Goal: Task Accomplishment & Management: Use online tool/utility

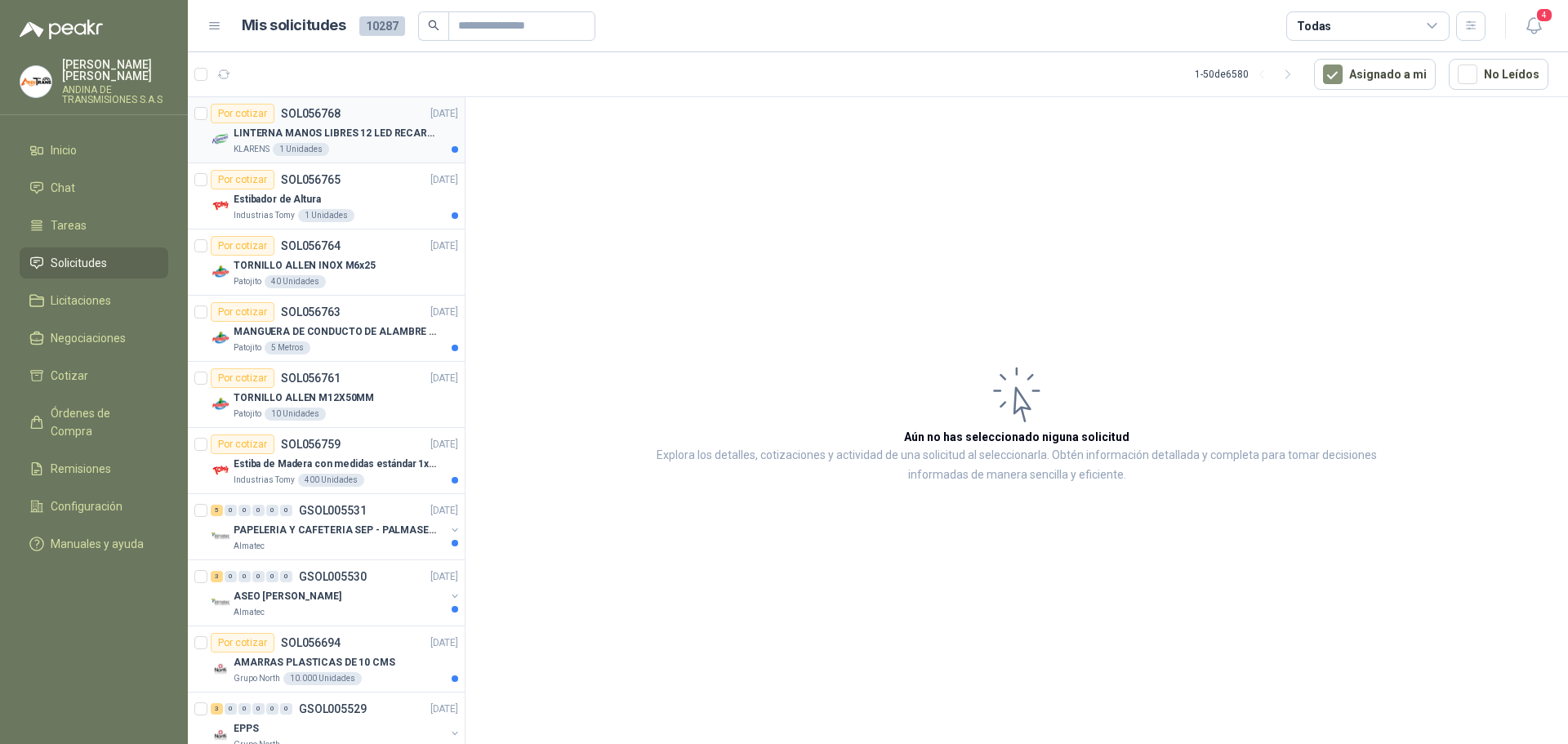
click at [325, 135] on p "LINTERNA MANOS LIBRES 12 LED RECARGALE" at bounding box center [335, 133] width 204 height 16
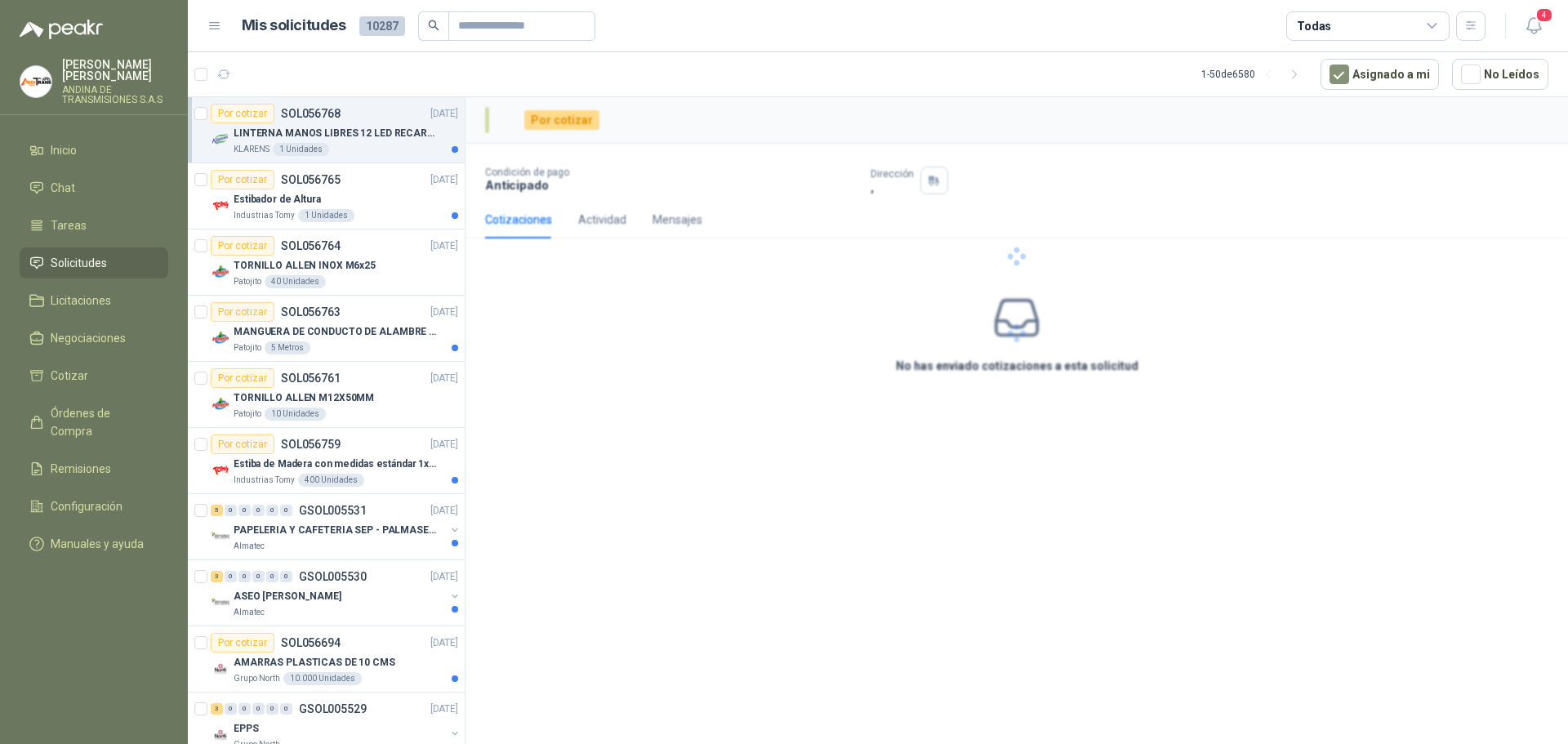
click at [355, 131] on p "LINTERNA MANOS LIBRES 12 LED RECARGALE" at bounding box center [335, 133] width 204 height 16
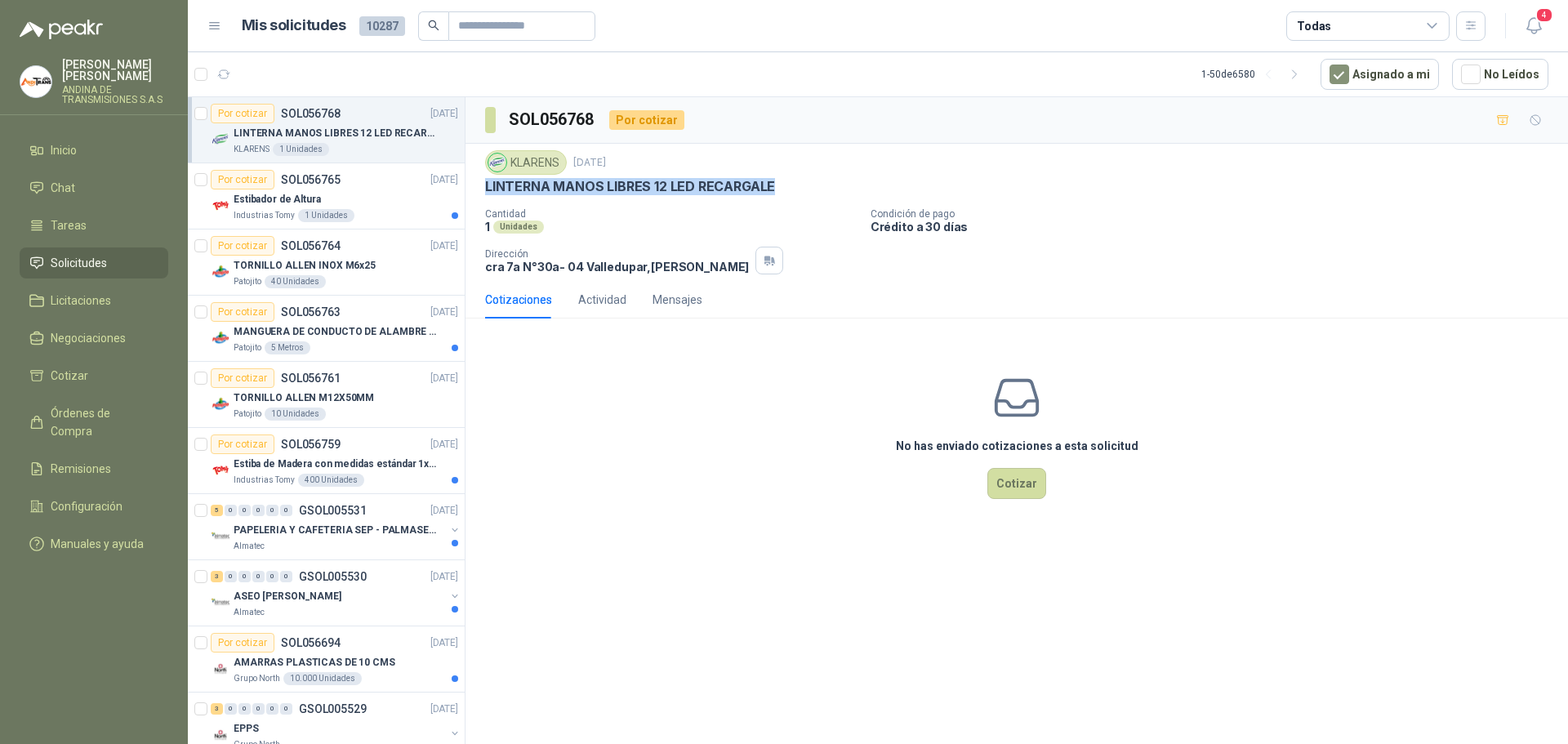
drag, startPoint x: 484, startPoint y: 183, endPoint x: 781, endPoint y: 184, distance: 297.0
click at [781, 184] on div "KLARENS [DATE] LINTERNA MANOS LIBRES 12 LED RECARGALE Cantidad 1 Unidades Condi…" at bounding box center [1016, 212] width 1102 height 137
copy p "LINTERNA MANOS LIBRES 12 LED RECARGALE"
click at [299, 199] on p "Estibador de Altura" at bounding box center [277, 199] width 88 height 16
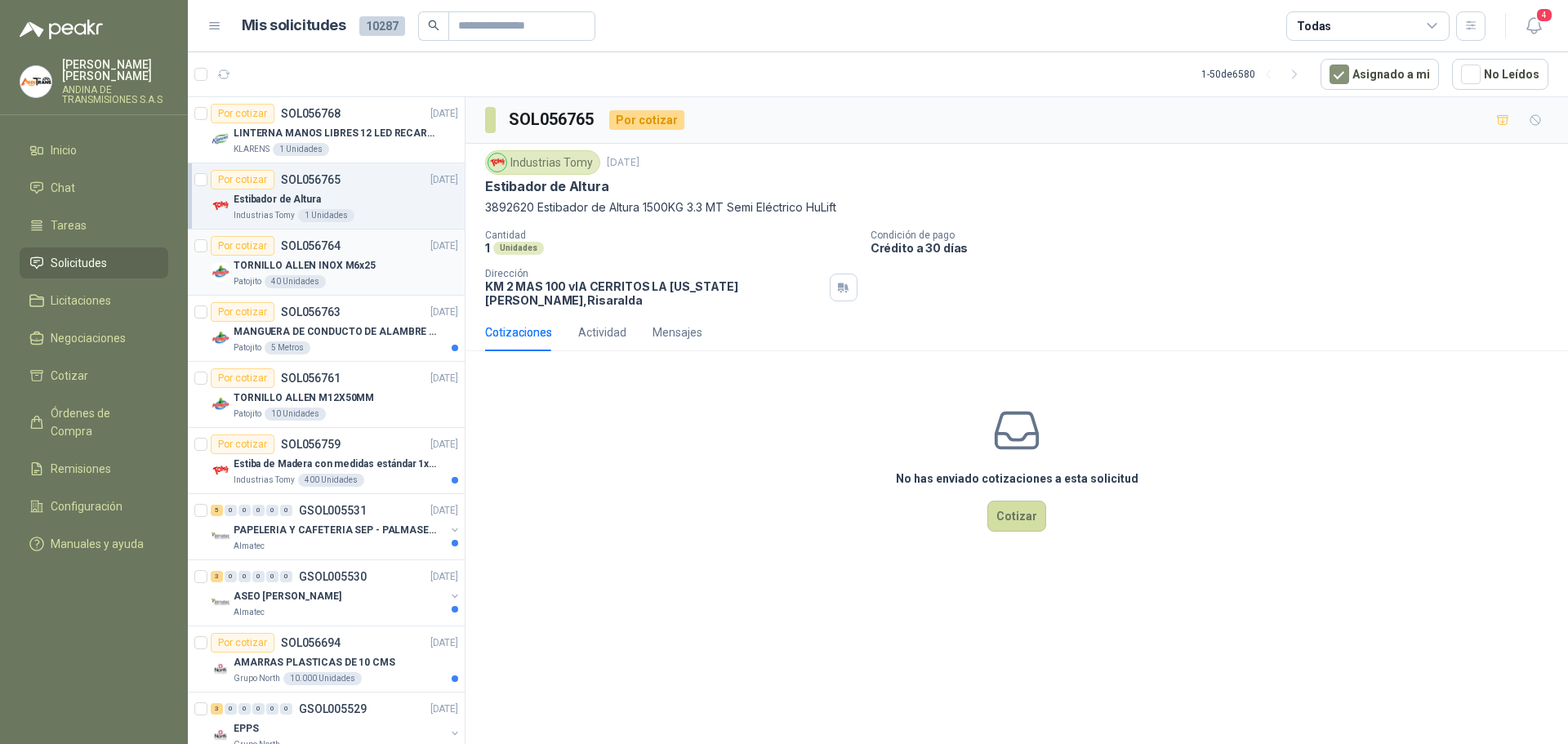
click at [298, 264] on p "TORNILLO ALLEN INOX M6x25" at bounding box center [305, 265] width 142 height 16
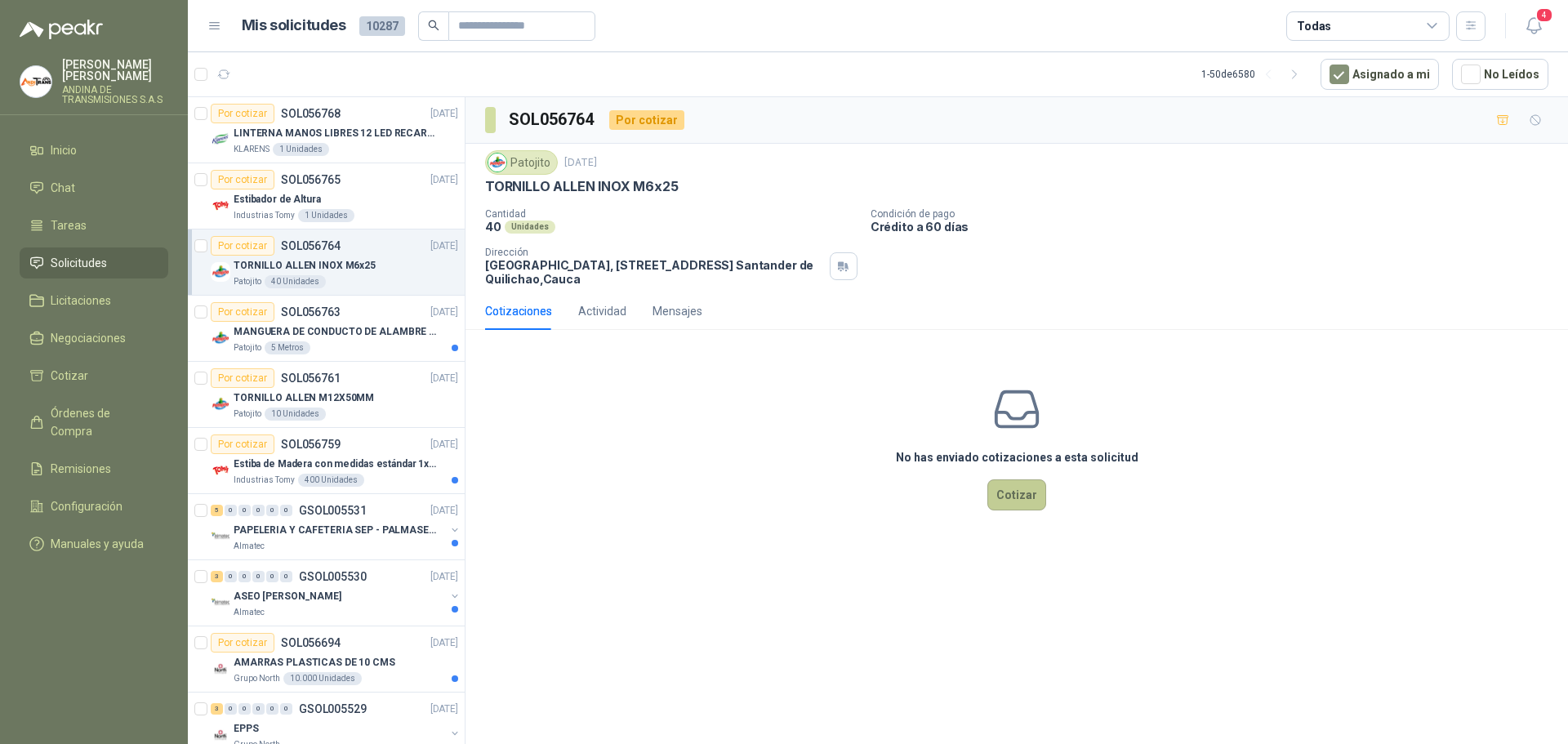
click at [1015, 498] on button "Cotizar" at bounding box center [1016, 494] width 58 height 31
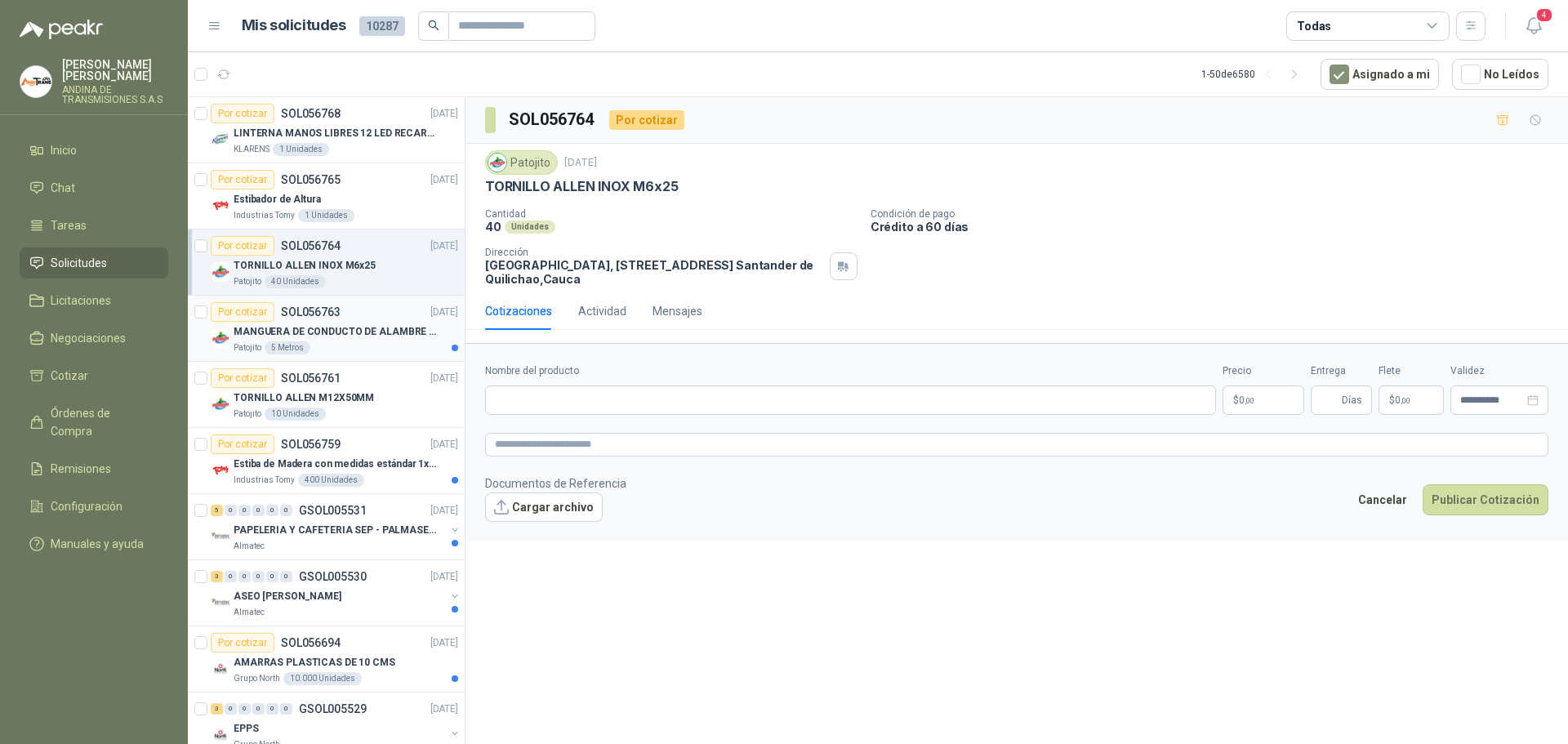
click at [320, 325] on p "MANGUERA DE CONDUCTO DE ALAMBRE DE ACERO PU" at bounding box center [335, 332] width 204 height 16
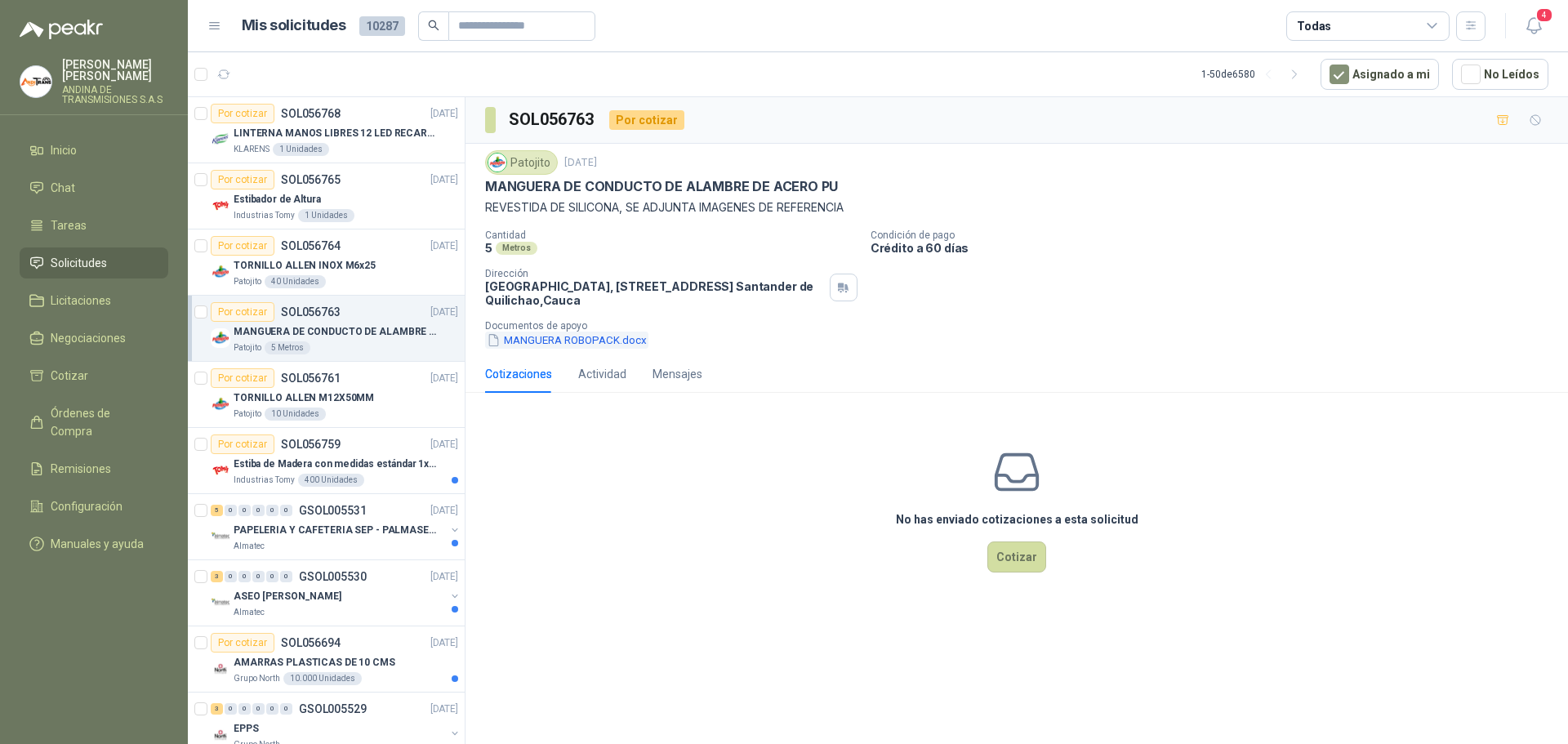
click at [545, 340] on button "MANGUERA ROBOPACK.docx" at bounding box center [567, 339] width 164 height 18
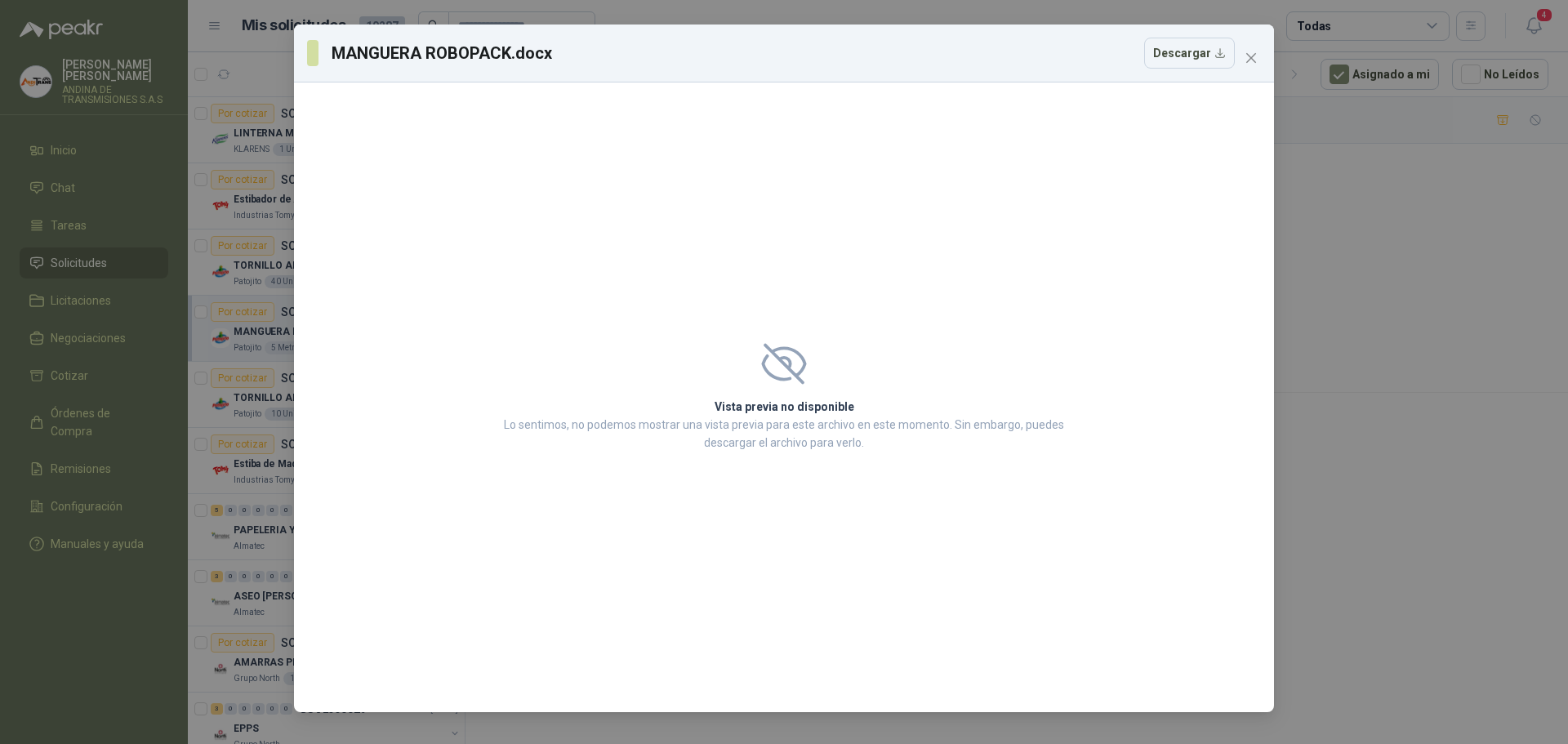
click at [785, 357] on icon at bounding box center [784, 363] width 45 height 41
drag, startPoint x: 1254, startPoint y: 49, endPoint x: 1222, endPoint y: 59, distance: 33.5
click at [1253, 51] on button "Close" at bounding box center [1251, 58] width 26 height 26
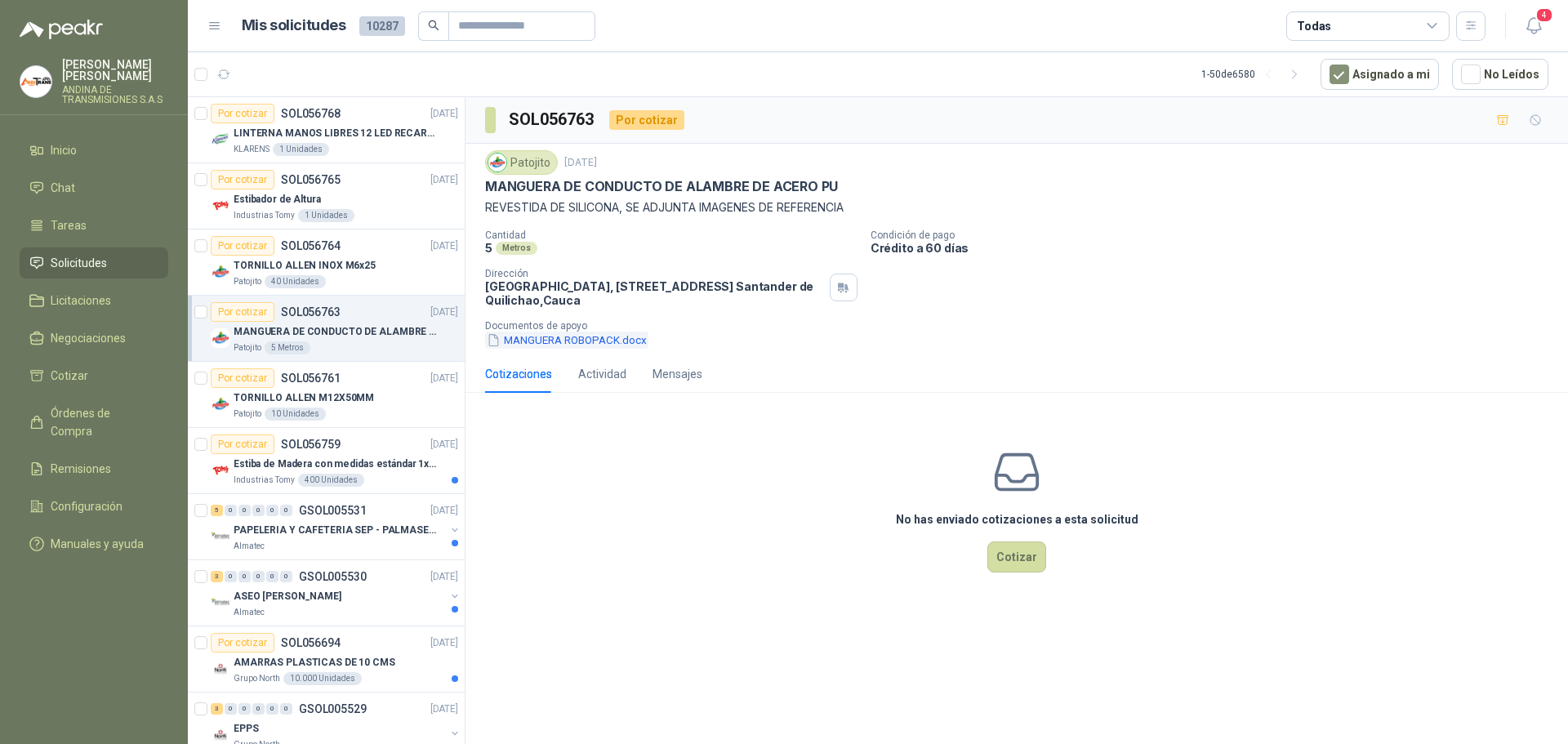
click at [598, 340] on button "MANGUERA ROBOPACK.docx" at bounding box center [567, 339] width 164 height 18
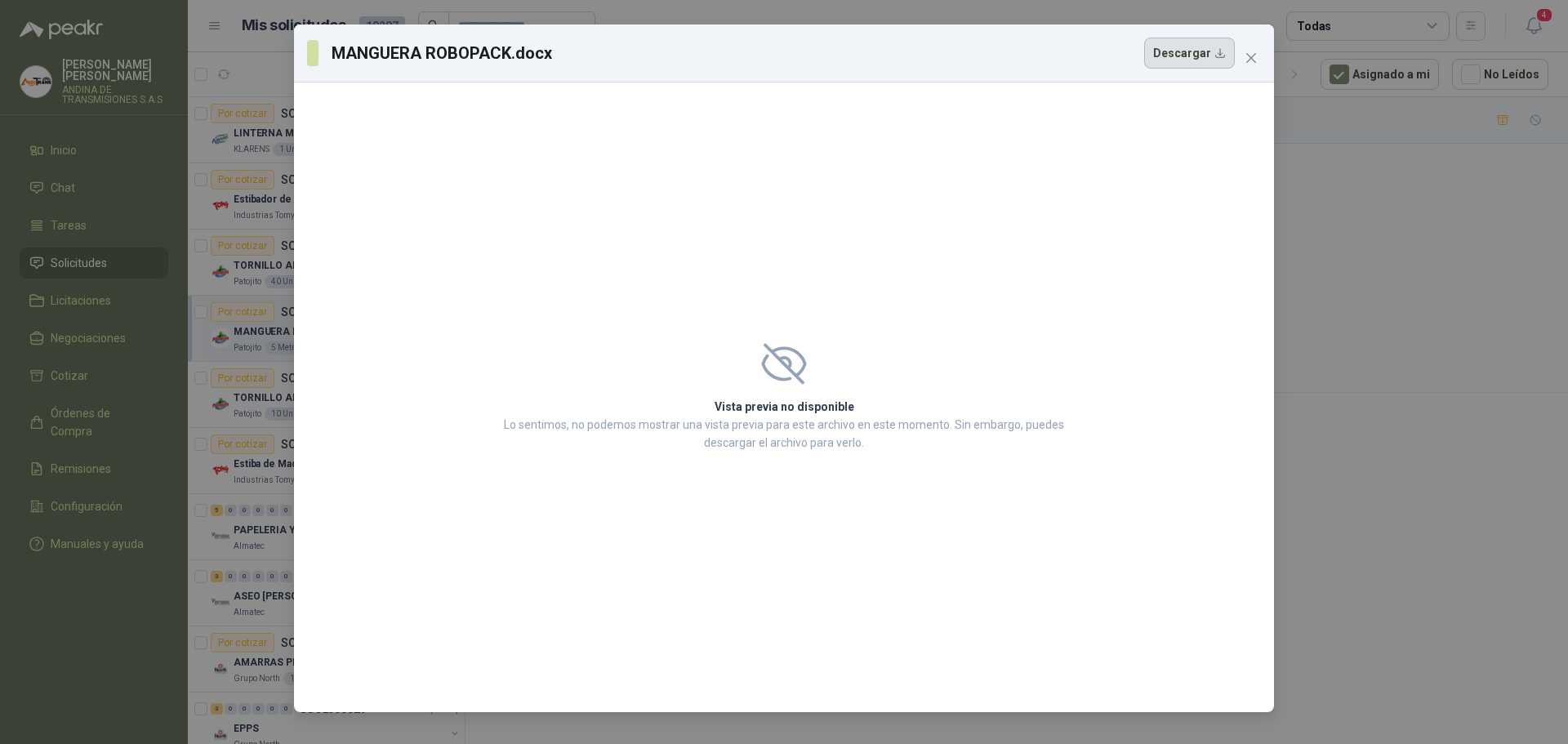
click at [1206, 58] on button "Descargar" at bounding box center [1189, 53] width 91 height 31
click at [1256, 56] on icon "close" at bounding box center [1251, 58] width 13 height 13
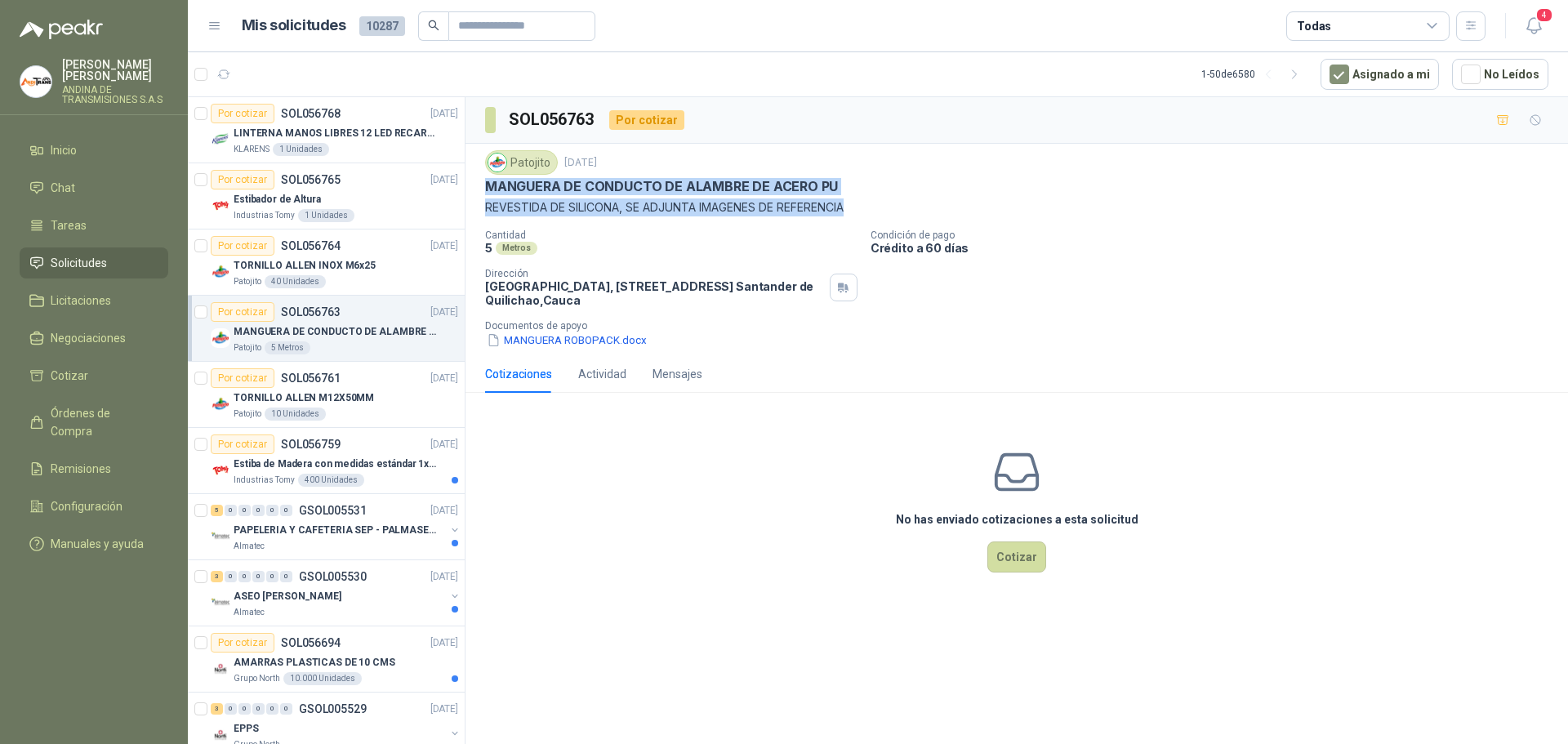
drag, startPoint x: 481, startPoint y: 183, endPoint x: 868, endPoint y: 209, distance: 387.9
click at [868, 209] on div "Patojito [DATE] MANGUERA DE CONDUCTO DE ALAMBRE [PERSON_NAME] PU REVESTIDA DE S…" at bounding box center [1016, 249] width 1102 height 211
copy div "MANGUERA DE CONDUCTO DE ALAMBRE [PERSON_NAME] PU REVESTIDA DE SILICONA, SE ADJU…"
click at [310, 397] on p "TORNILLO ALLEN M12X50MM" at bounding box center [304, 398] width 140 height 16
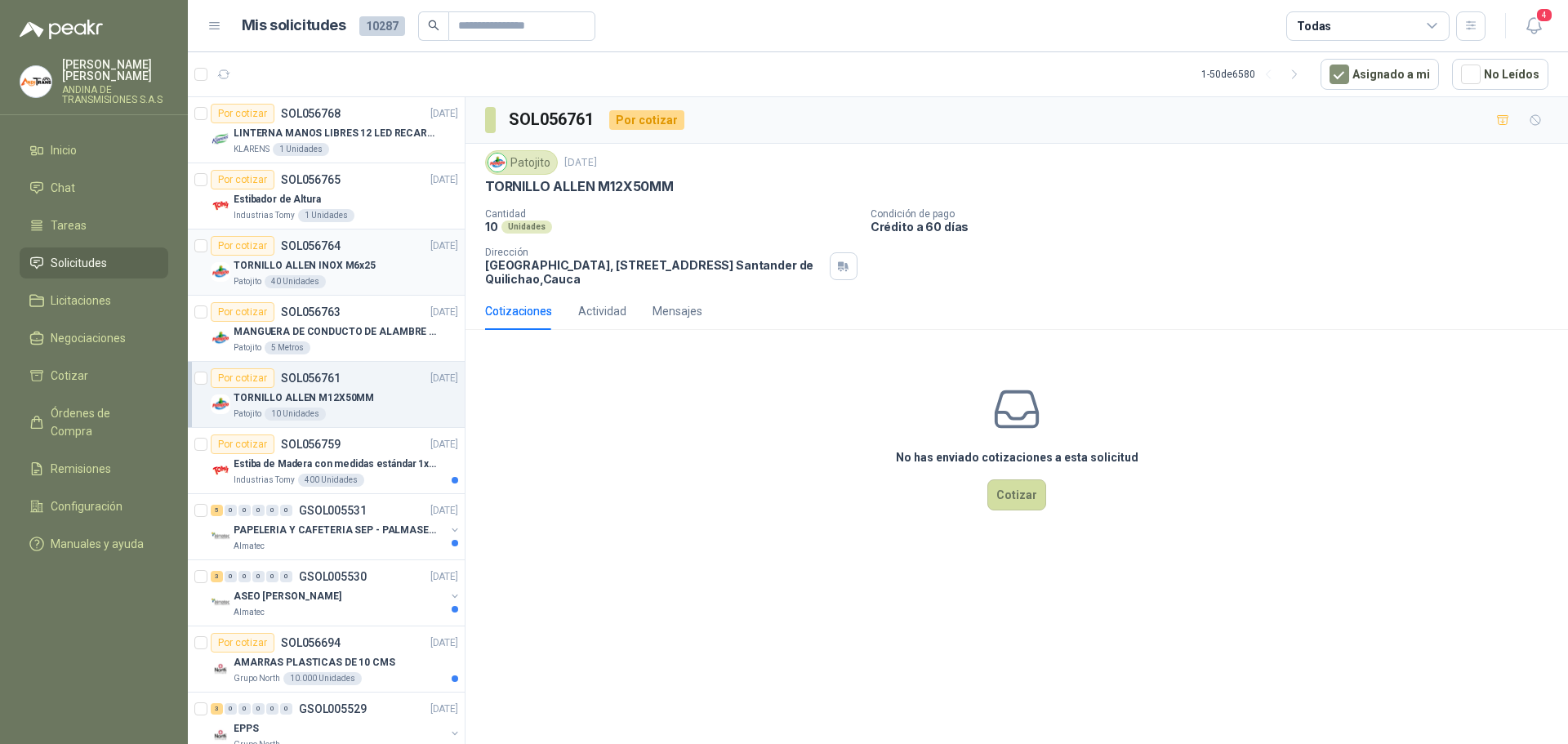
click at [314, 262] on p "TORNILLO ALLEN INOX M6x25" at bounding box center [305, 265] width 142 height 16
click at [303, 461] on p "Estiba de Madera con medidas estándar 1x120x15 de alto" at bounding box center [335, 464] width 204 height 16
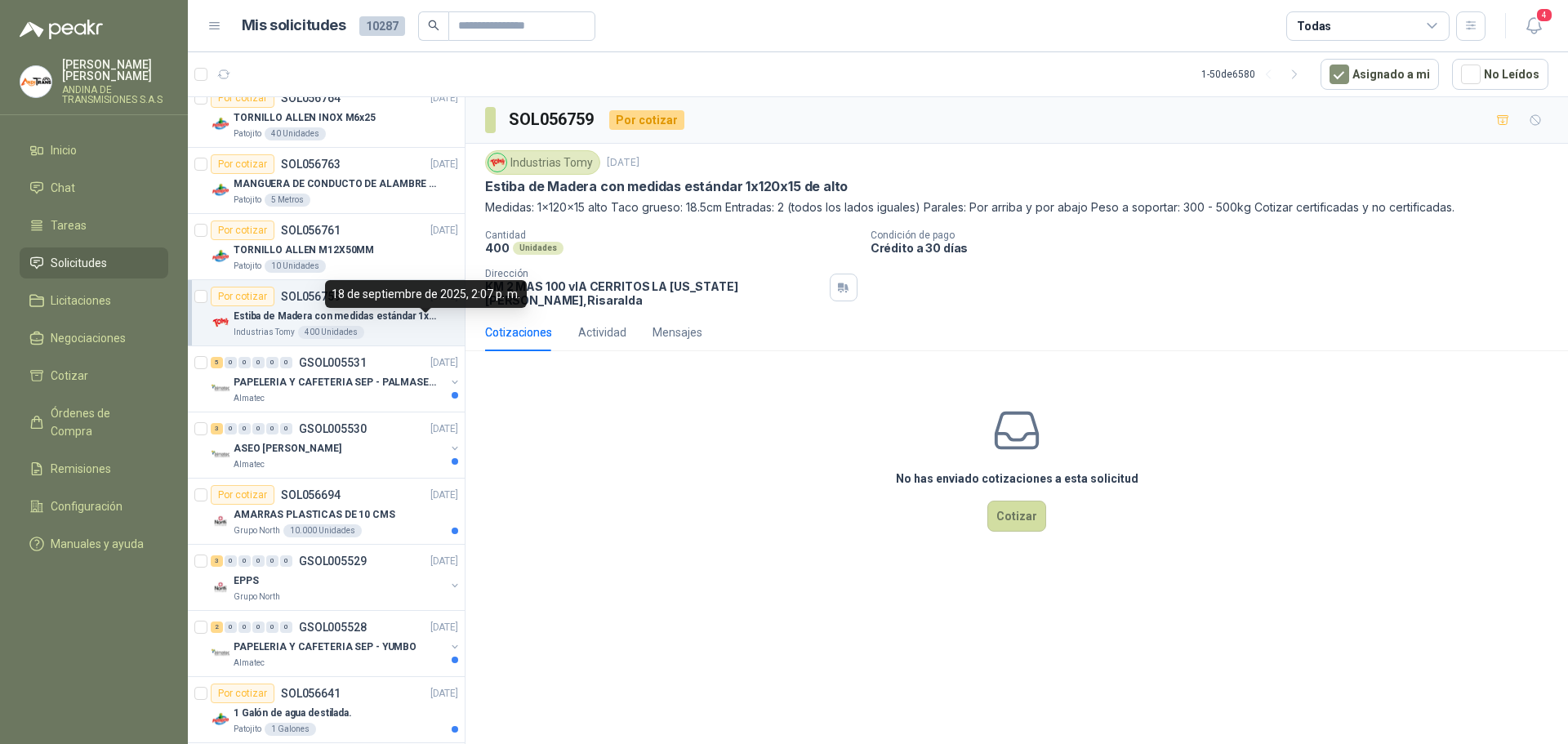
scroll to position [163, 0]
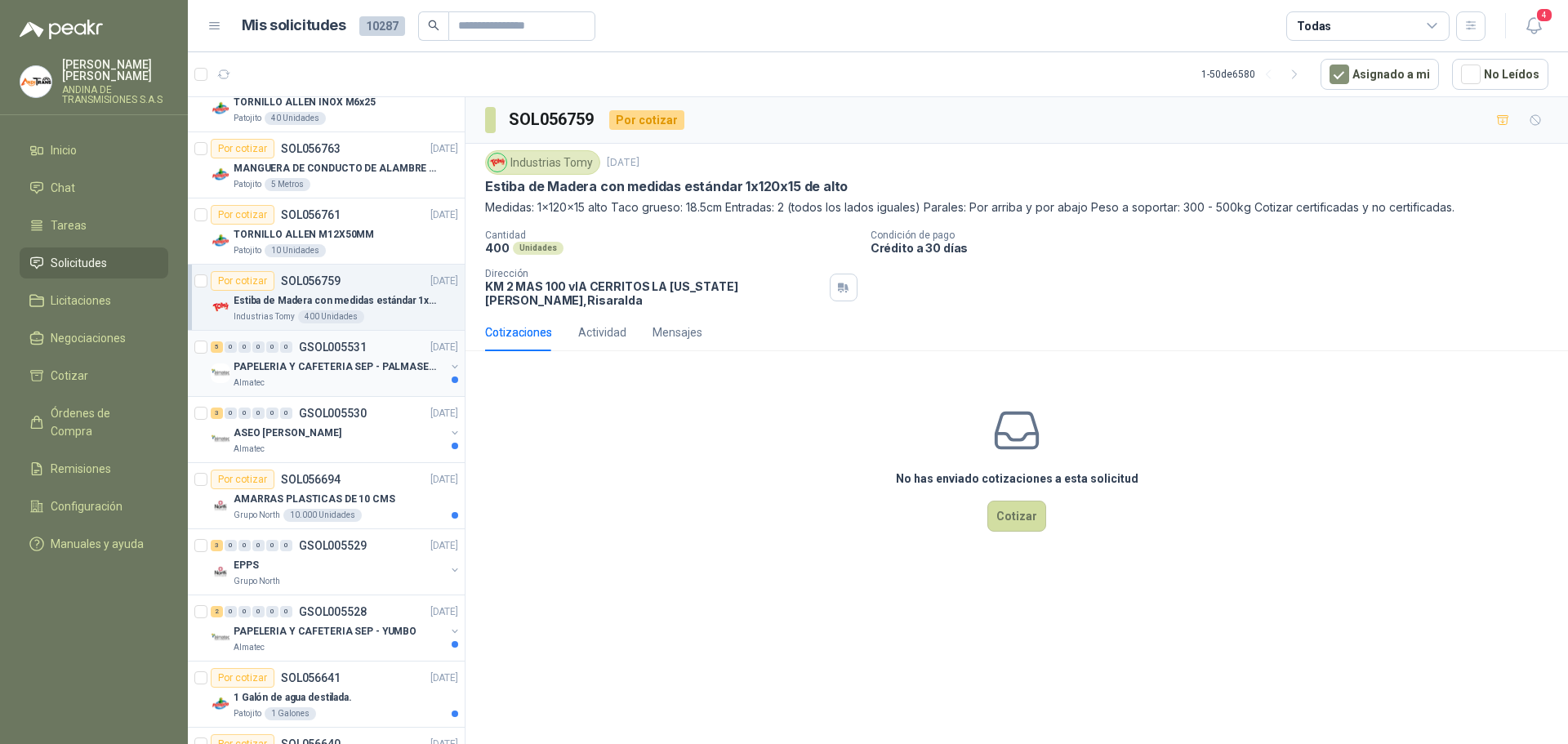
click at [319, 362] on p "PAPELERIA Y CAFETERIA SEP - PALMASECA" at bounding box center [335, 367] width 204 height 16
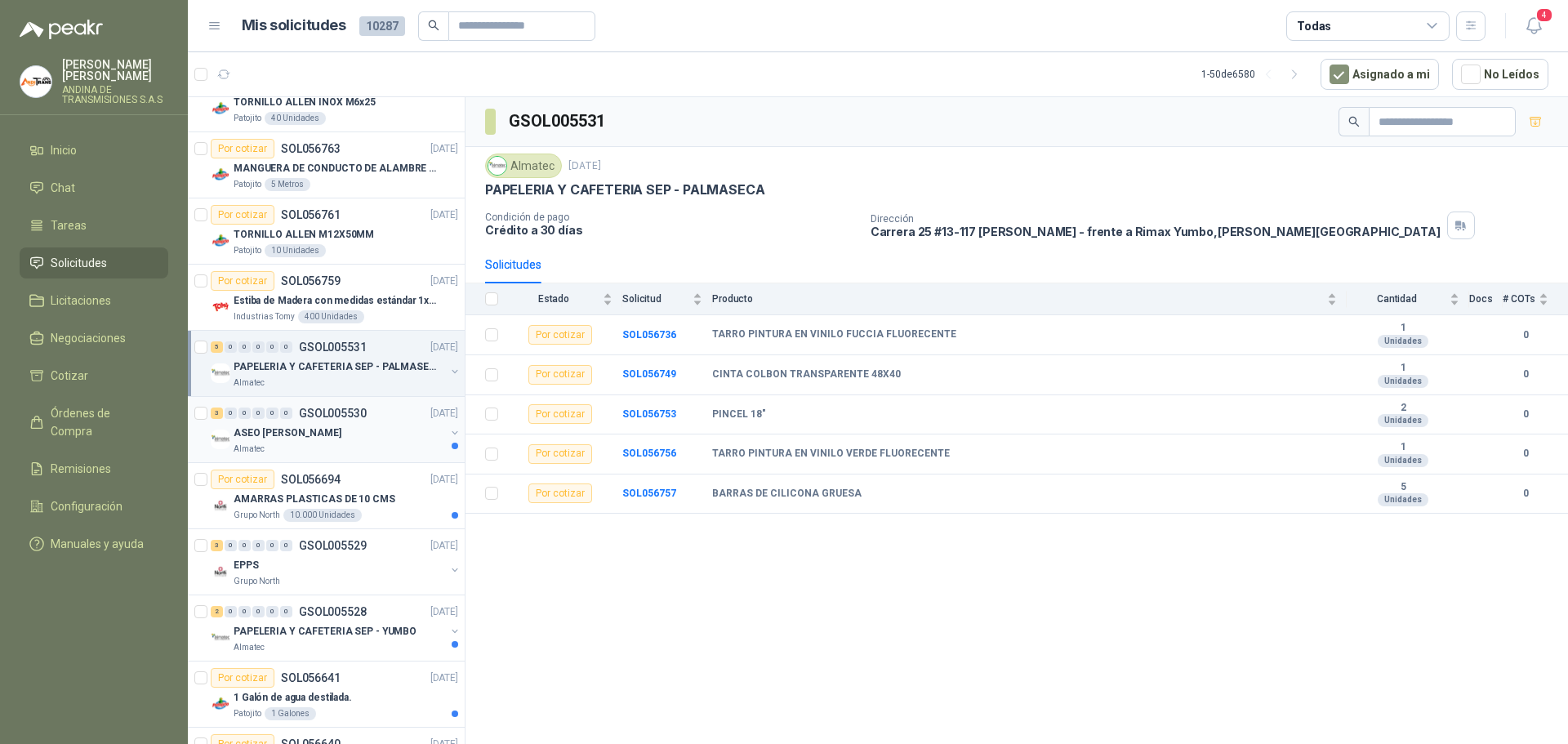
click at [300, 433] on p "ASEO [PERSON_NAME]" at bounding box center [287, 433] width 108 height 16
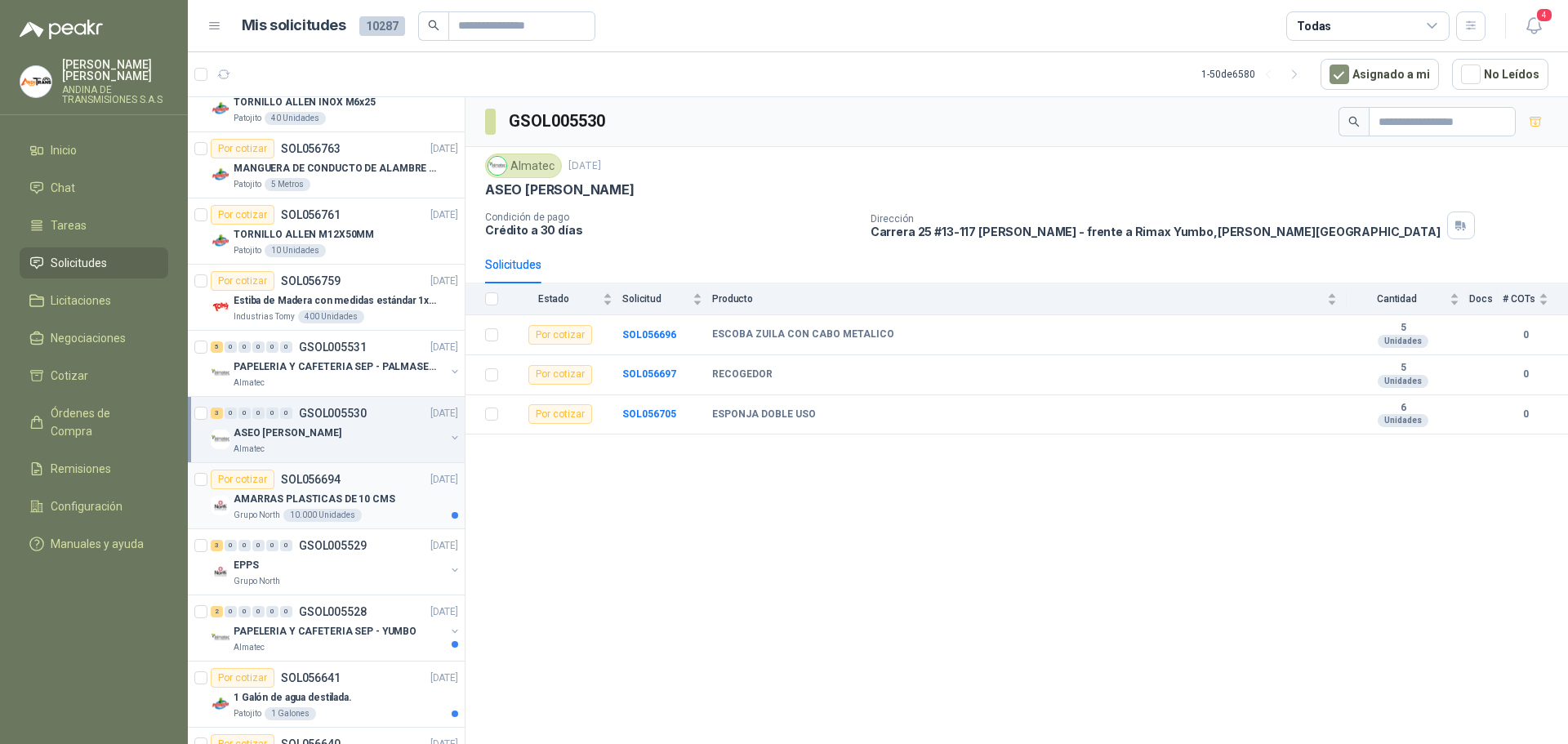
click at [336, 498] on p "AMARRAS PLASTICAS DE 10 CMS" at bounding box center [315, 499] width 162 height 16
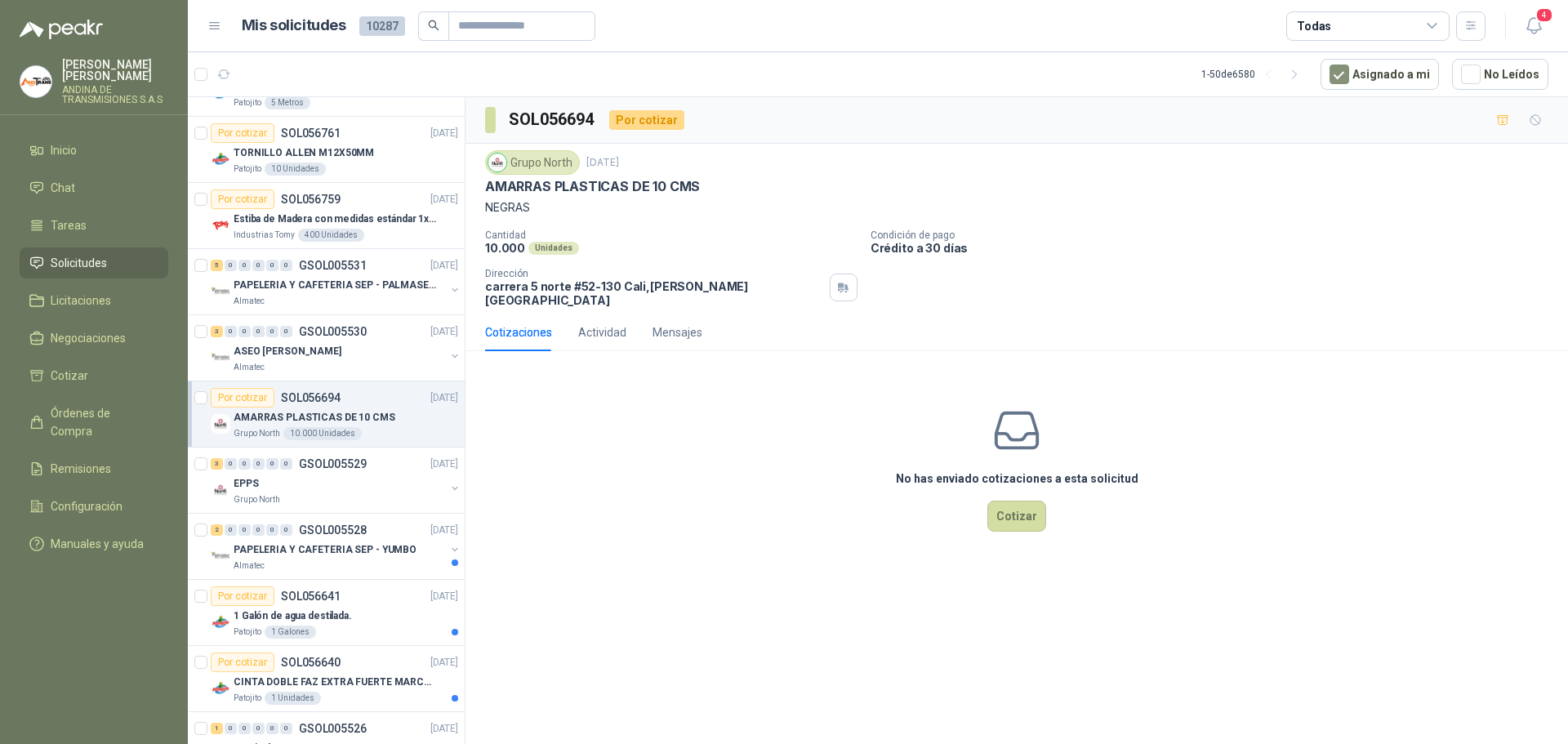
scroll to position [326, 0]
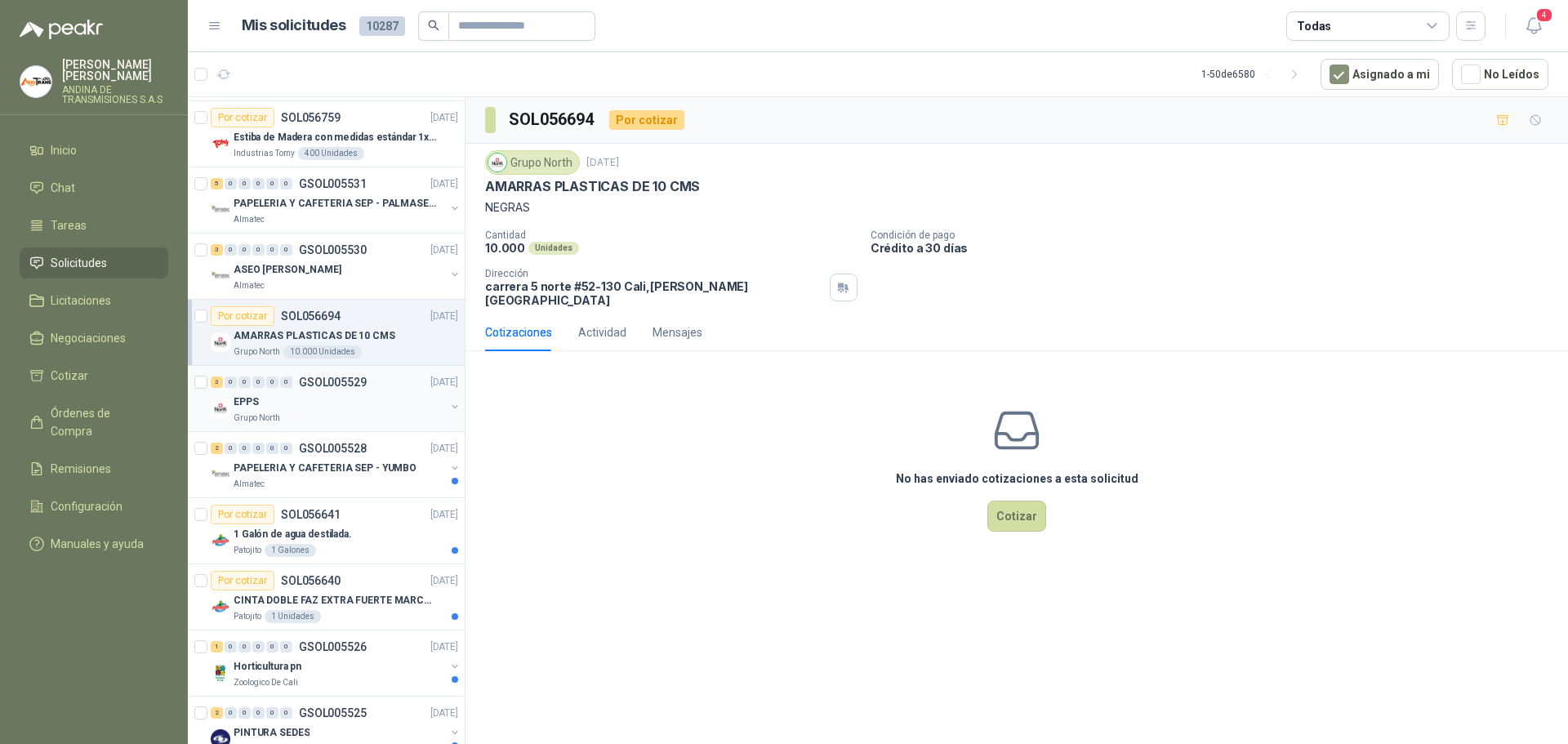
click at [337, 380] on p "GSOL005529" at bounding box center [332, 382] width 68 height 12
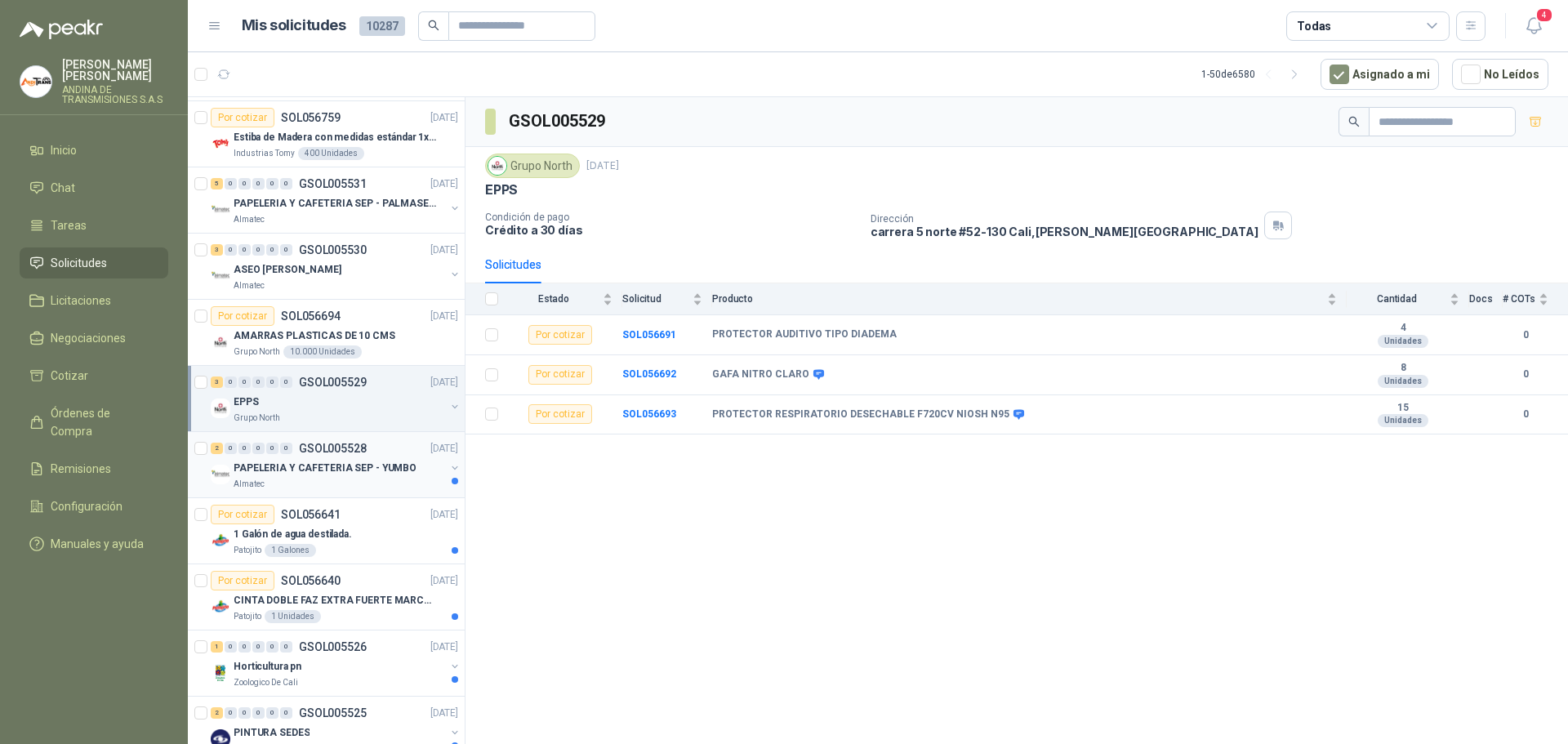
click at [340, 446] on p "GSOL005528" at bounding box center [332, 448] width 68 height 12
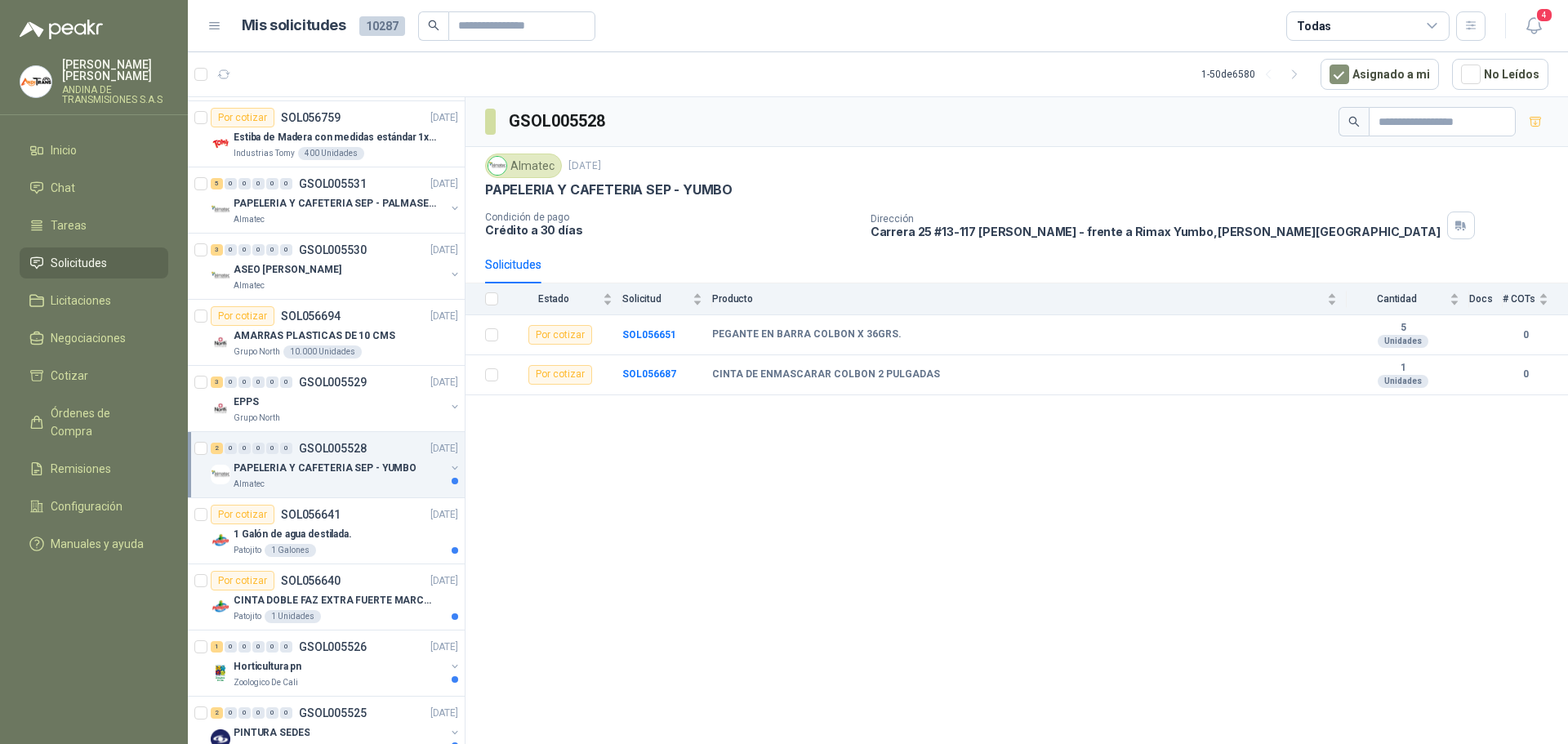
click at [332, 467] on p "PAPELERIA Y CAFETERIA SEP - YUMBO" at bounding box center [325, 468] width 183 height 16
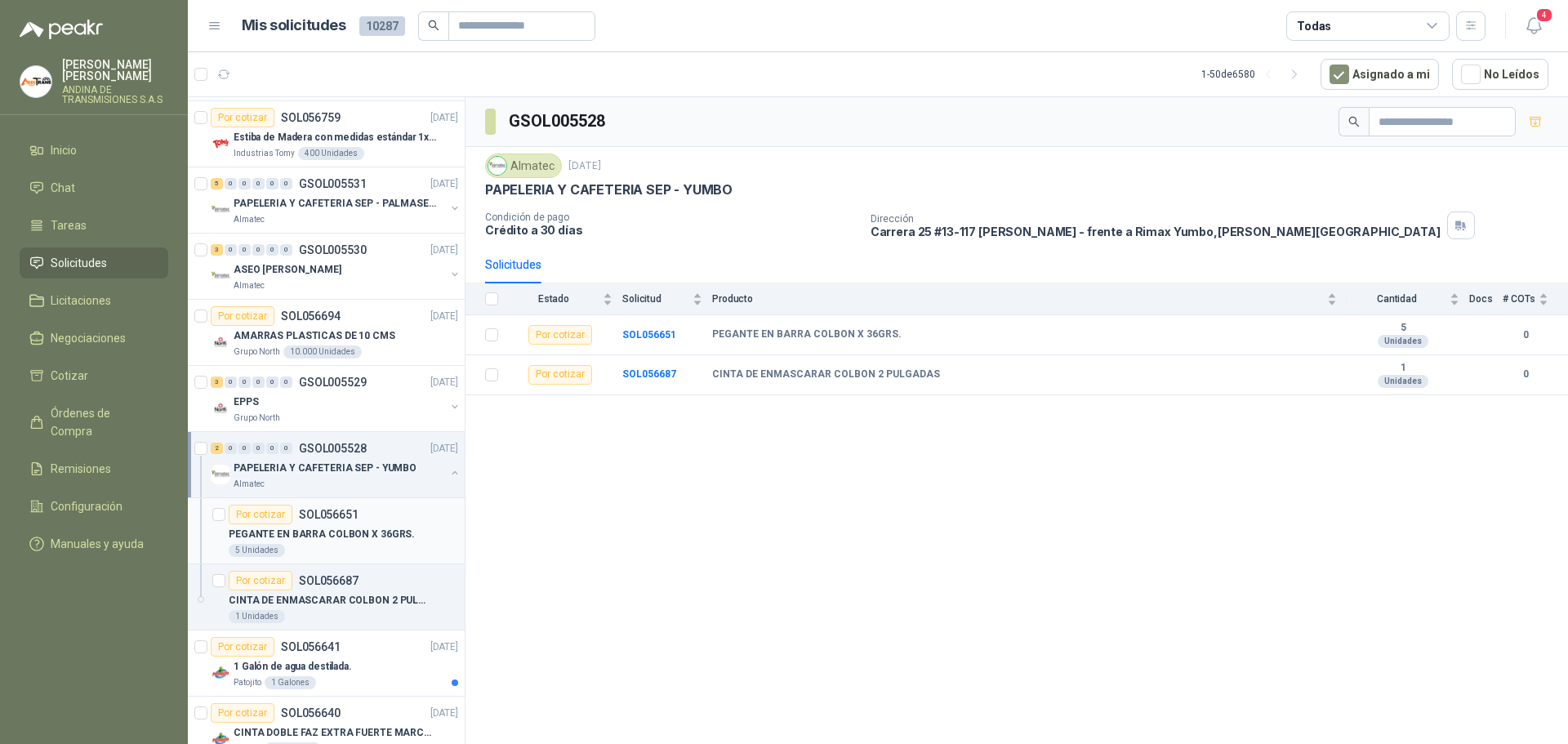
click at [365, 527] on p "PEGANTE EN BARRA COLBON X 36GRS." at bounding box center [321, 534] width 186 height 16
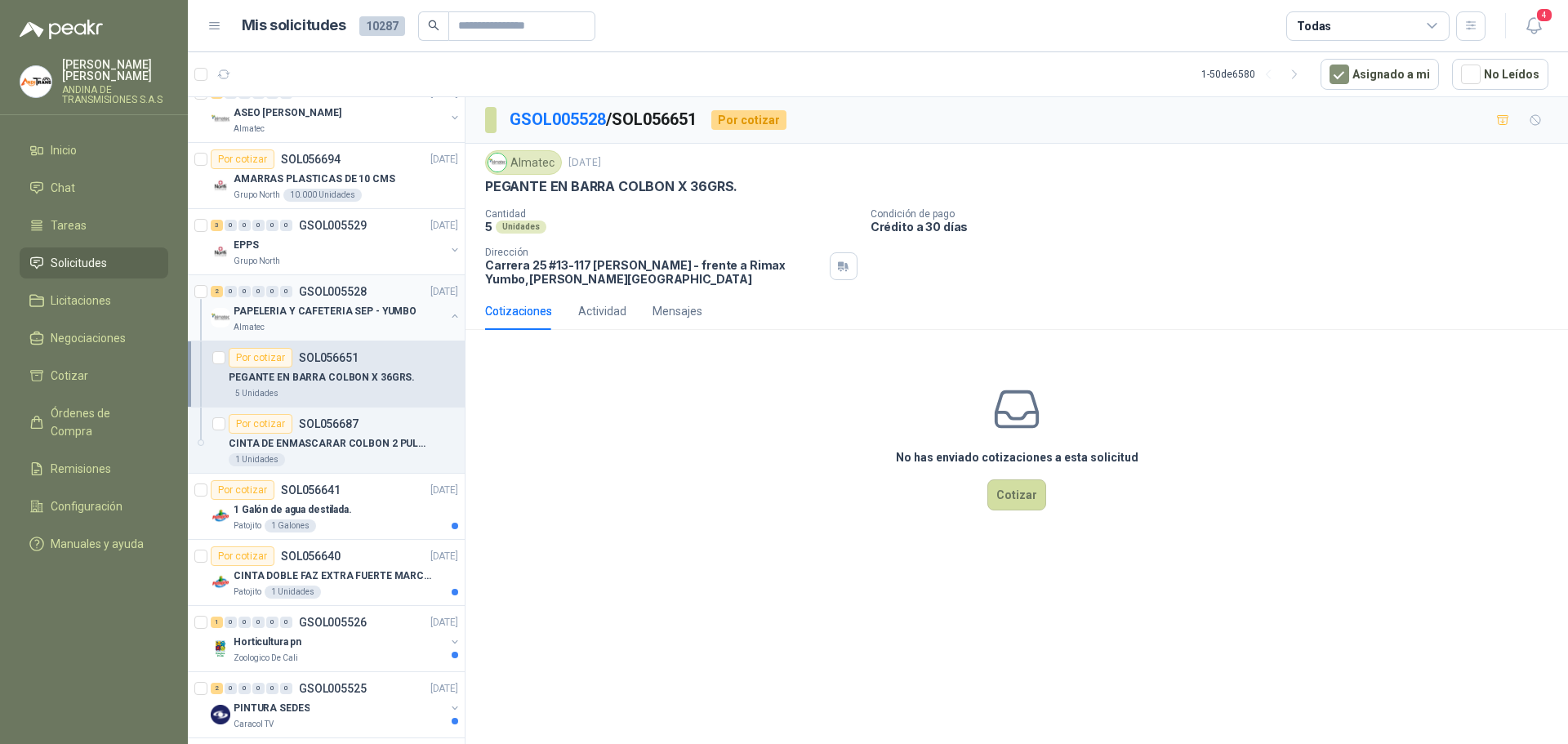
scroll to position [490, 0]
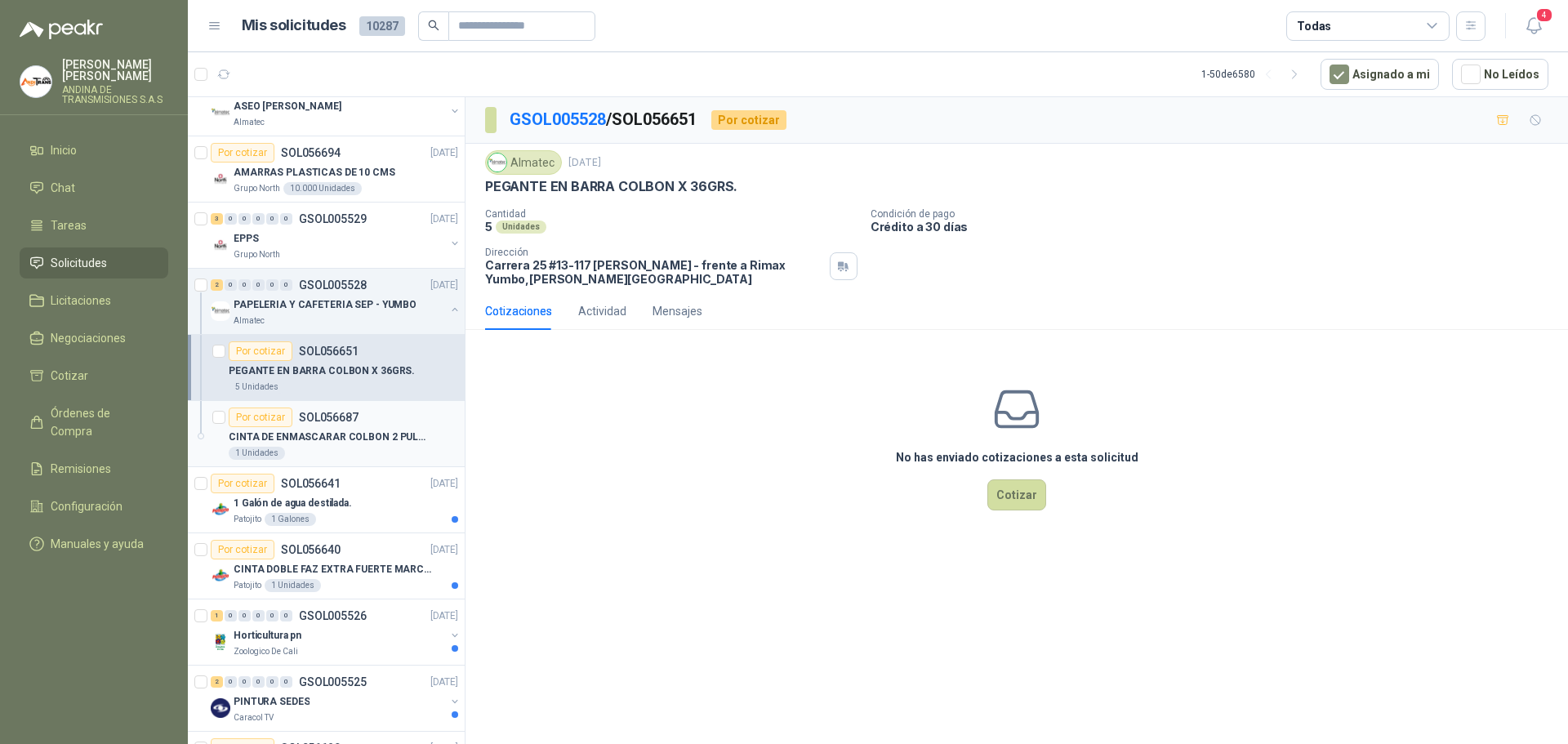
click at [334, 434] on p "CINTA DE ENMASCARAR COLBON 2 PULGADAS" at bounding box center [330, 437] width 204 height 16
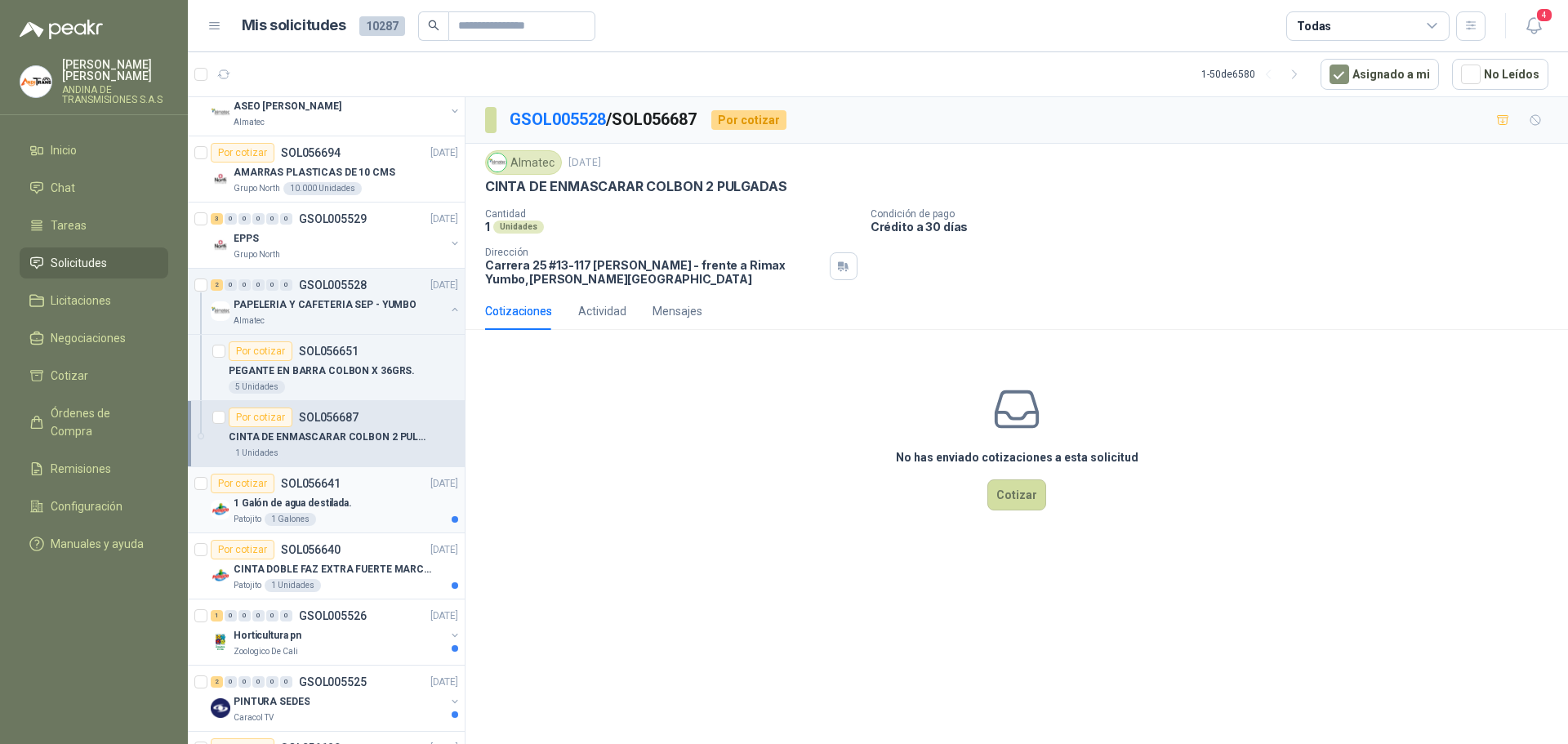
click at [333, 503] on p "1 Galón de agua destilada." at bounding box center [293, 503] width 118 height 16
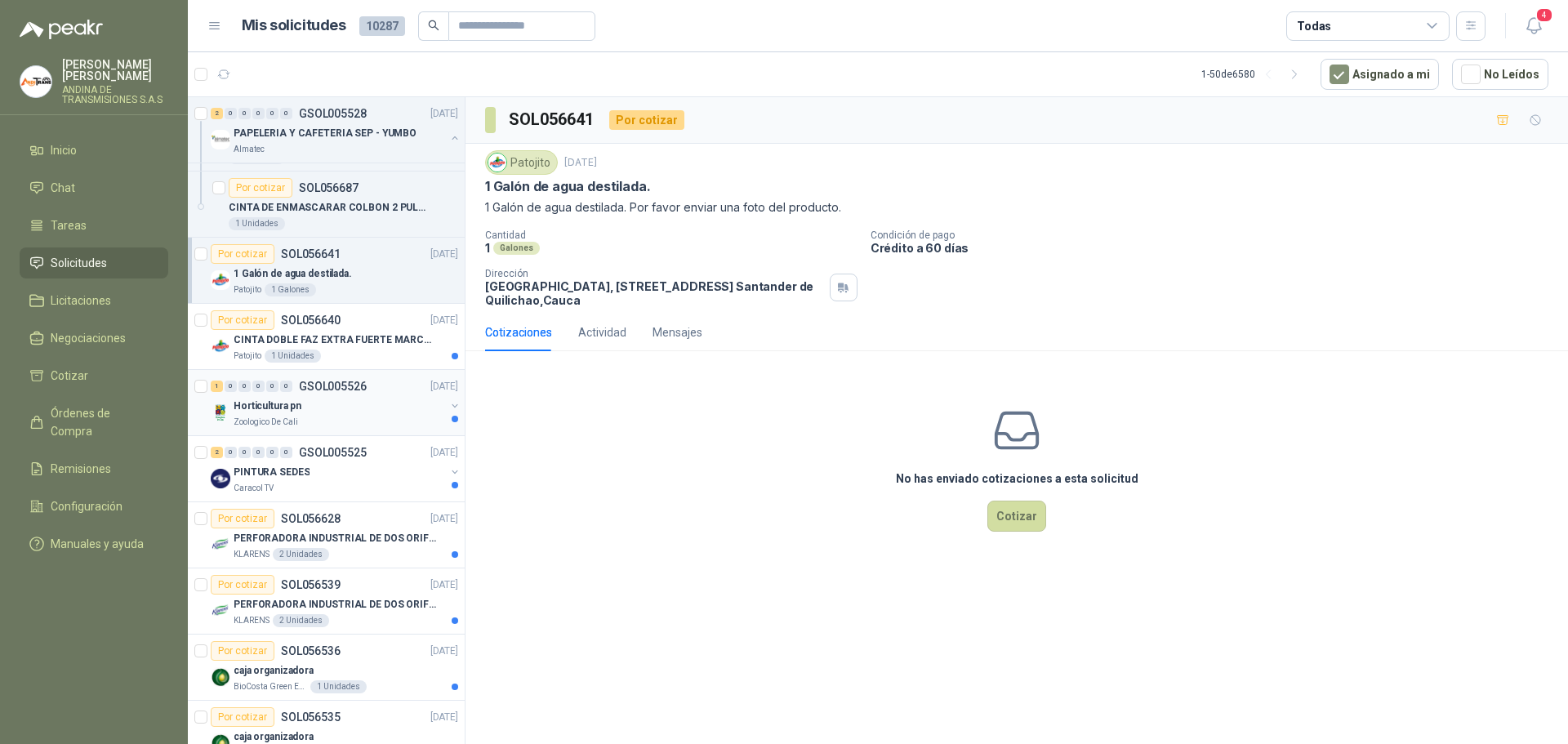
scroll to position [735, 0]
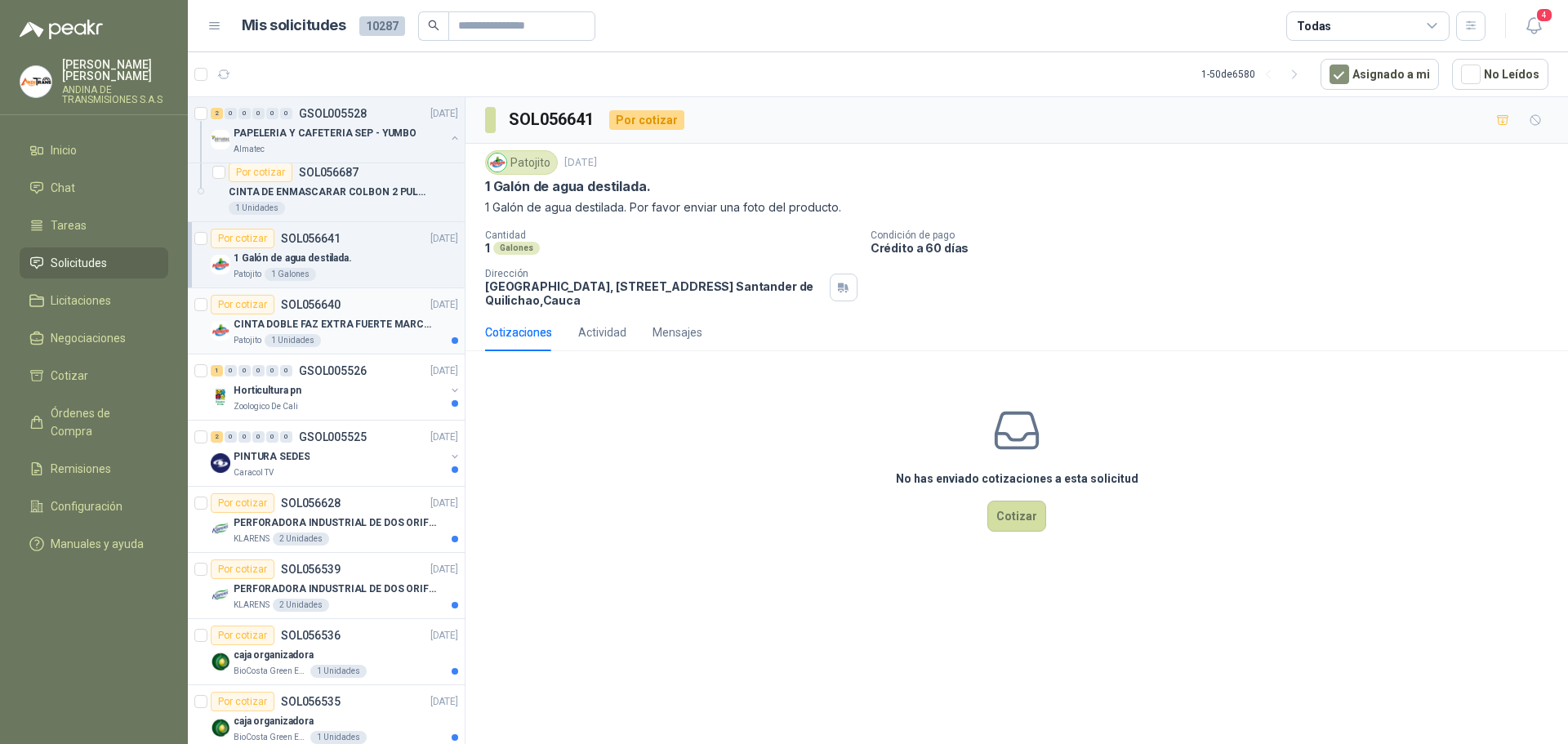
click at [364, 317] on p "CINTA DOBLE FAZ EXTRA FUERTE MARCA:3M" at bounding box center [335, 324] width 204 height 16
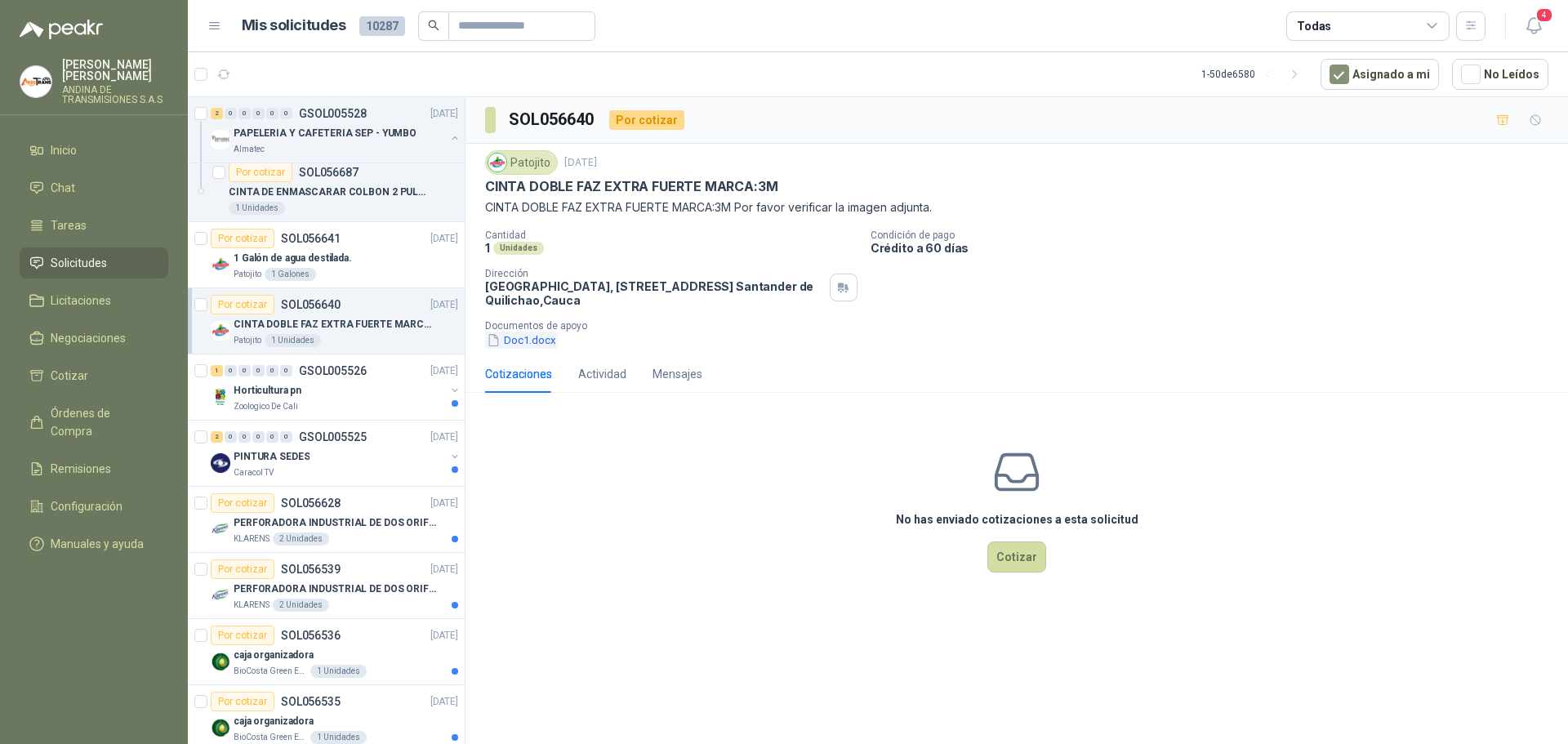
click at [530, 337] on button "Doc1.docx" at bounding box center [521, 339] width 73 height 18
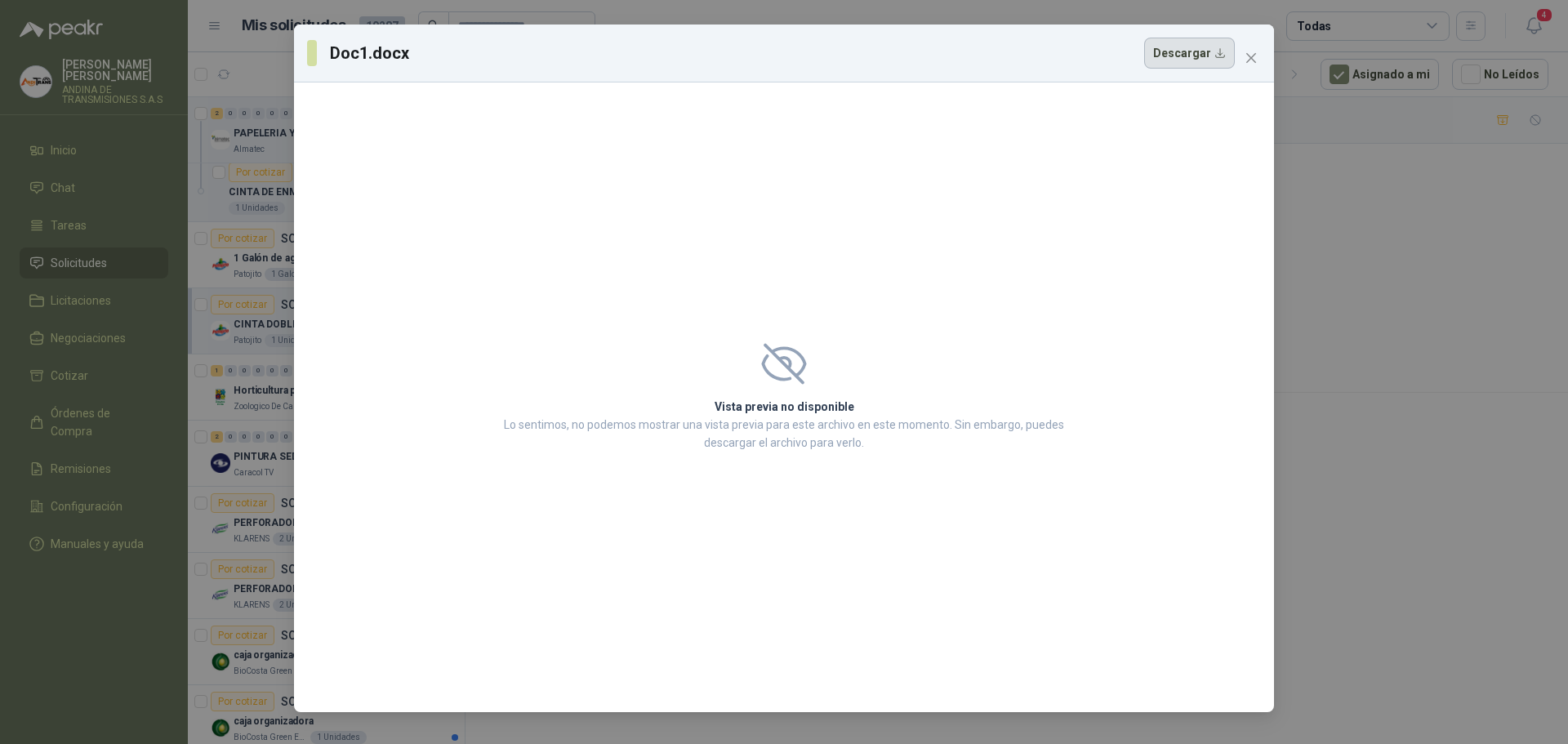
click at [1208, 61] on button "Descargar" at bounding box center [1189, 53] width 91 height 31
click at [1244, 58] on icon "close" at bounding box center [1251, 58] width 13 height 13
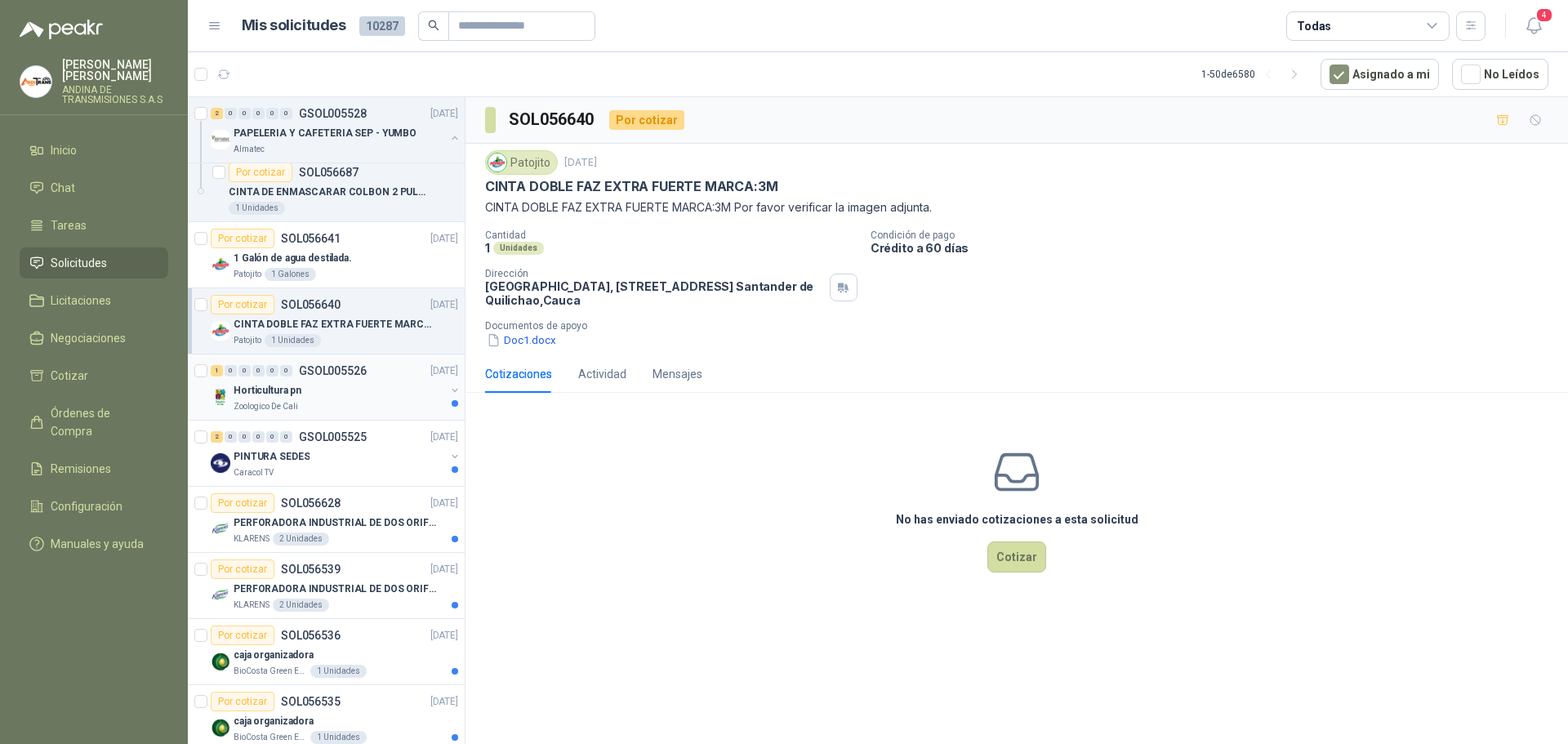
click at [341, 370] on p "GSOL005526" at bounding box center [332, 370] width 68 height 12
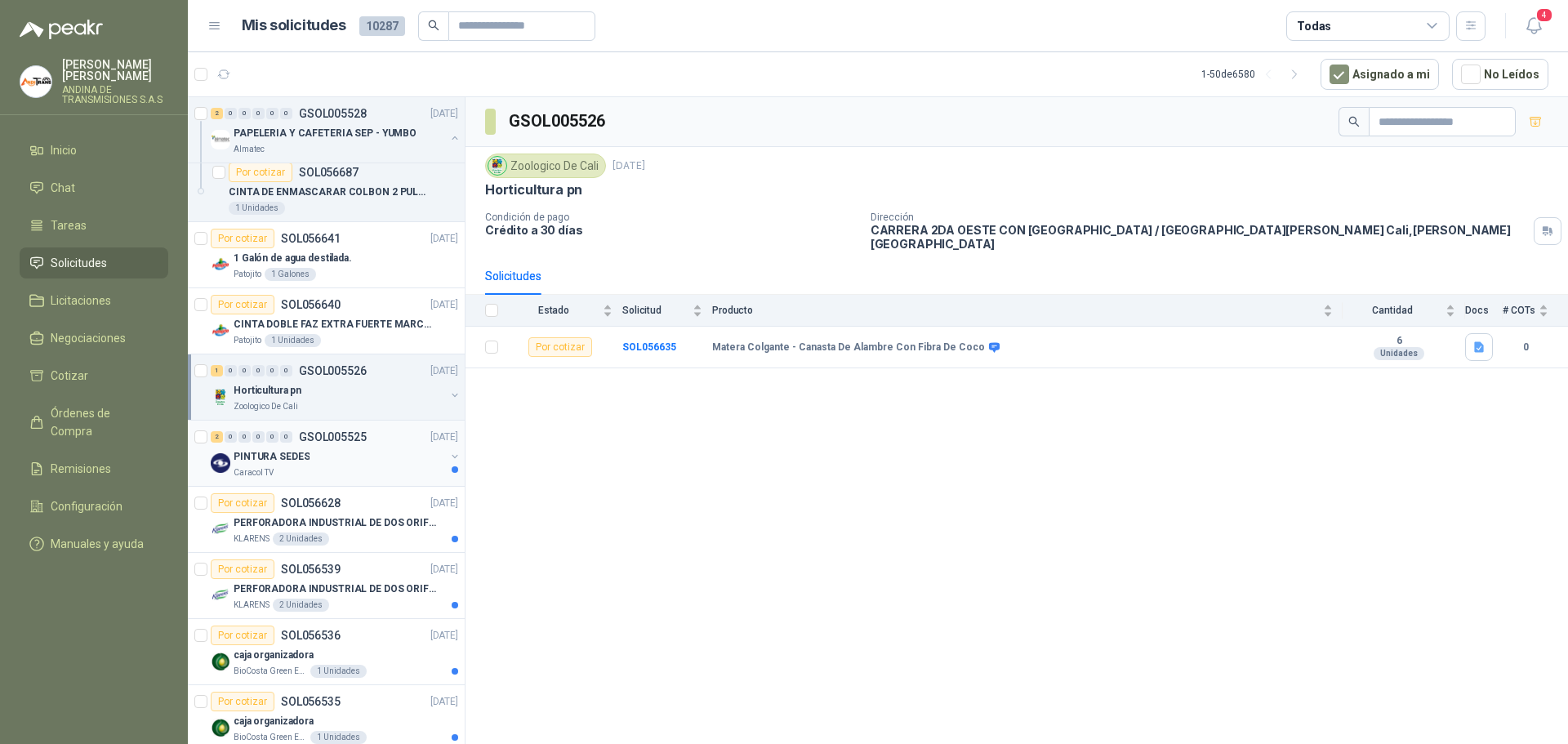
click at [292, 453] on p "PINTURA SEDES" at bounding box center [271, 456] width 76 height 16
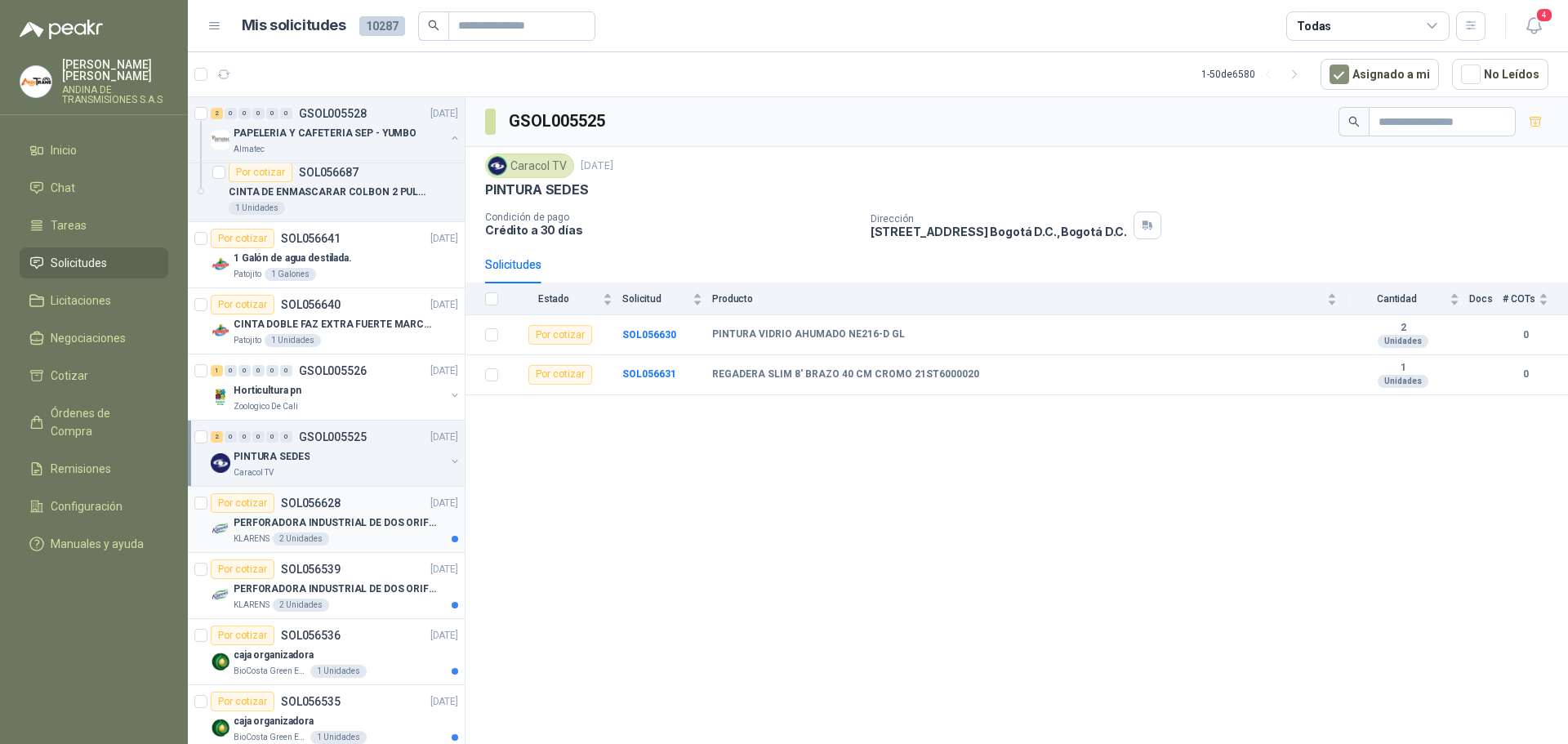
click at [320, 517] on p "PERFORADORA INDUSTRIAL DE DOS ORIFICIOS" at bounding box center [335, 522] width 204 height 16
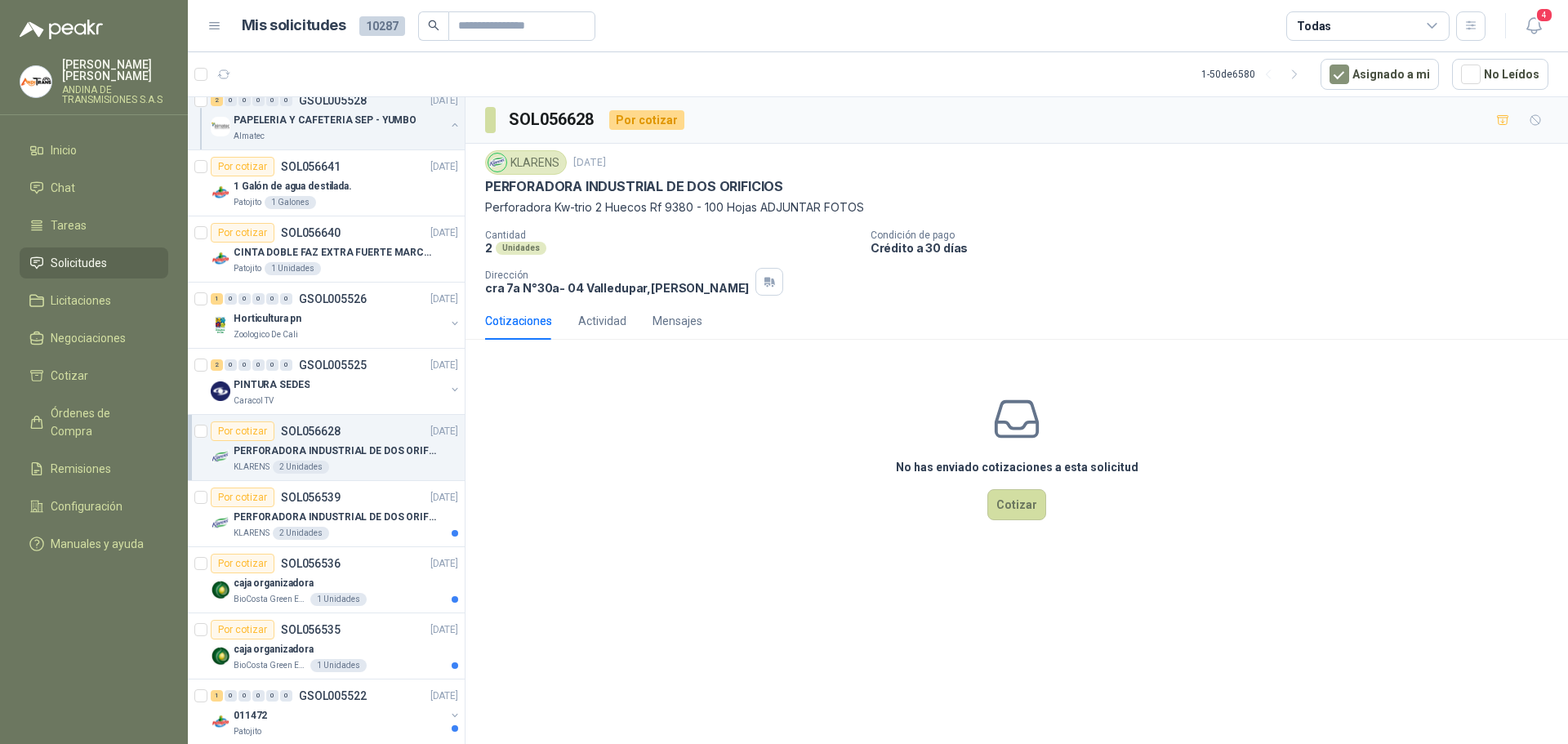
scroll to position [897, 0]
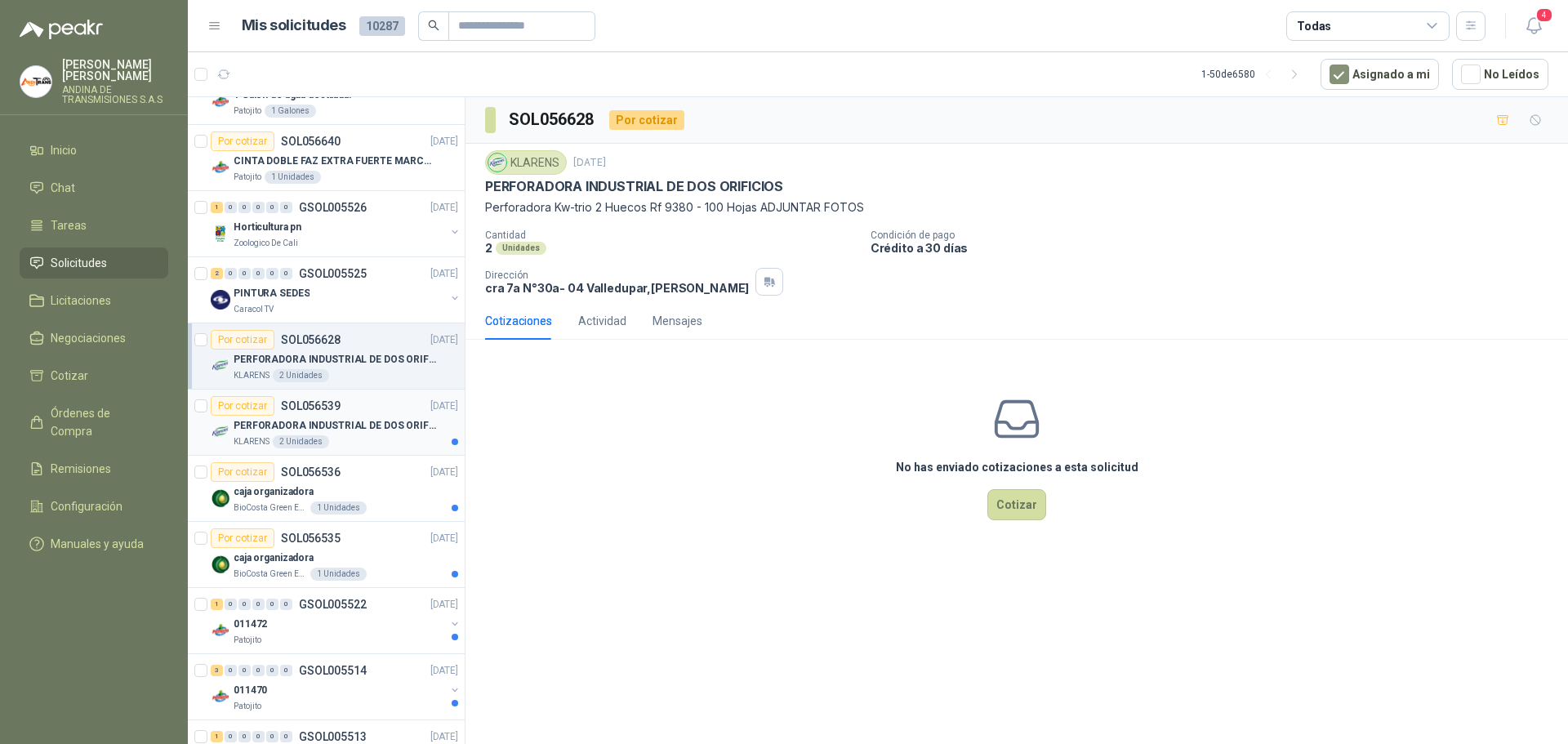
click at [335, 422] on p "PERFORADORA INDUSTRIAL DE DOS ORIFICIOS" at bounding box center [335, 425] width 204 height 16
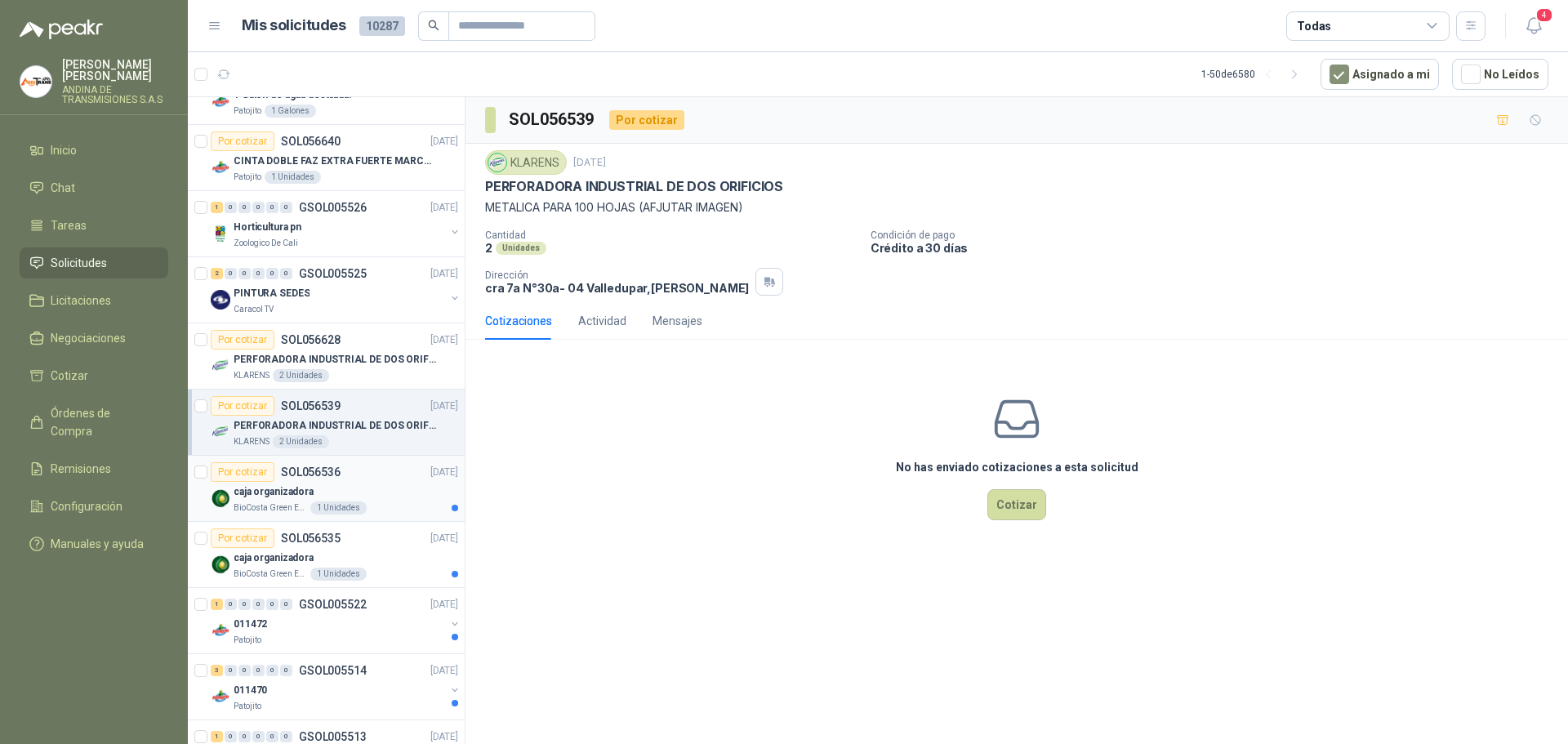
click at [290, 488] on p "caja organizadora" at bounding box center [274, 491] width 80 height 16
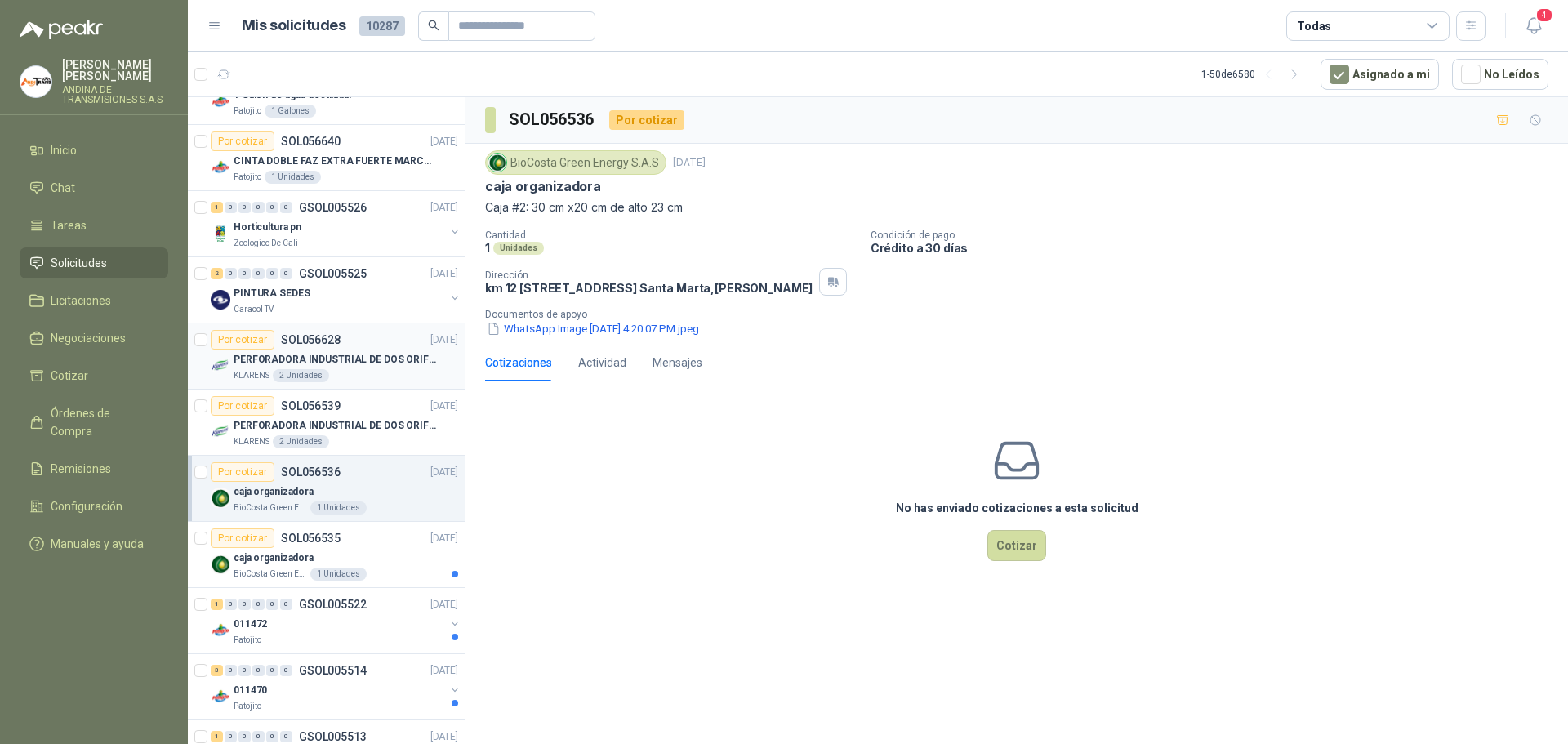
scroll to position [979, 0]
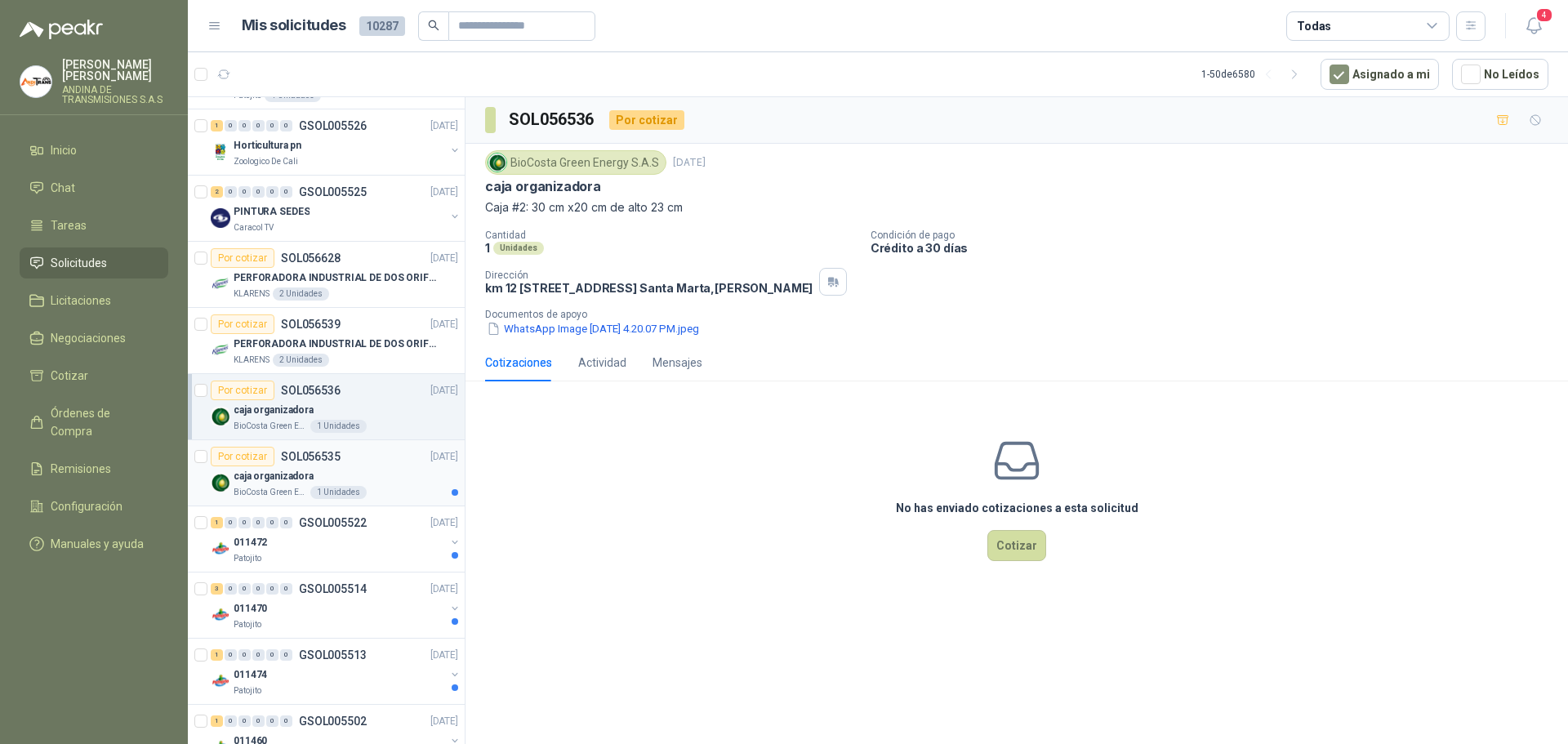
click at [280, 479] on p "caja organizadora" at bounding box center [274, 476] width 80 height 16
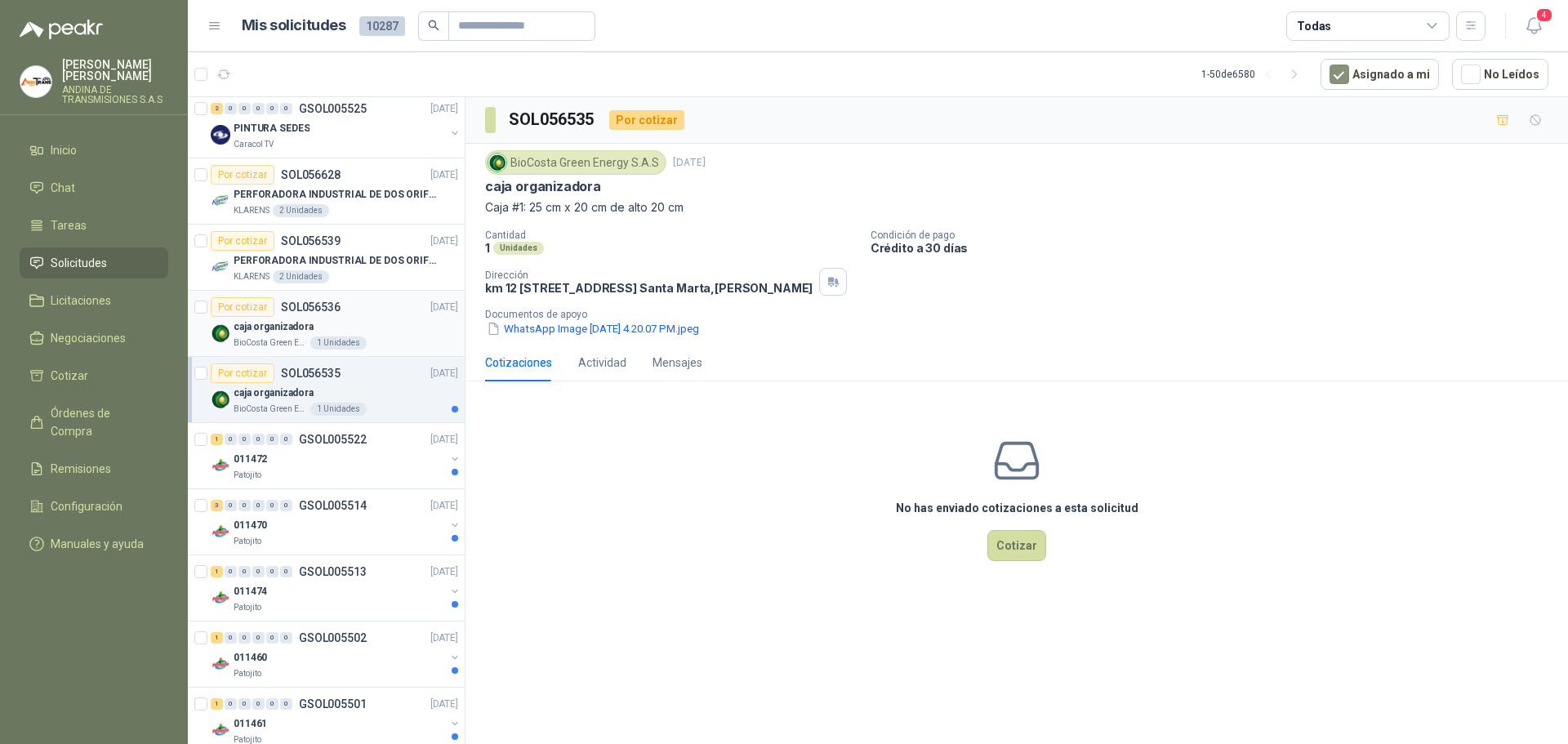
scroll to position [1143, 0]
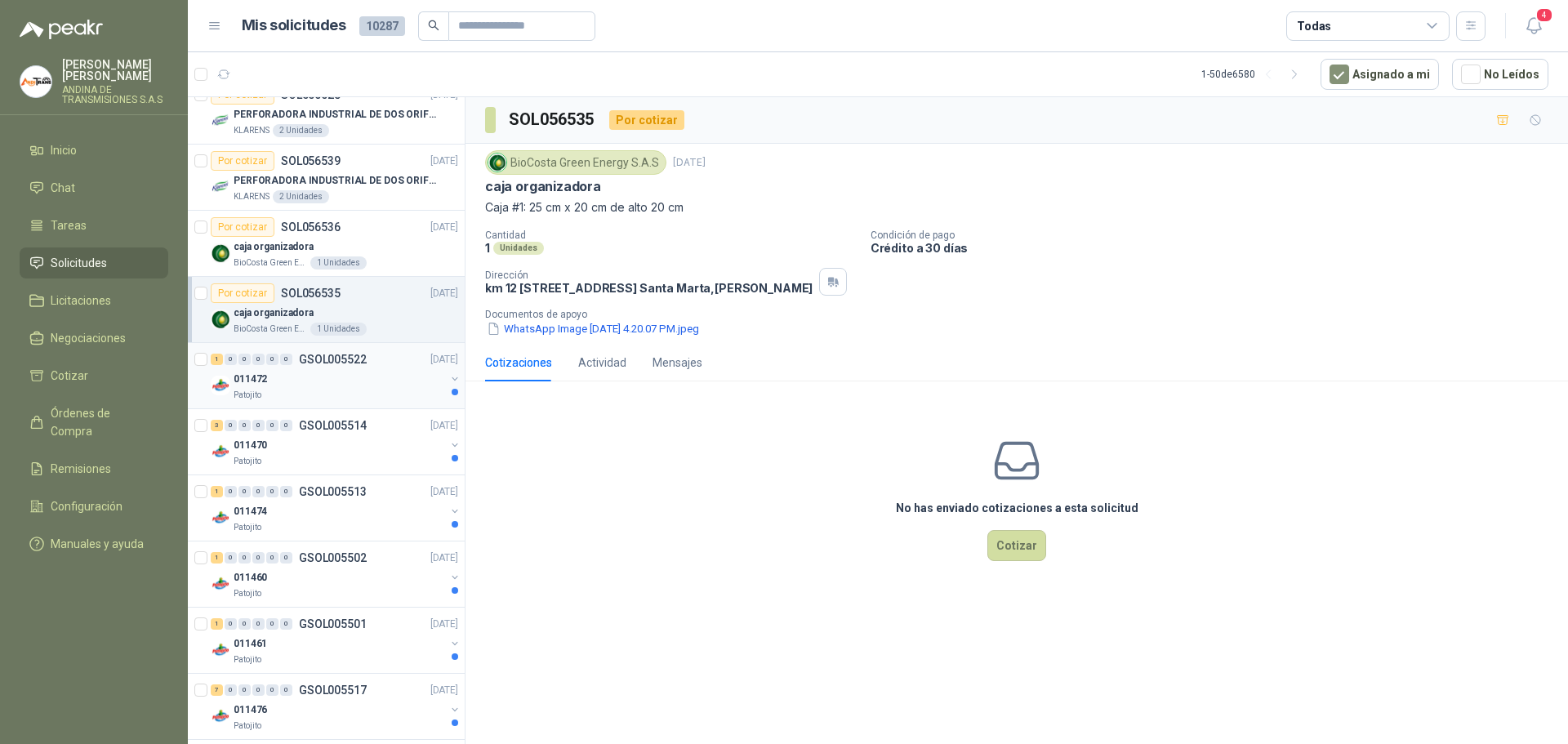
click at [258, 383] on p "011472" at bounding box center [250, 379] width 33 height 16
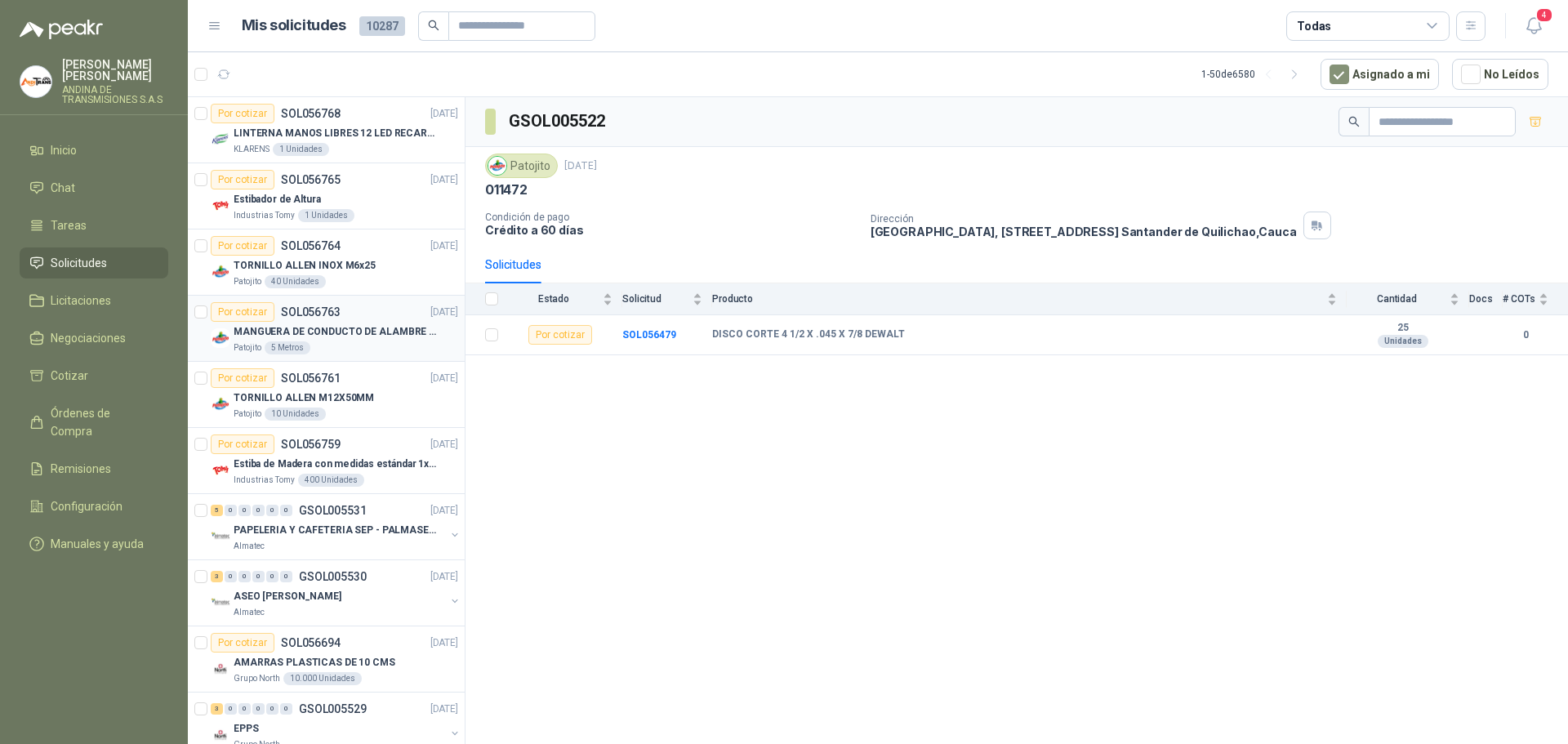
click at [321, 326] on p "MANGUERA DE CONDUCTO DE ALAMBRE DE ACERO PU" at bounding box center [335, 332] width 204 height 16
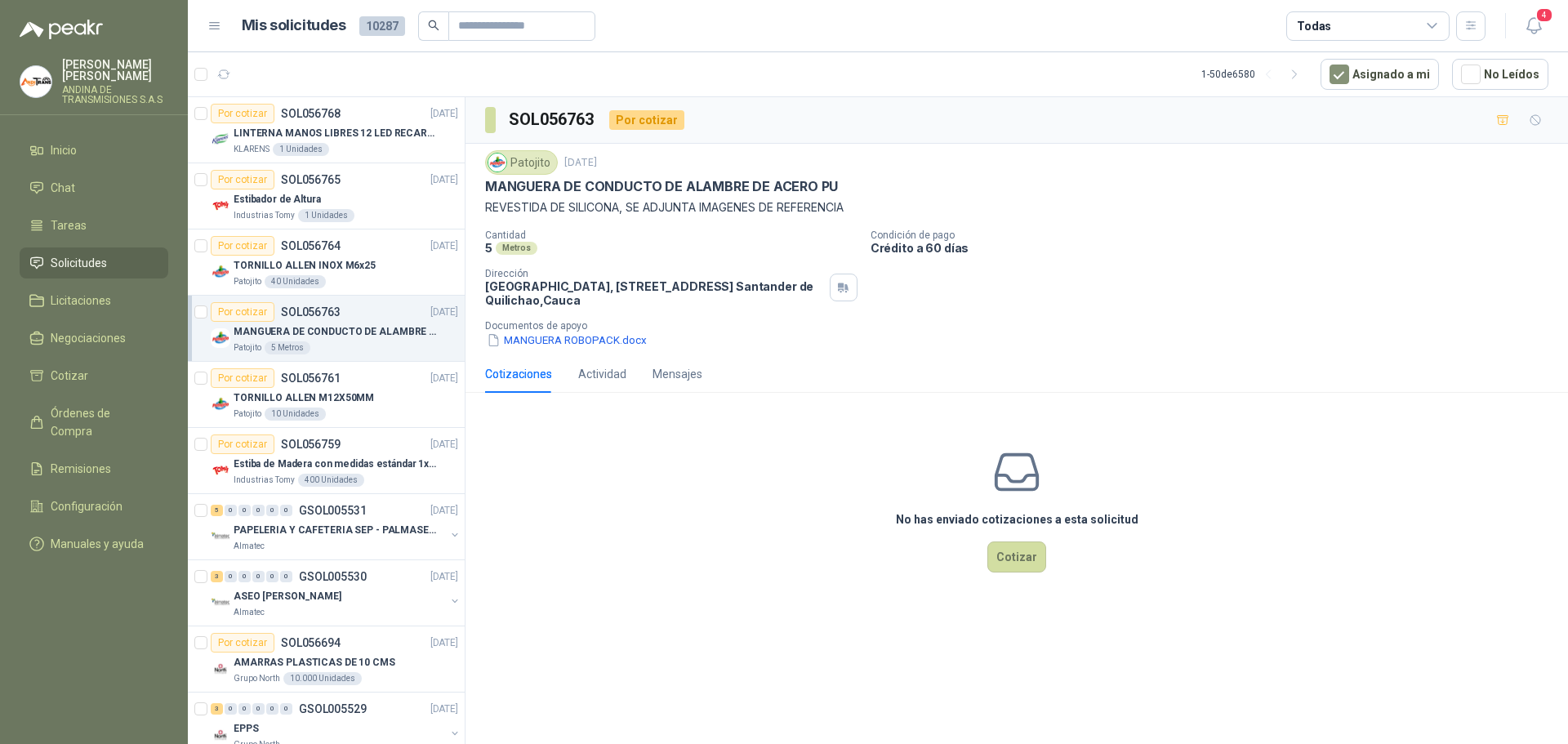
click at [615, 336] on button "MANGUERA ROBOPACK.docx" at bounding box center [567, 339] width 164 height 18
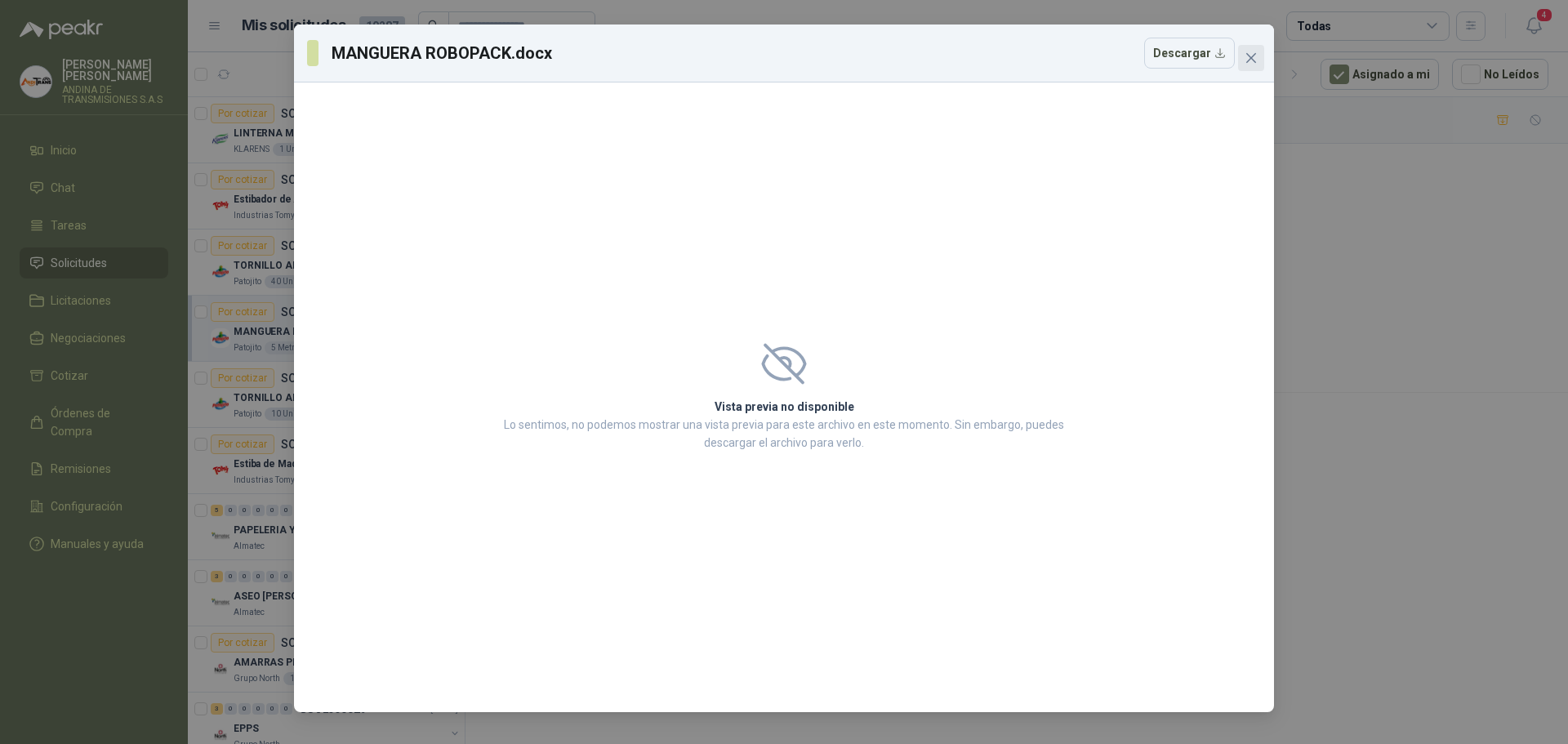
click at [1251, 49] on button "Close" at bounding box center [1251, 58] width 26 height 26
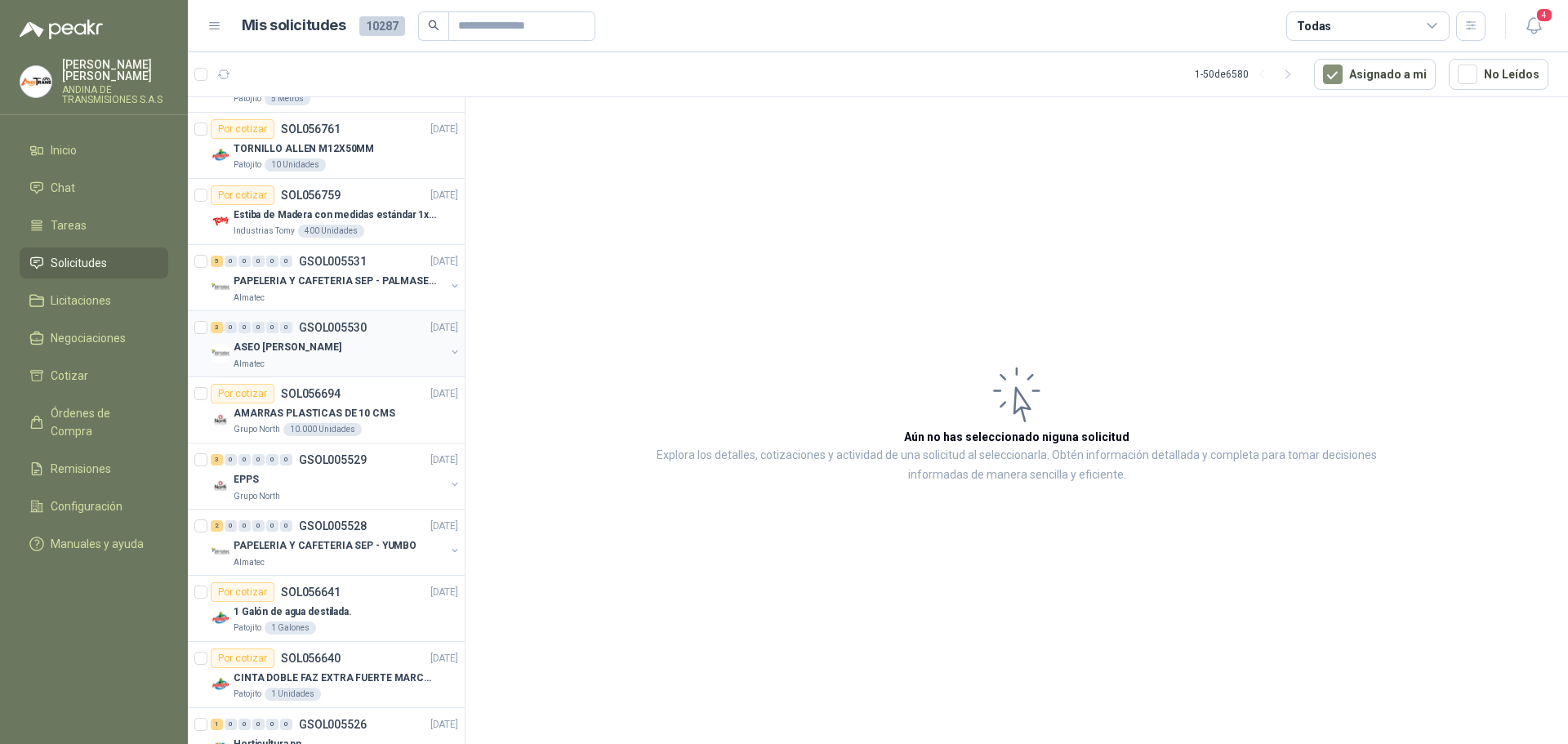
scroll to position [326, 0]
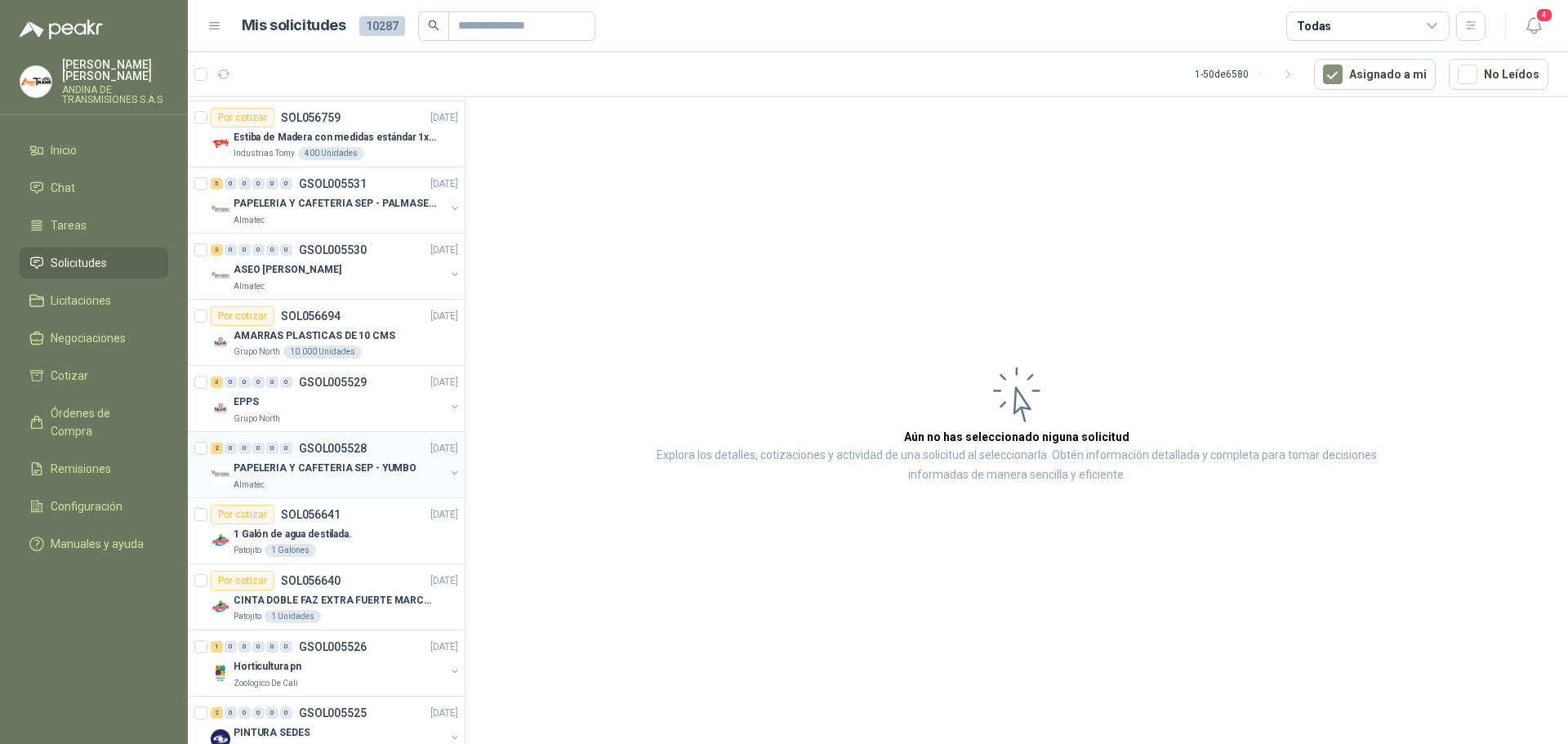
click at [303, 465] on p "PAPELERIA Y CAFETERIA SEP - YUMBO" at bounding box center [325, 468] width 183 height 16
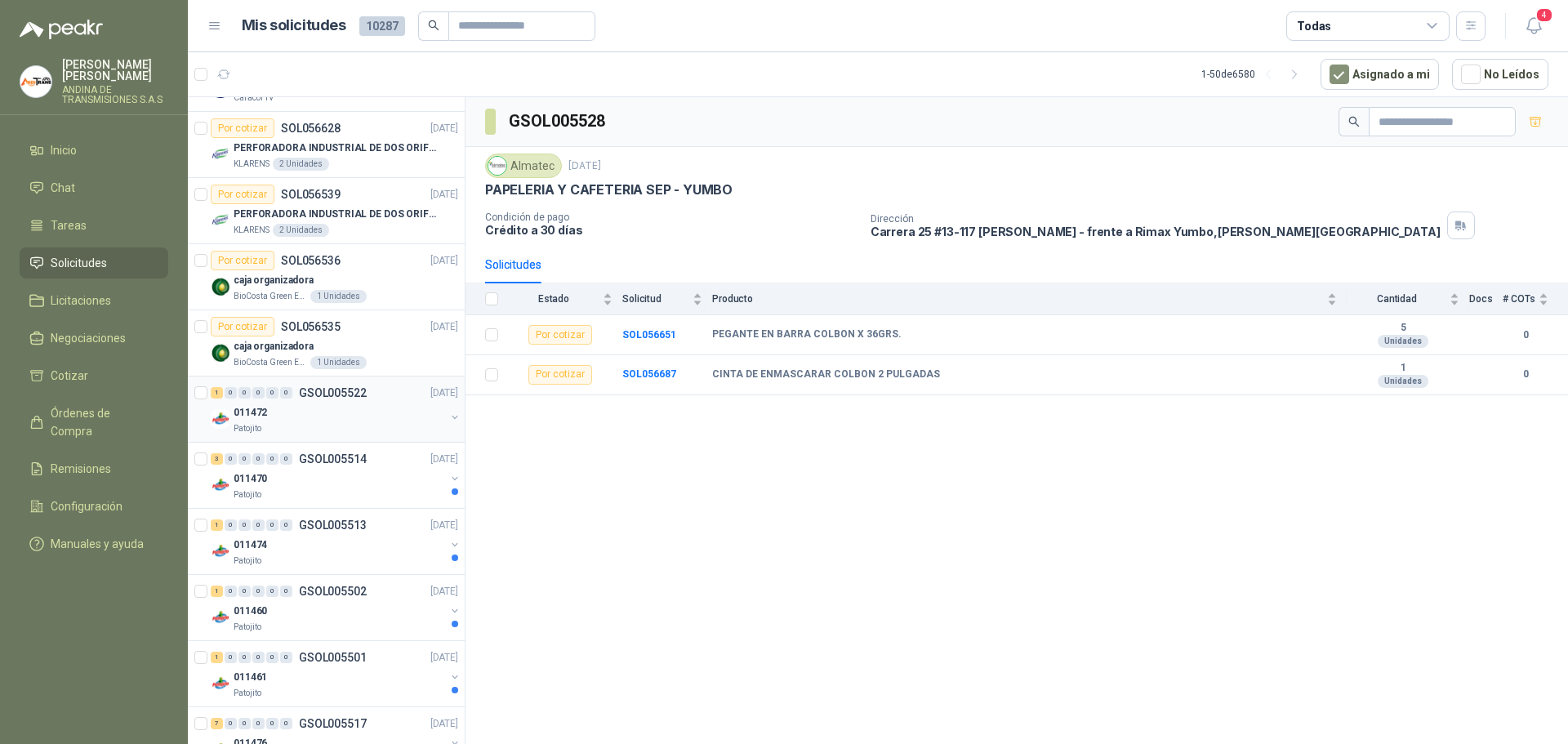
scroll to position [979, 0]
click at [261, 412] on p "011472" at bounding box center [250, 410] width 33 height 16
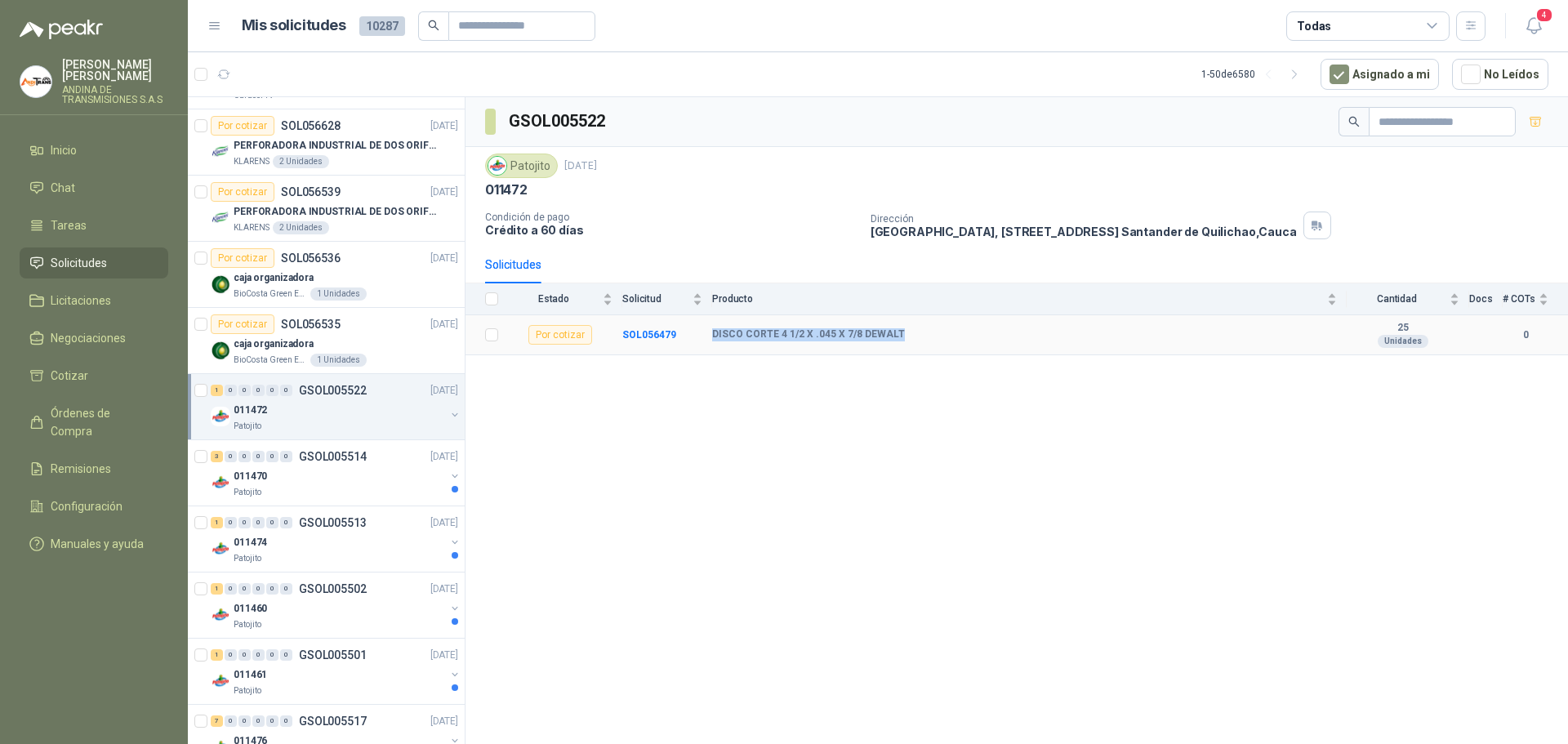
drag, startPoint x: 709, startPoint y: 327, endPoint x: 914, endPoint y: 326, distance: 205.0
click at [914, 326] on tr "Por cotizar SOL056479 DISCO CORTE 4 1/2 X .045 X 7/8 DEWALT 25 Unidades 0" at bounding box center [1016, 335] width 1102 height 40
copy tr "DISCO CORTE 4 1/2 X .045 X 7/8 DEWALT"
click at [253, 479] on p "011470" at bounding box center [250, 476] width 33 height 16
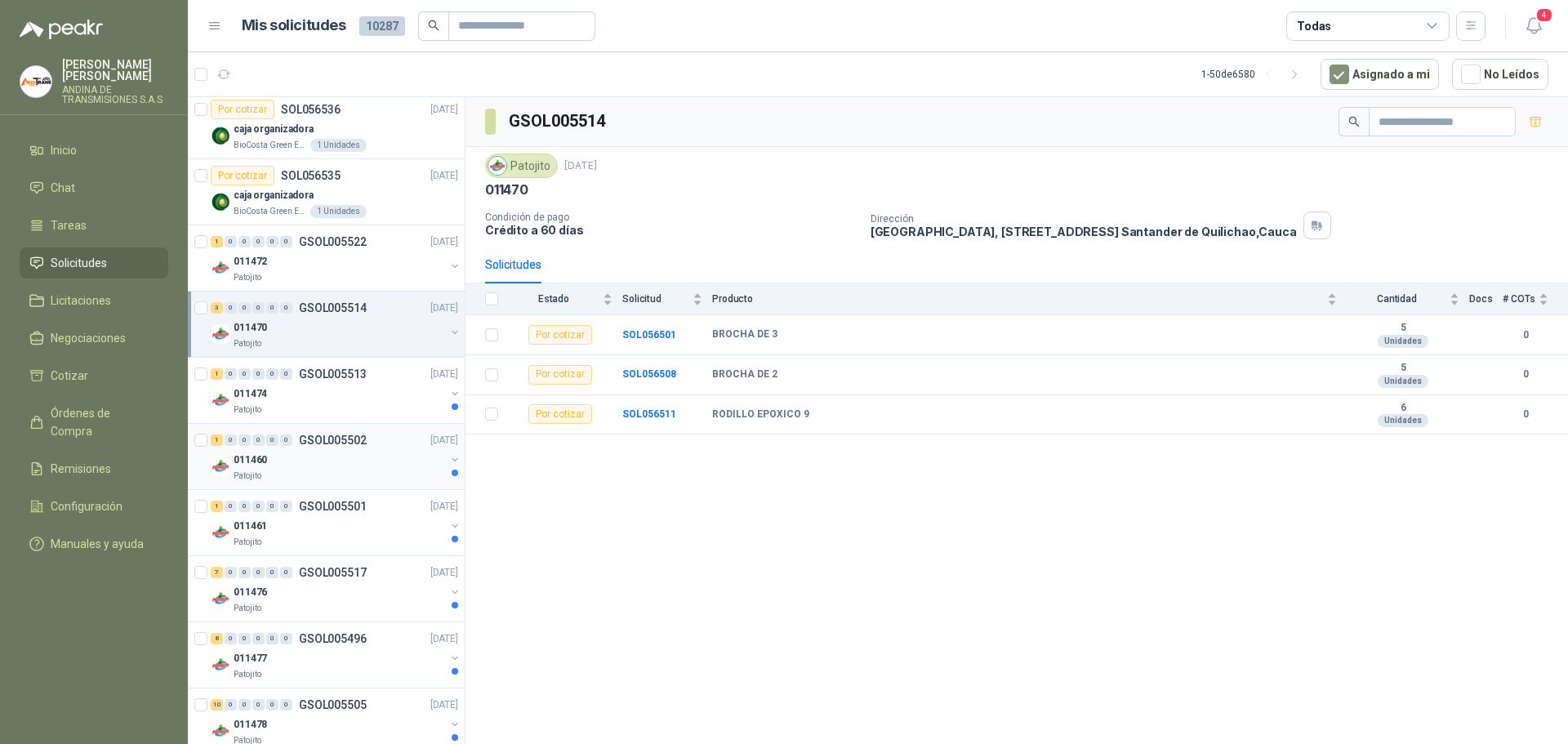
scroll to position [1143, 0]
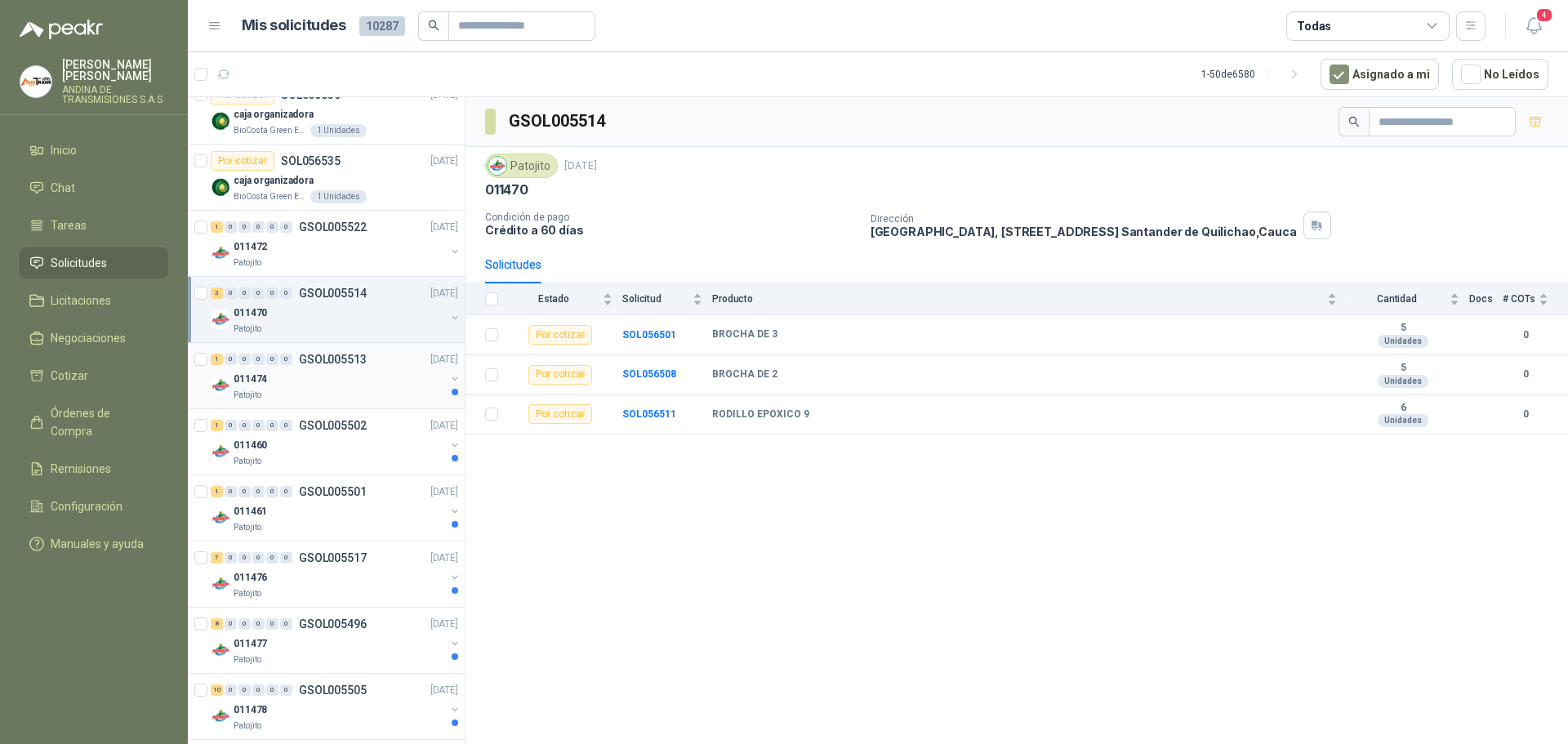
click at [258, 378] on p "011474" at bounding box center [250, 379] width 33 height 16
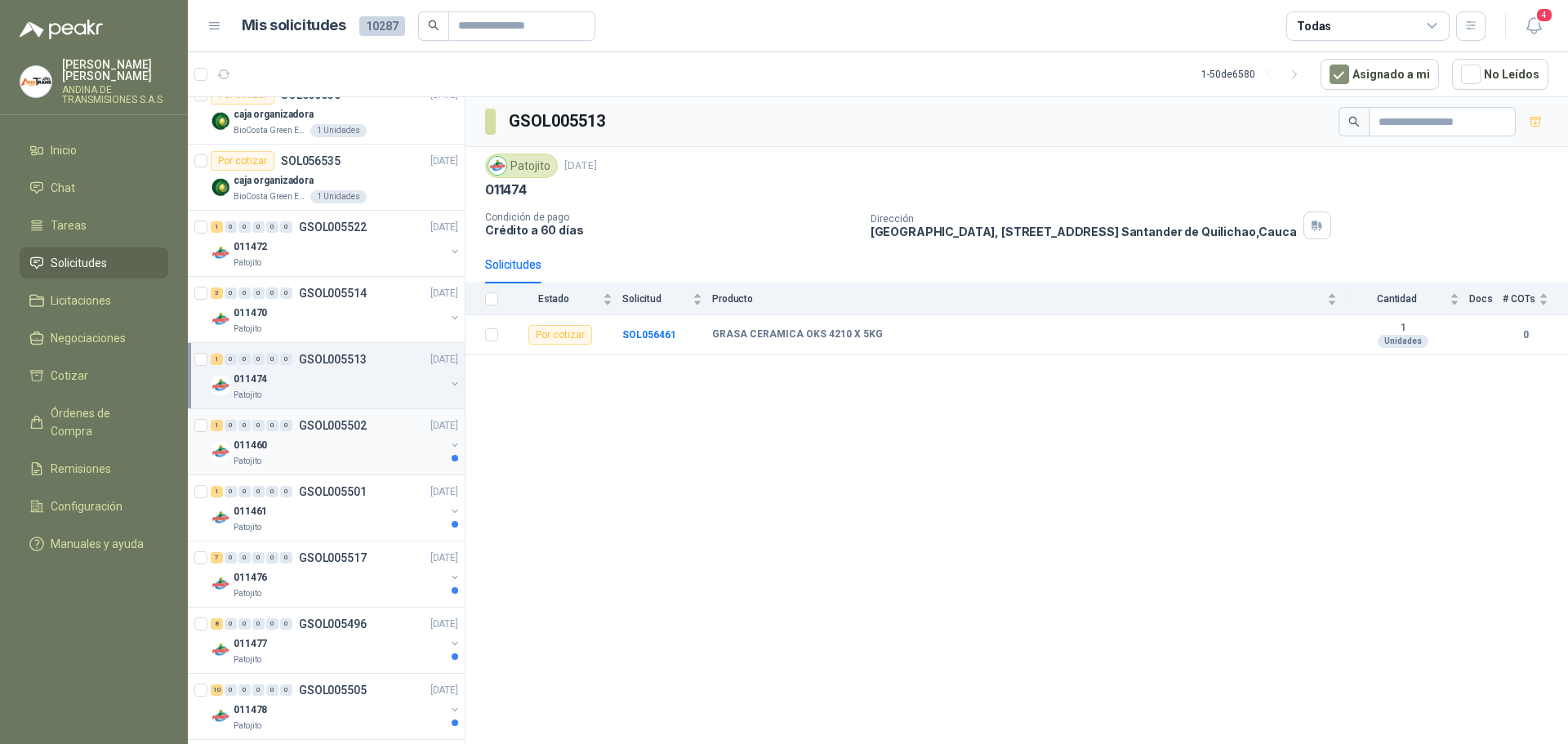
click at [264, 445] on p "011460" at bounding box center [250, 445] width 33 height 16
click at [263, 512] on p "011461" at bounding box center [250, 511] width 33 height 16
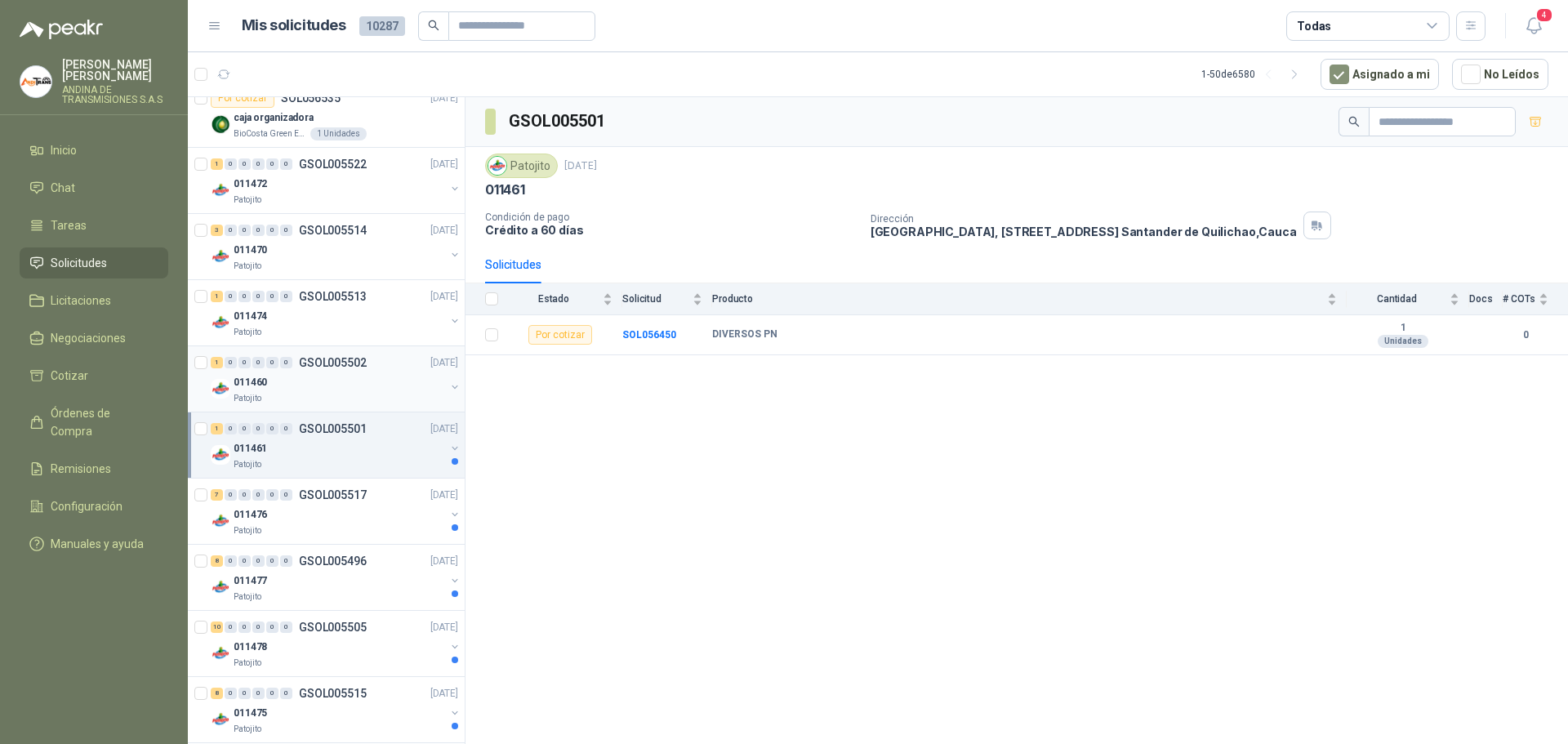
scroll to position [1224, 0]
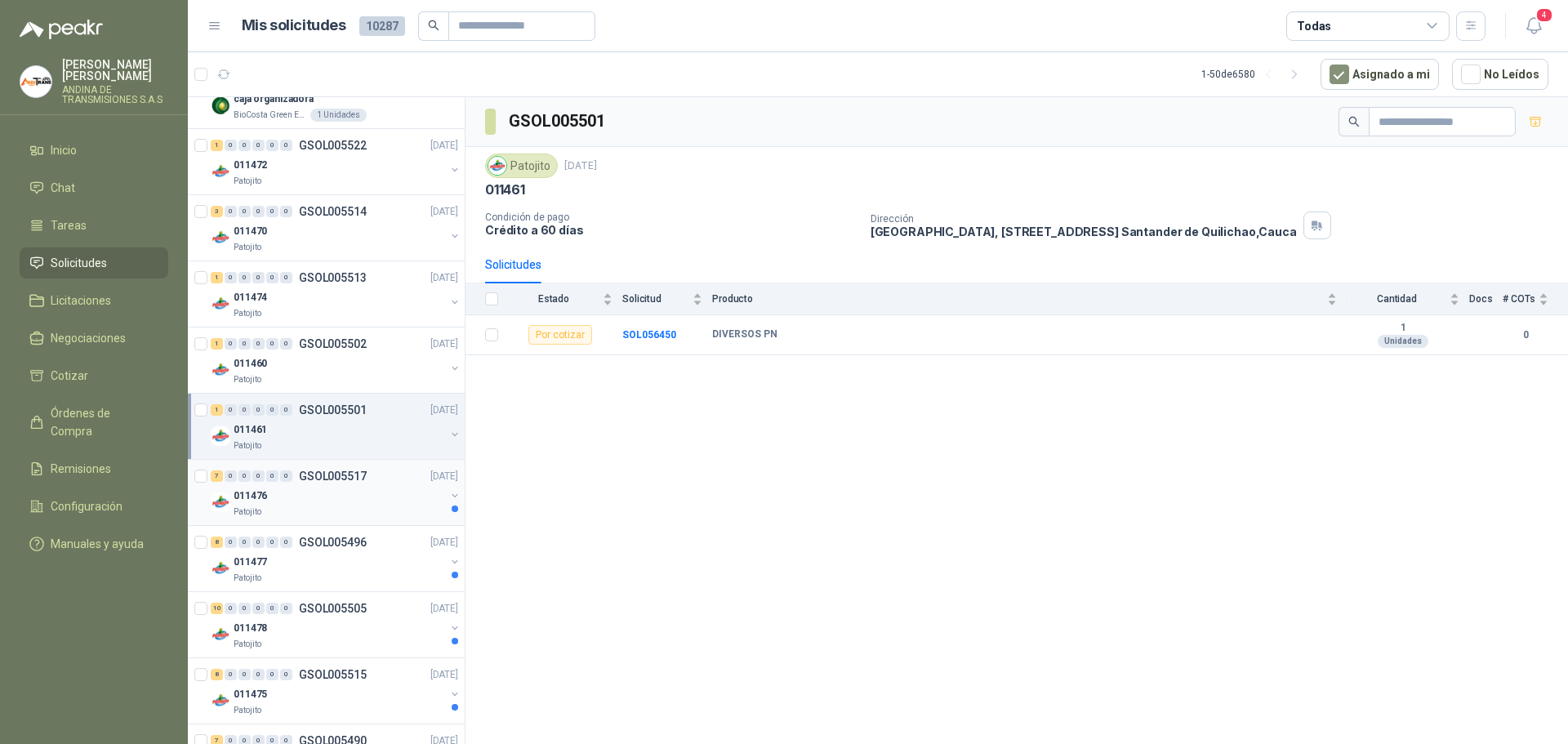
click at [239, 497] on p "011476" at bounding box center [250, 495] width 33 height 16
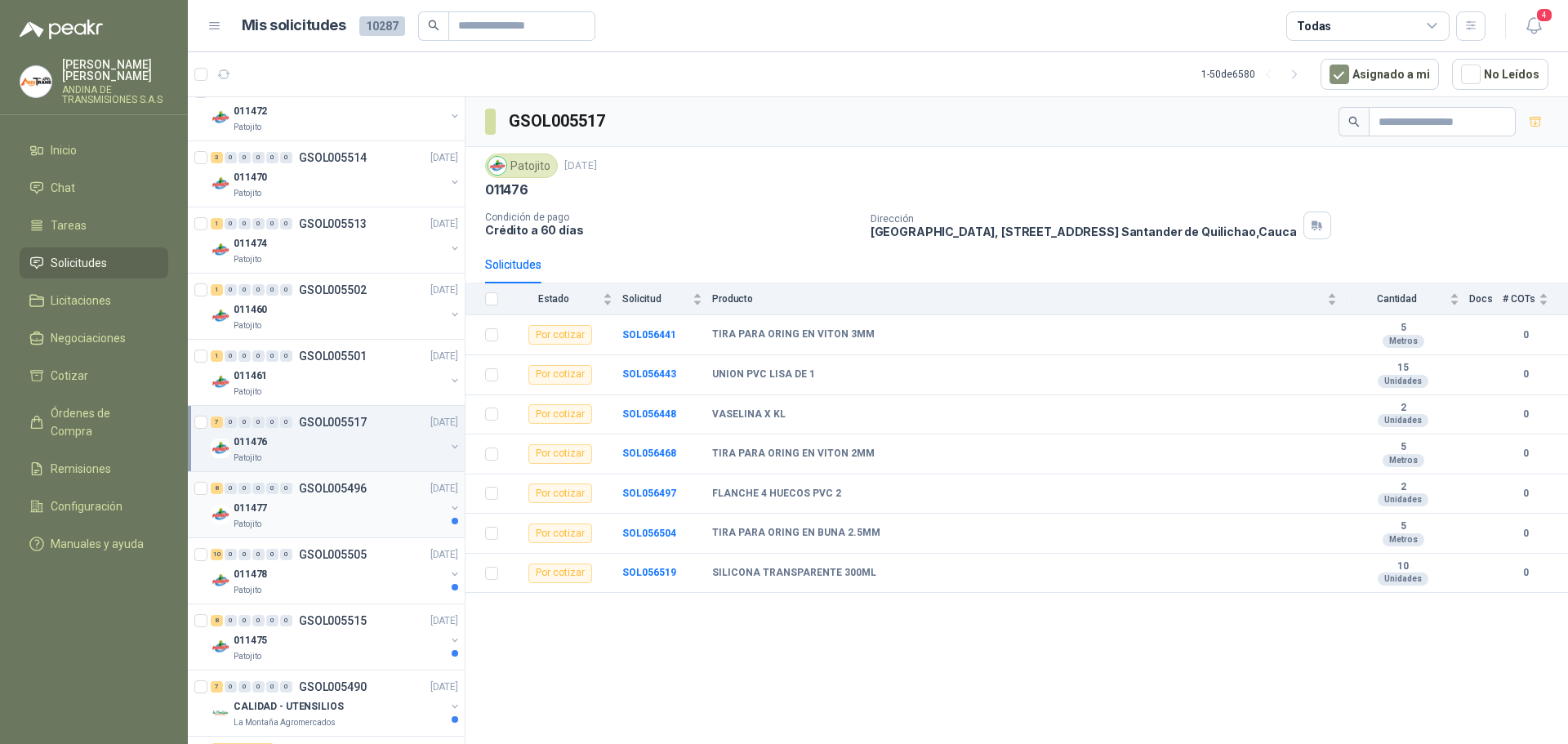
scroll to position [1306, 0]
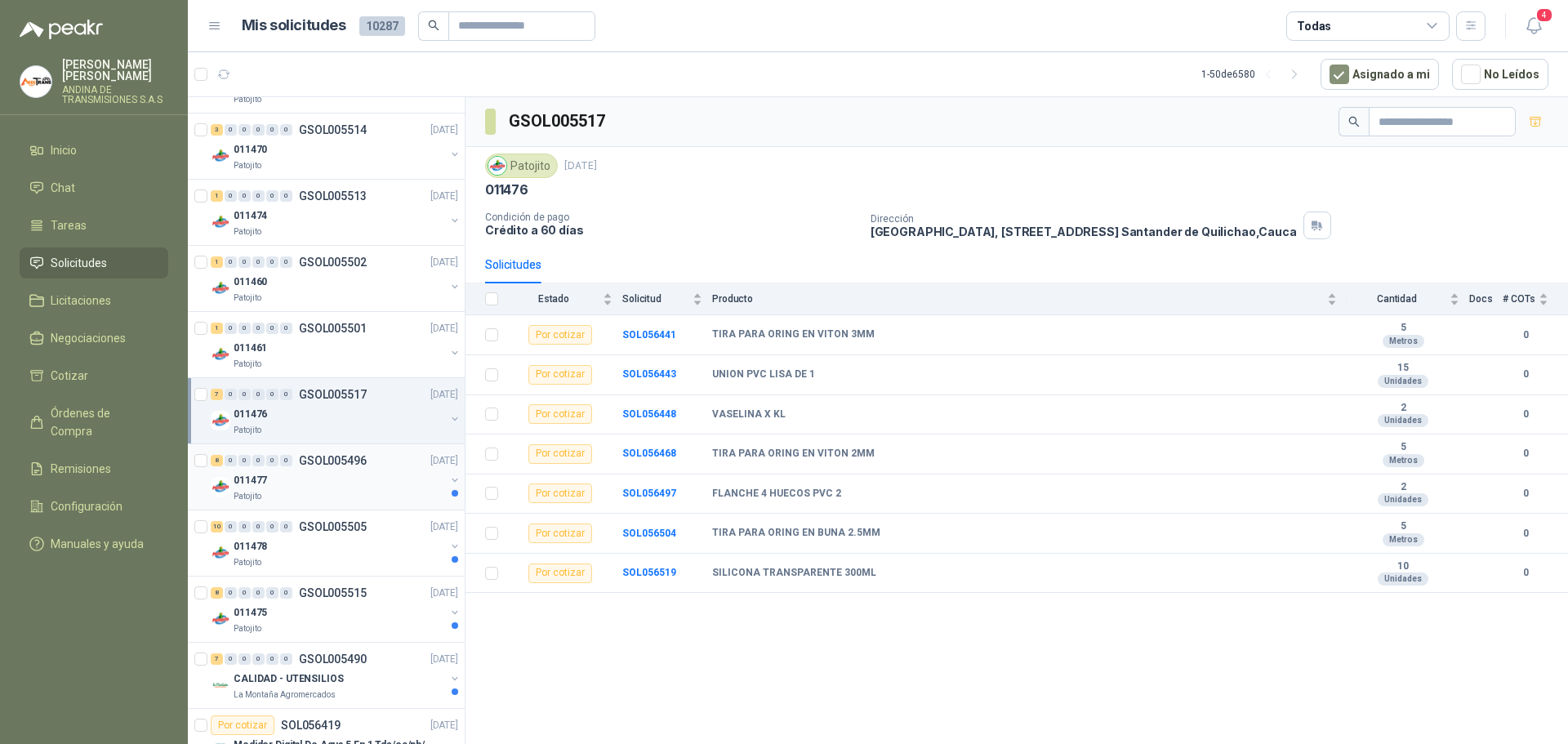
click at [256, 477] on p "011477" at bounding box center [250, 480] width 33 height 16
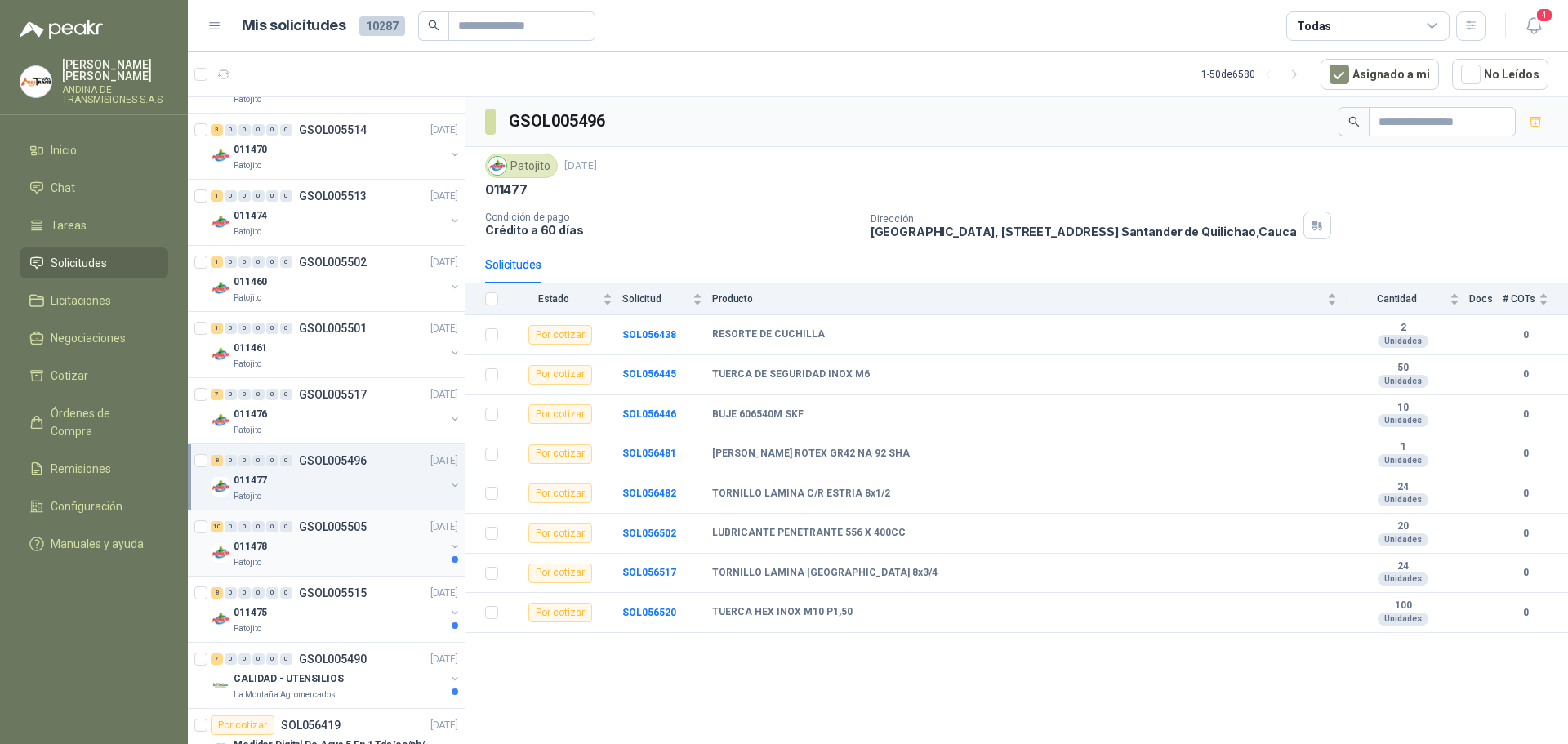
click at [244, 547] on p "011478" at bounding box center [250, 546] width 33 height 16
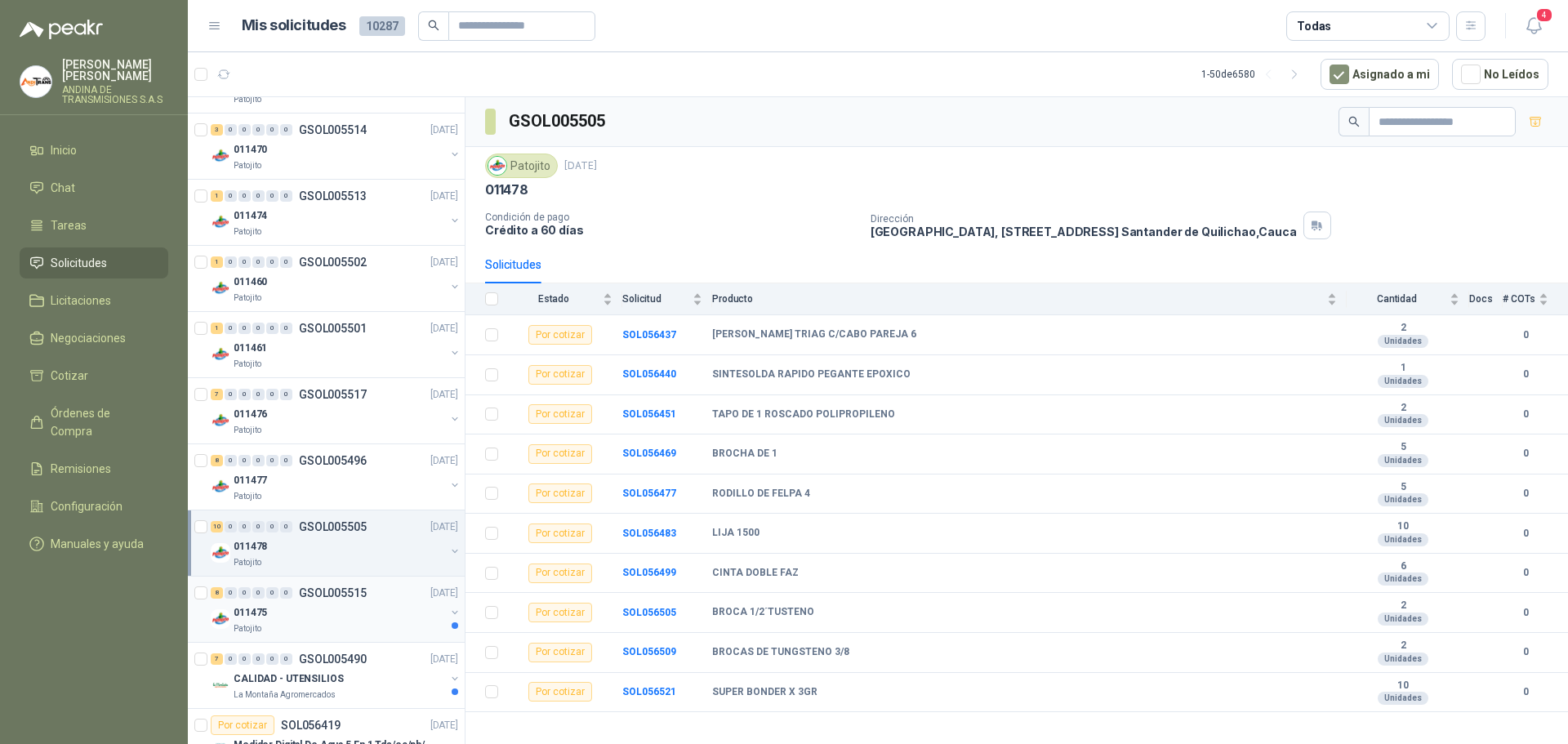
click at [262, 614] on p "011475" at bounding box center [250, 612] width 33 height 16
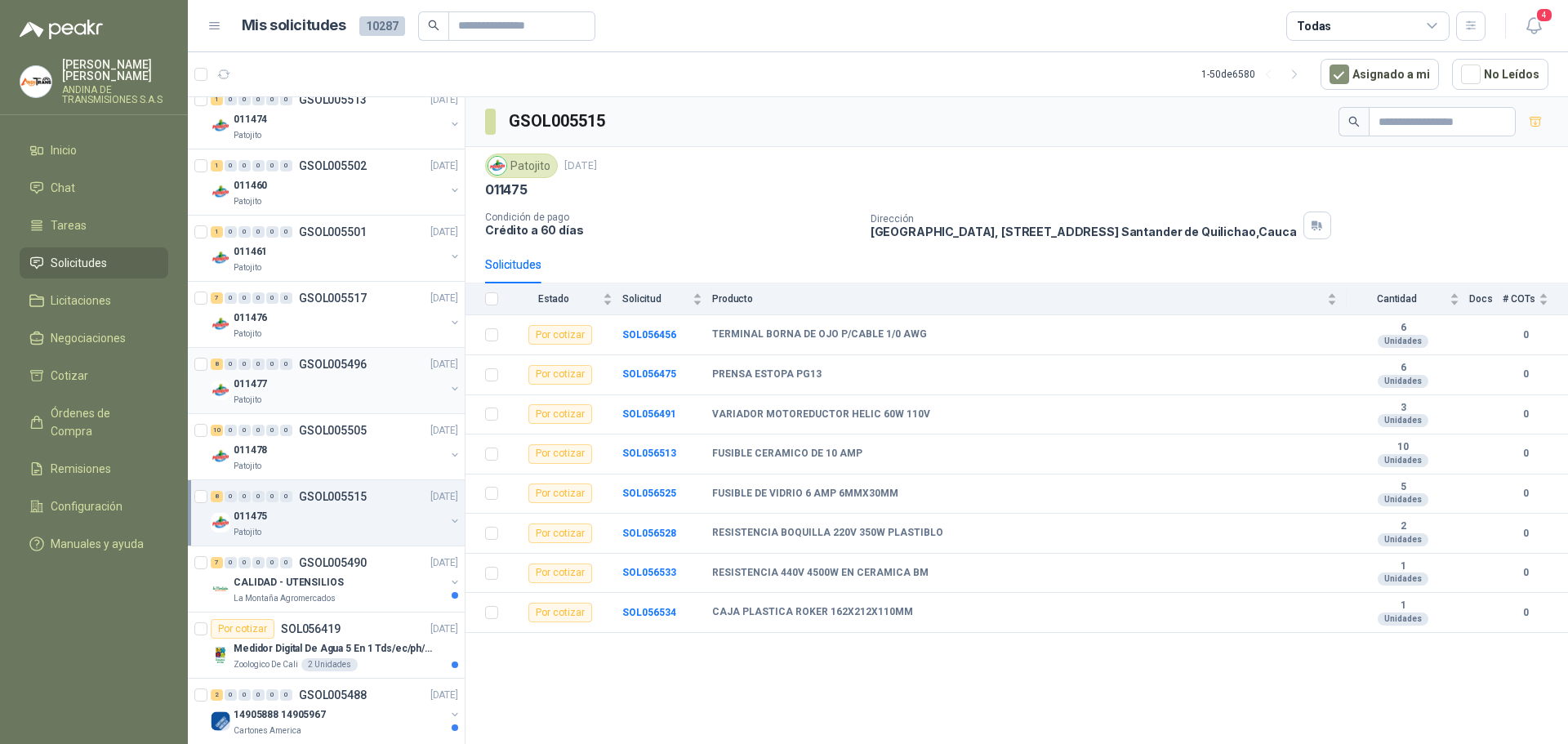
scroll to position [1551, 0]
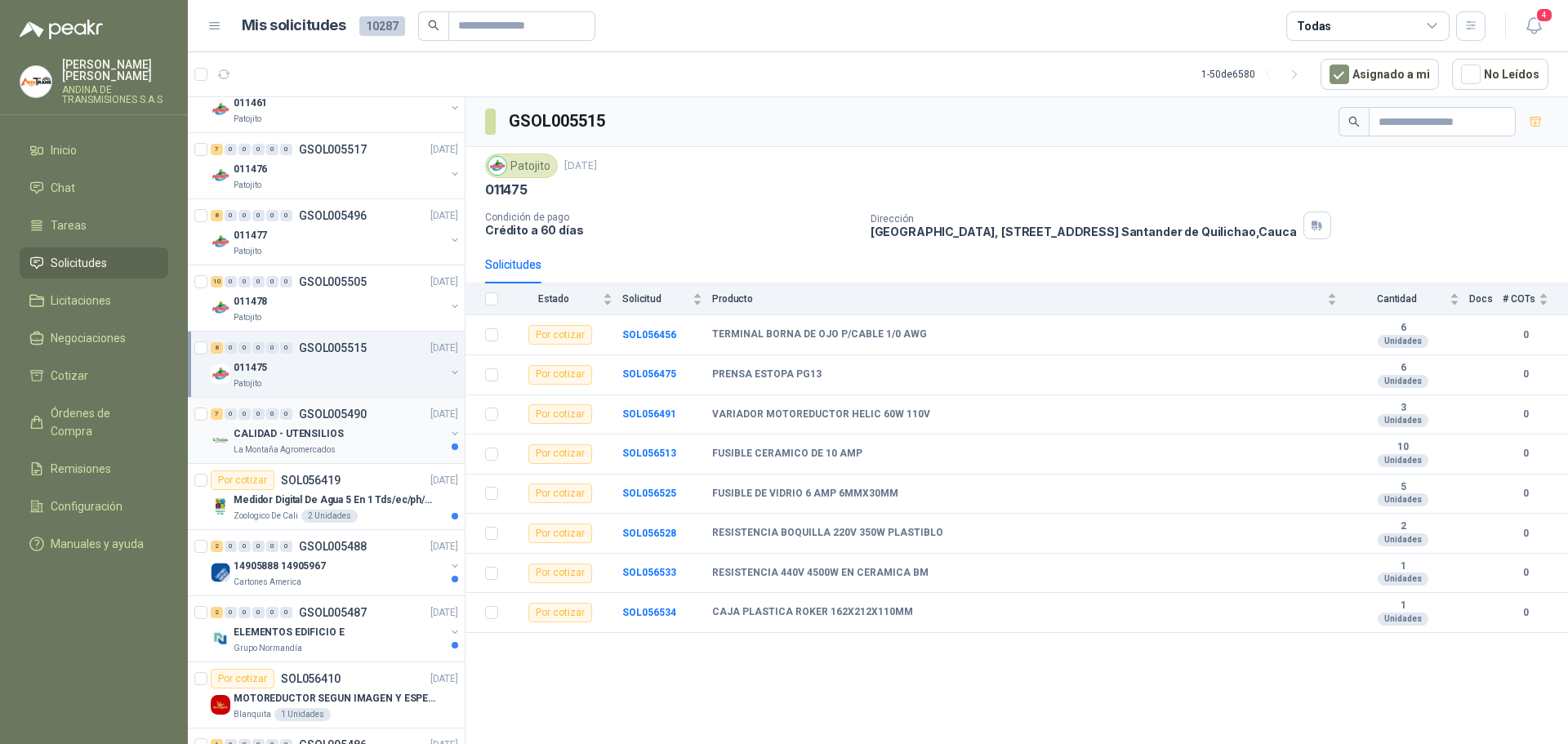
click at [308, 431] on p "CALIDAD - UTENSILIOS" at bounding box center [289, 434] width 110 height 16
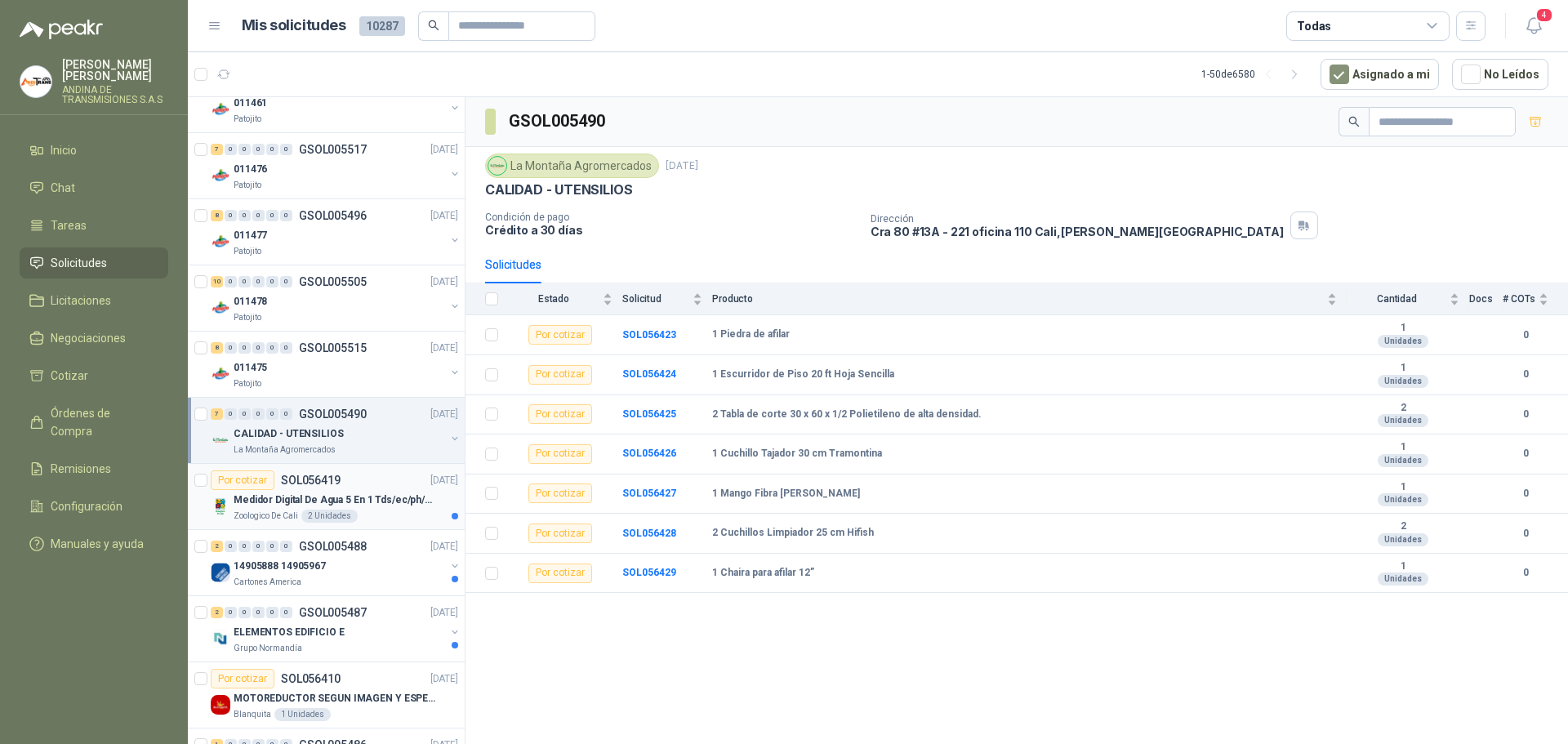
click at [294, 497] on p "Medidor Digital De Agua 5 En 1 Tds/ec/ph/salinidad/temperatu" at bounding box center [335, 500] width 204 height 16
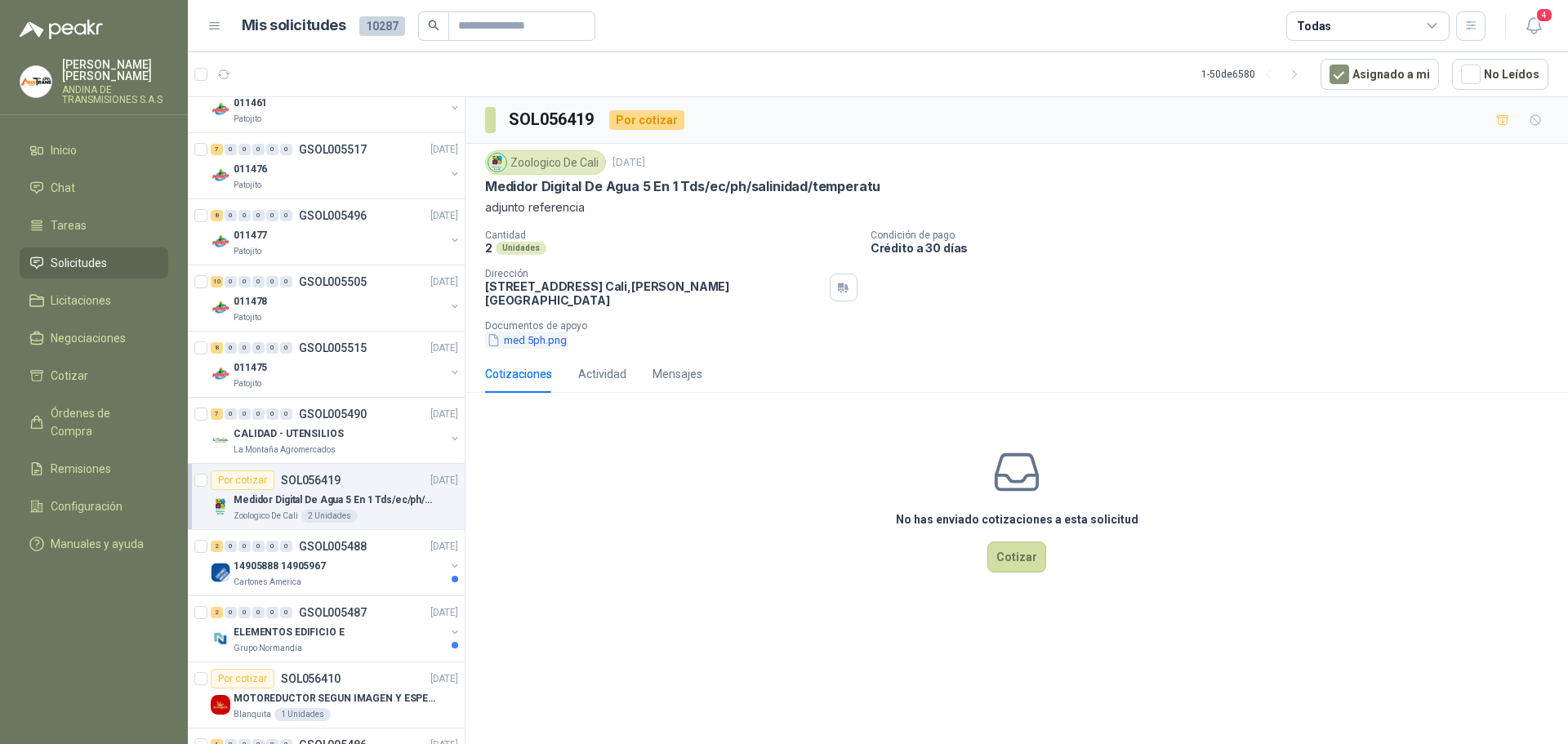
click at [518, 331] on button "med 5ph.png" at bounding box center [527, 339] width 83 height 18
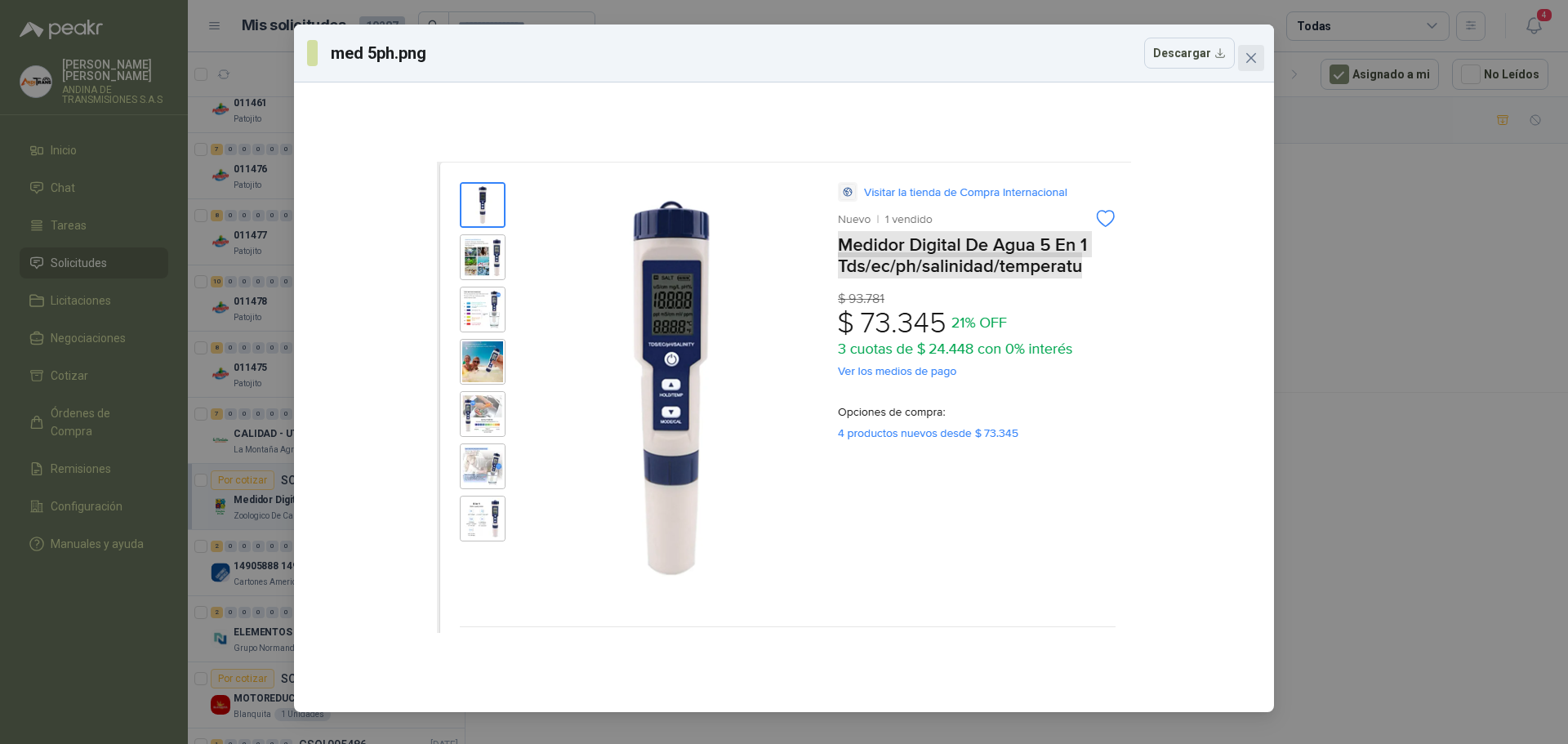
click at [1250, 58] on icon "close" at bounding box center [1251, 58] width 10 height 10
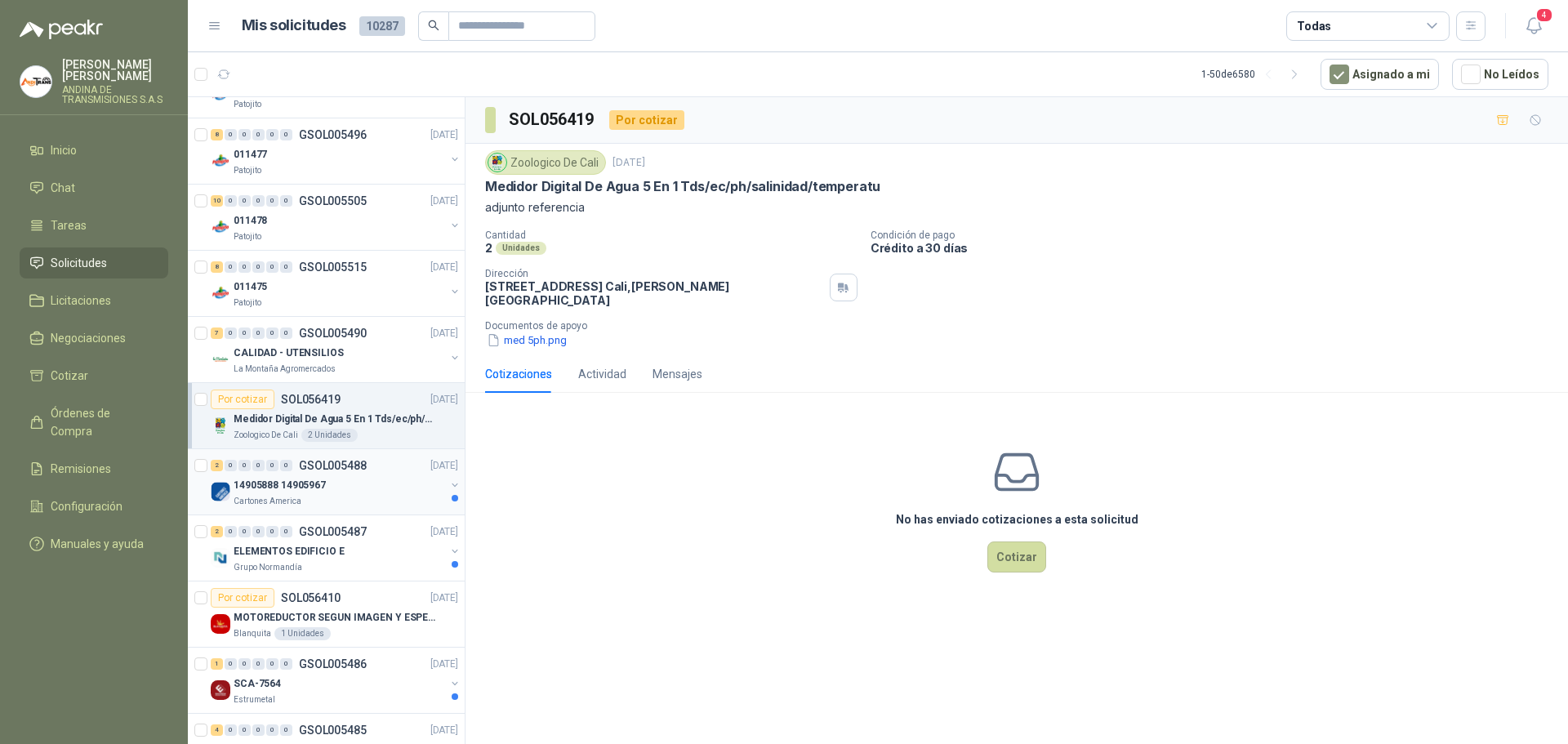
scroll to position [1632, 0]
click at [308, 484] on p "14905888 14905967" at bounding box center [280, 485] width 93 height 16
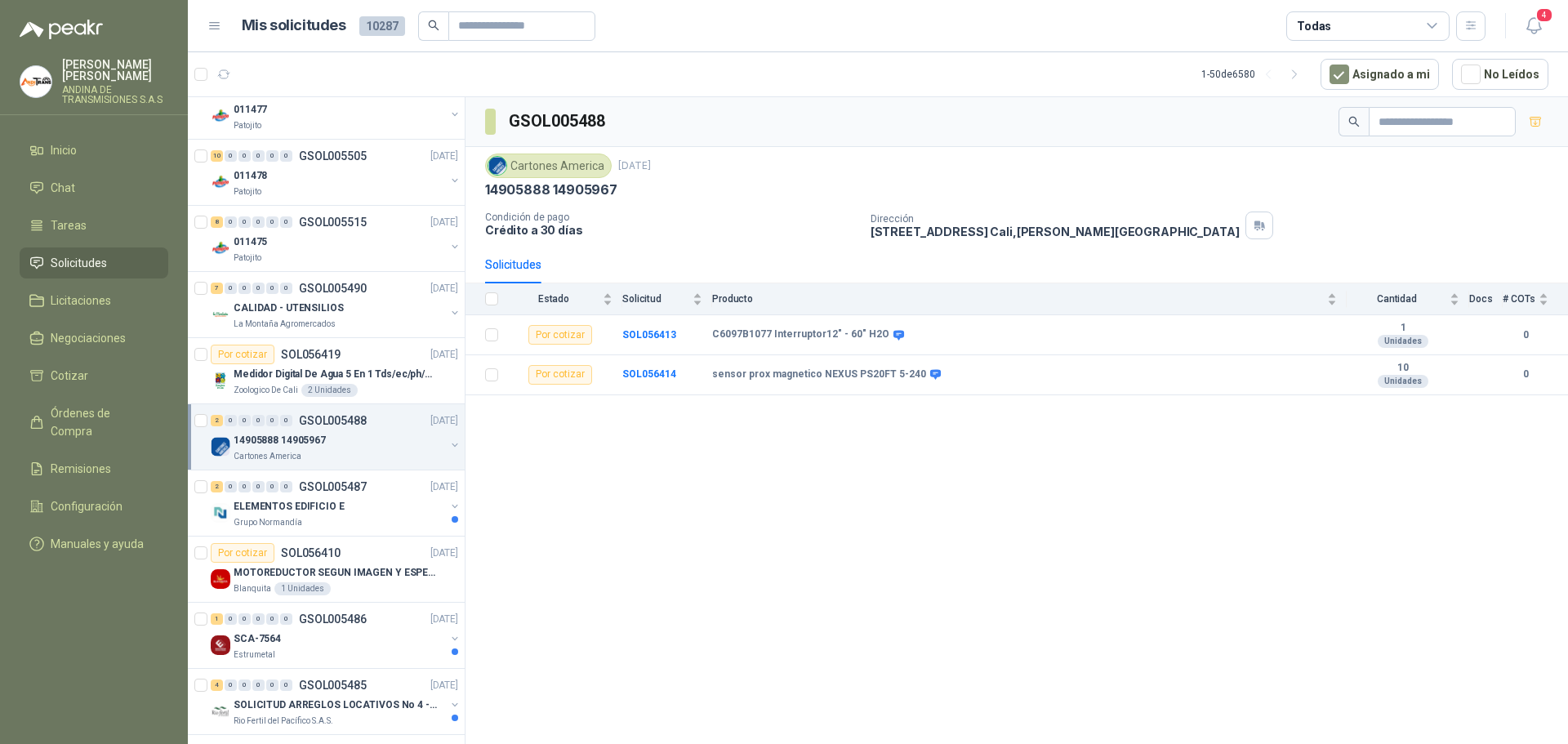
scroll to position [1714, 0]
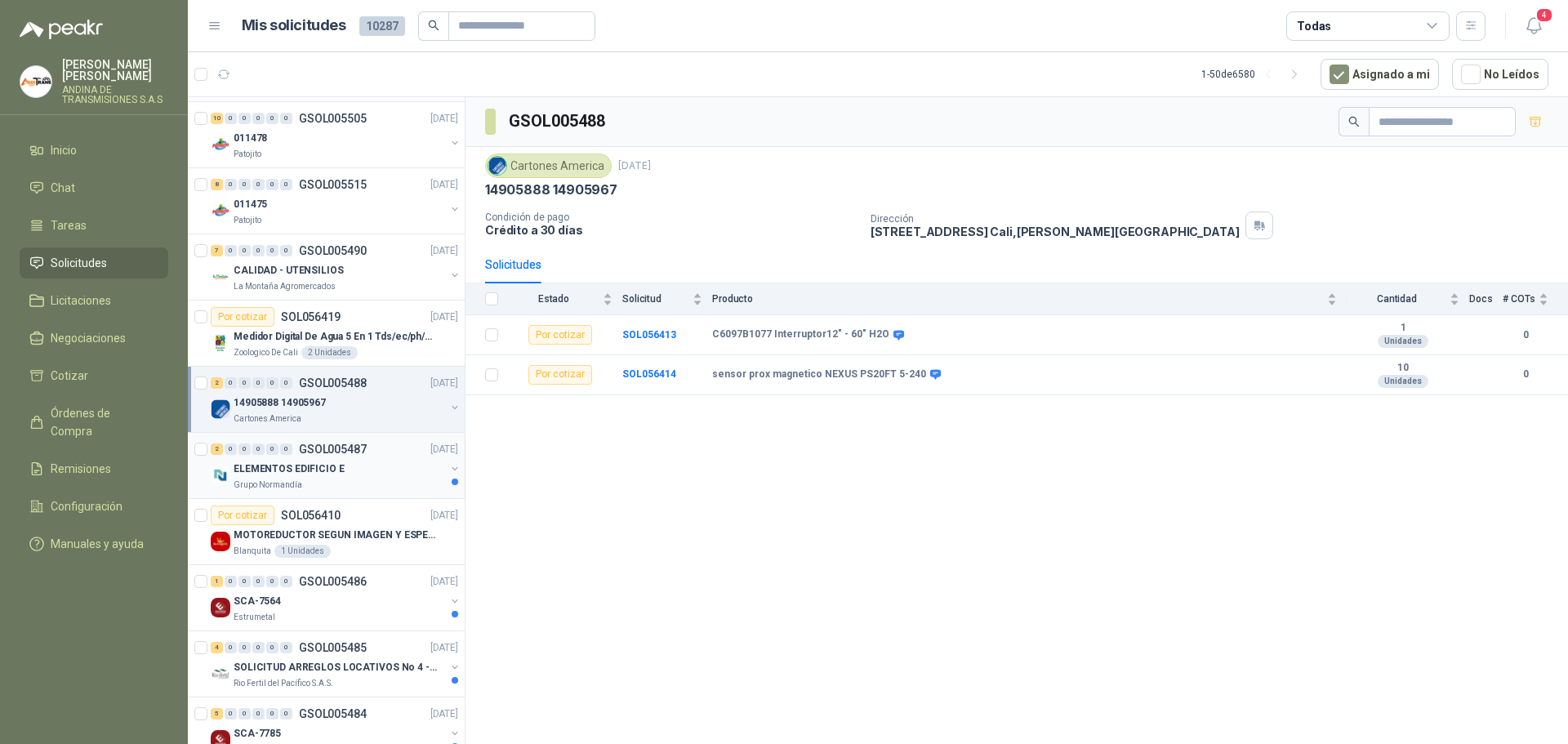
click at [307, 465] on p "ELEMENTOS EDIFICIO E" at bounding box center [289, 469] width 111 height 16
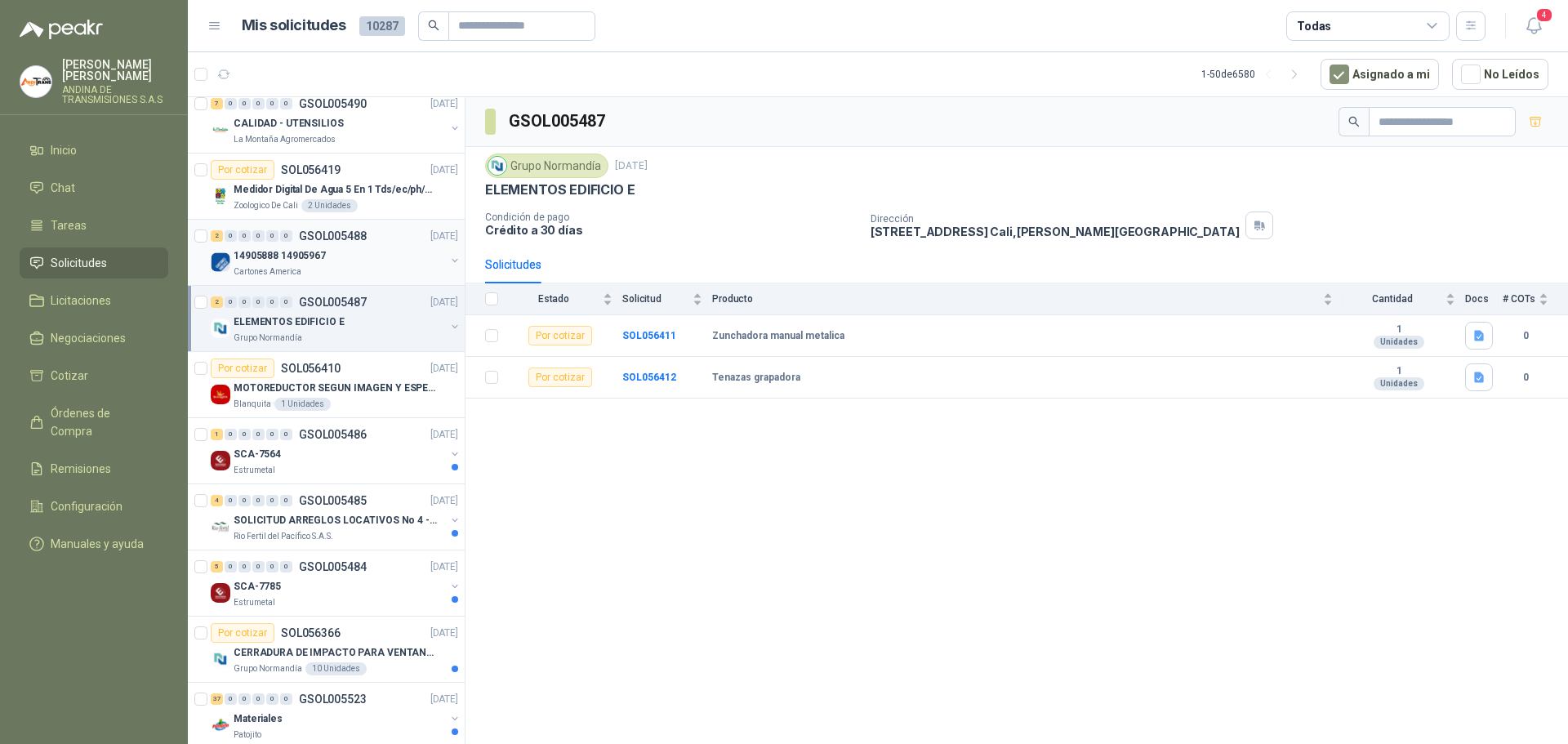
scroll to position [1878, 0]
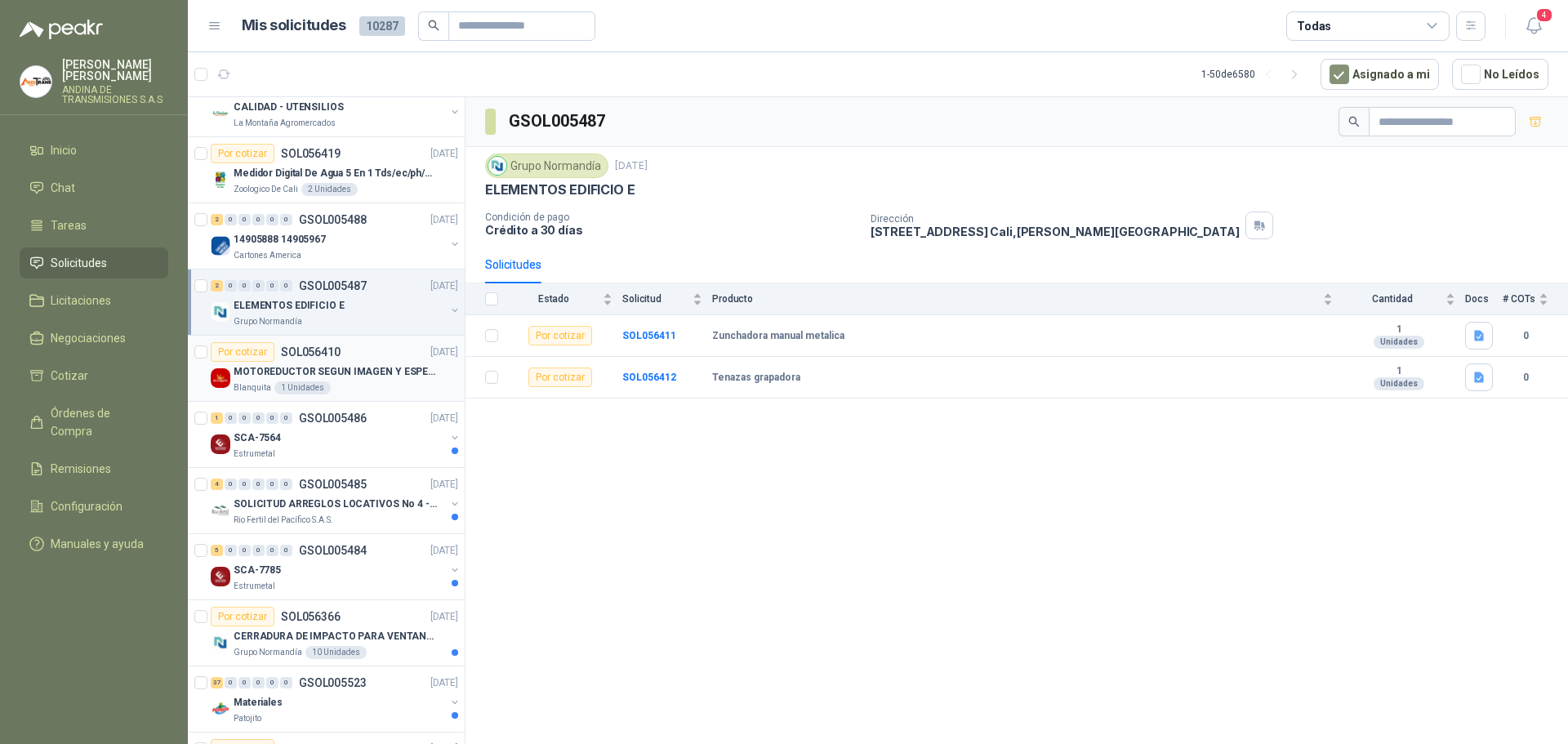
click at [345, 373] on p "MOTOREDUCTOR SEGUN IMAGEN Y ESPECIFICACIONES ADJUNTAS" at bounding box center [335, 371] width 204 height 16
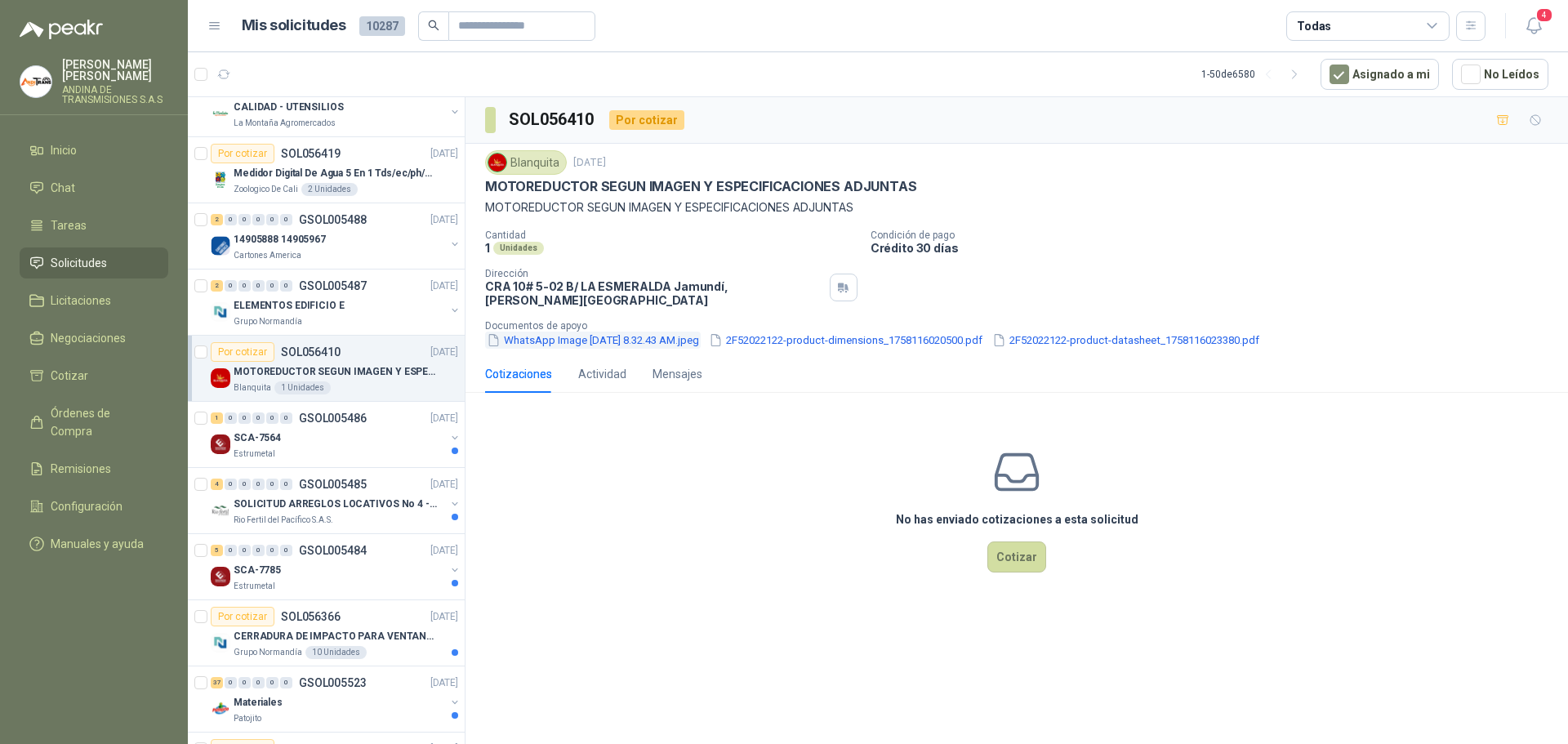
click at [647, 331] on button "WhatsApp Image 2025-09-17 at 8.32.43 AM.jpeg" at bounding box center [592, 339] width 215 height 18
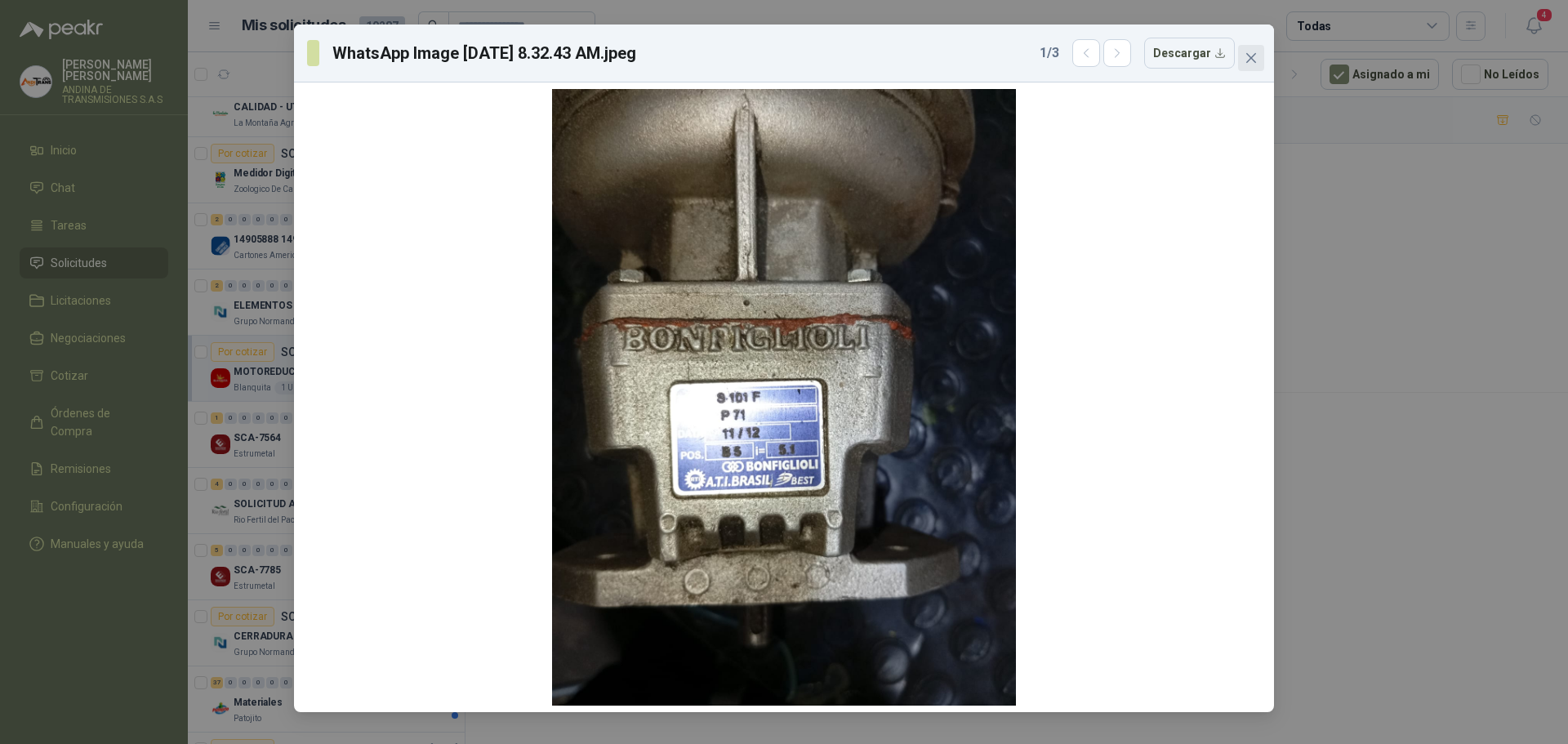
click at [1239, 63] on span "Close" at bounding box center [1251, 58] width 26 height 13
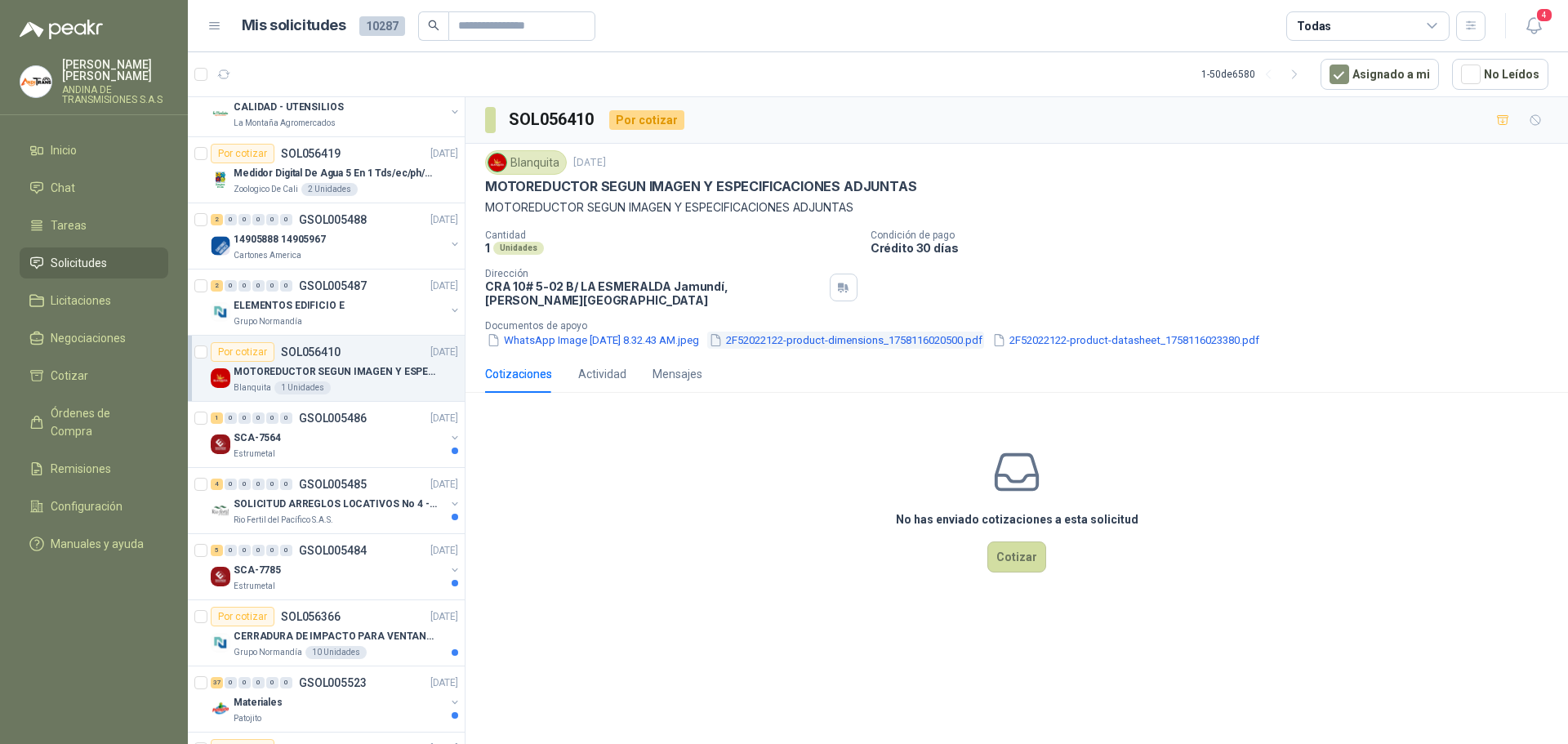
click at [800, 331] on button "2F52022122-product-dimensions_1758116020500.pdf" at bounding box center [845, 339] width 277 height 18
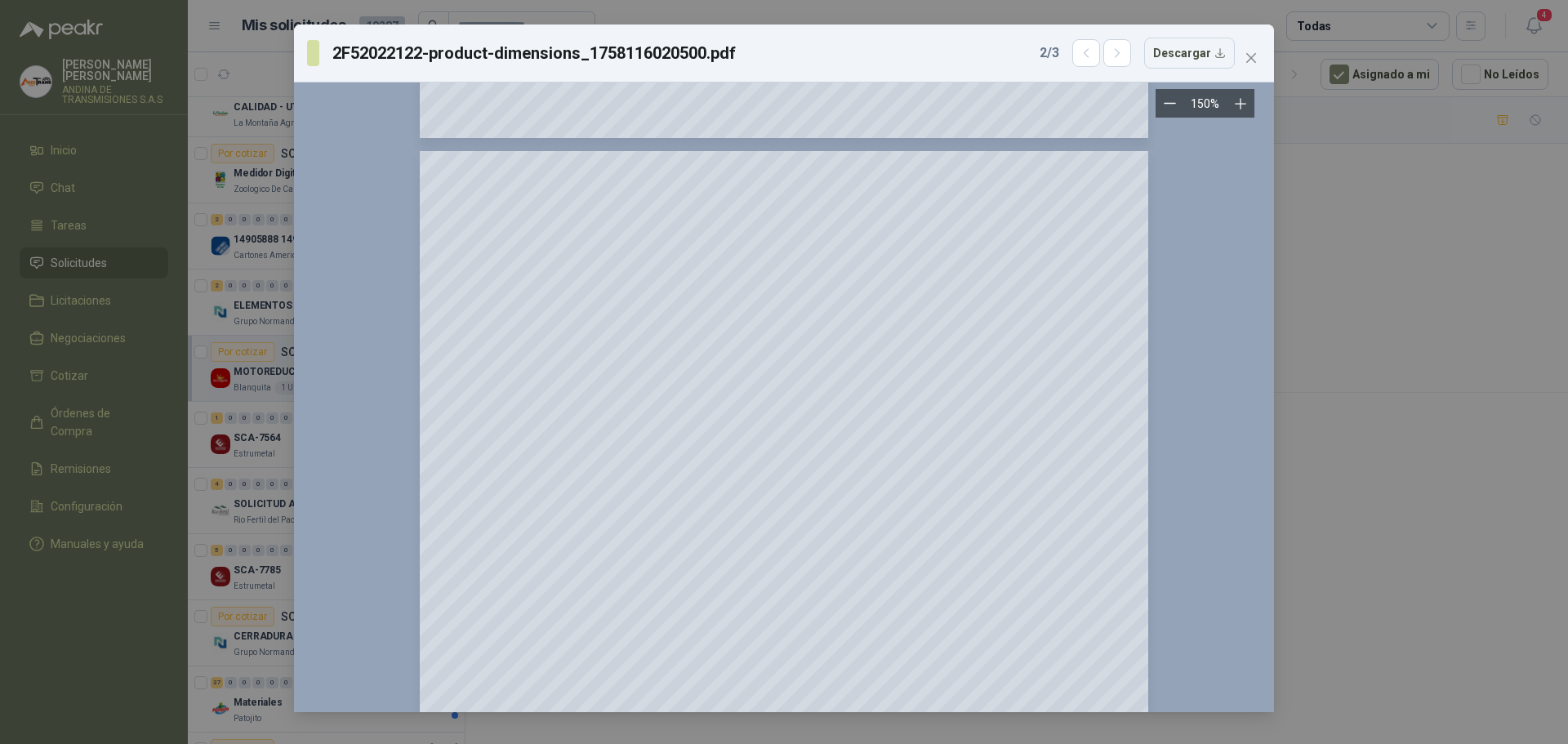
scroll to position [982, 0]
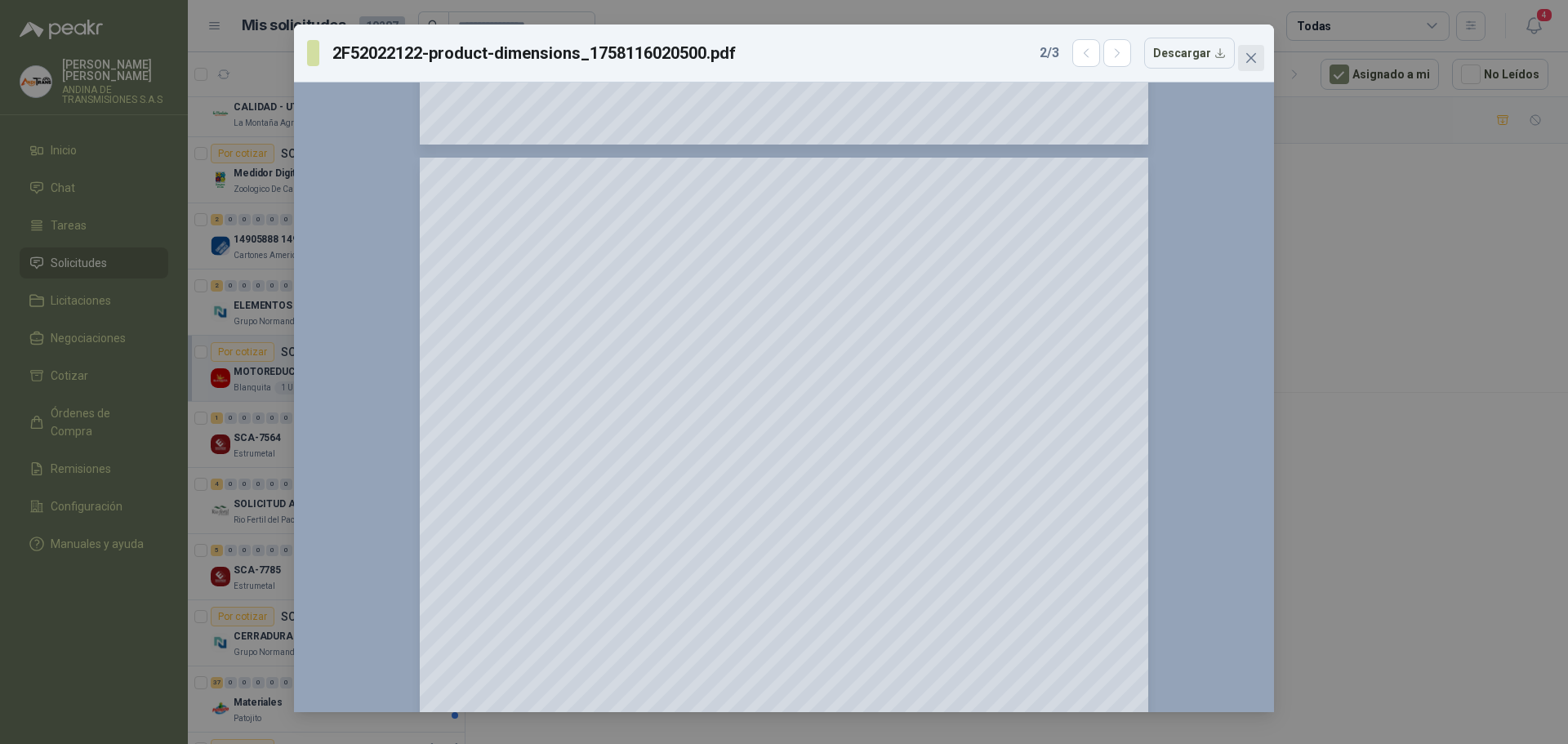
click at [1242, 58] on span "Close" at bounding box center [1251, 58] width 26 height 13
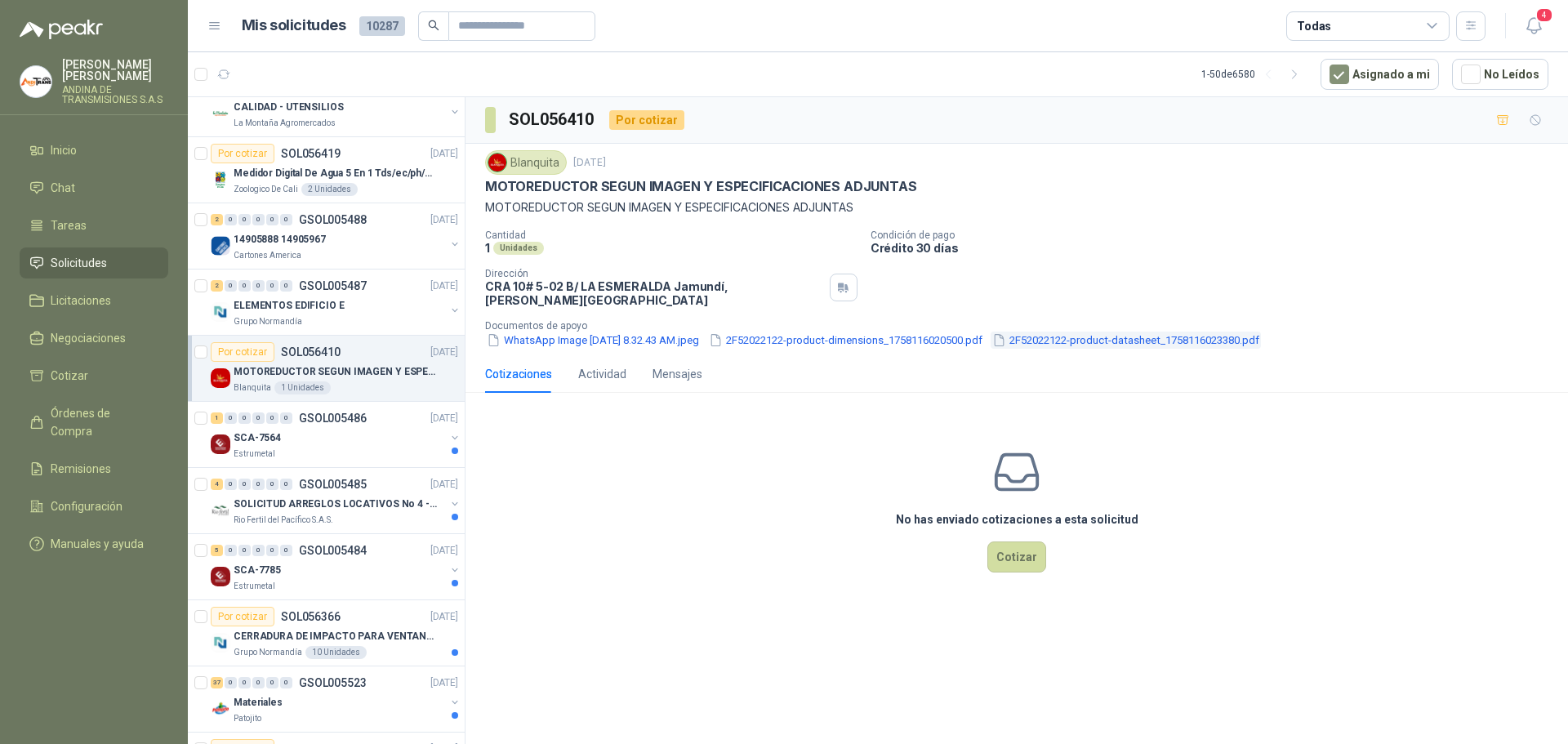
click at [1077, 331] on button "2F52022122-product-datasheet_1758116023380.pdf" at bounding box center [1126, 339] width 270 height 18
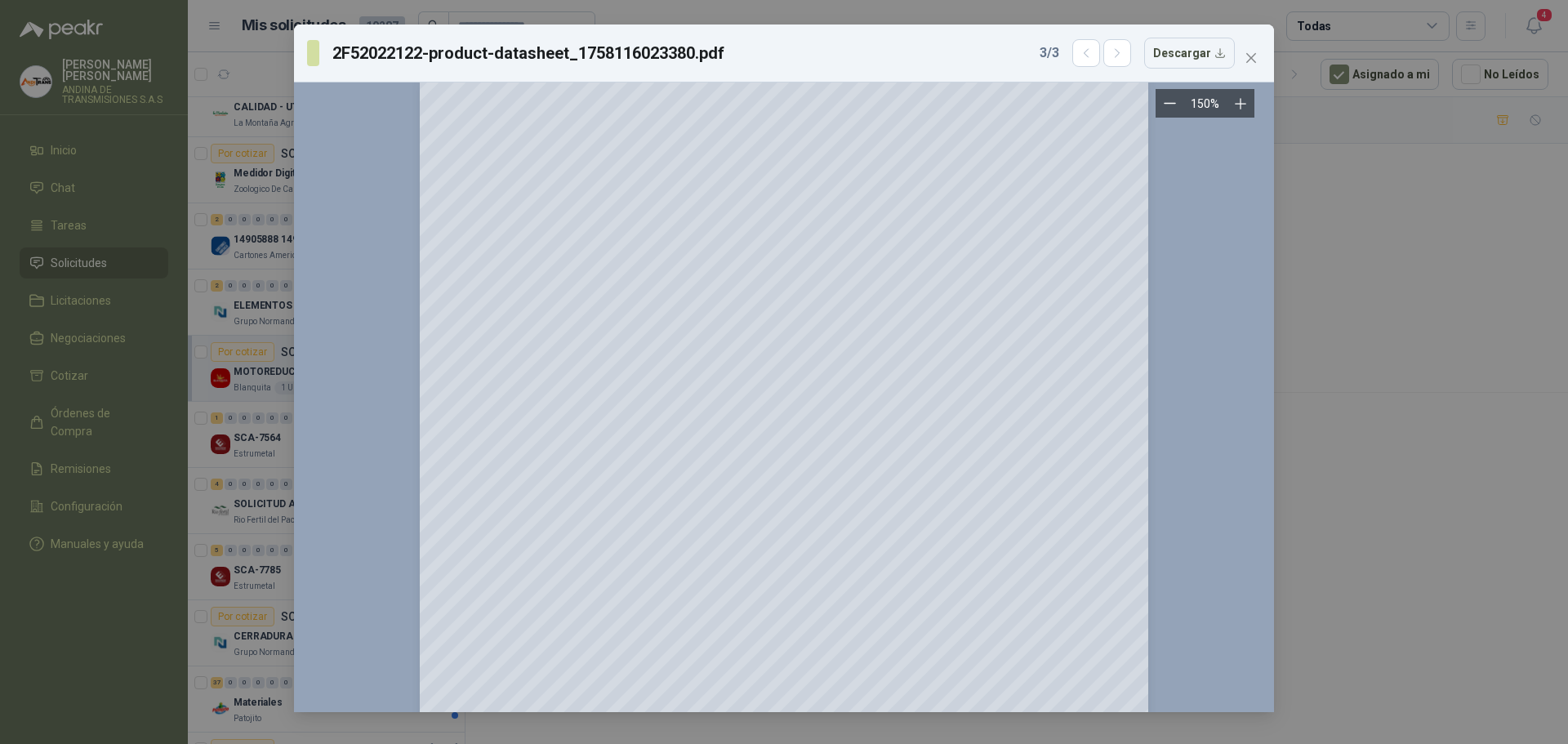
scroll to position [0, 0]
click at [1247, 58] on icon "close" at bounding box center [1251, 58] width 13 height 13
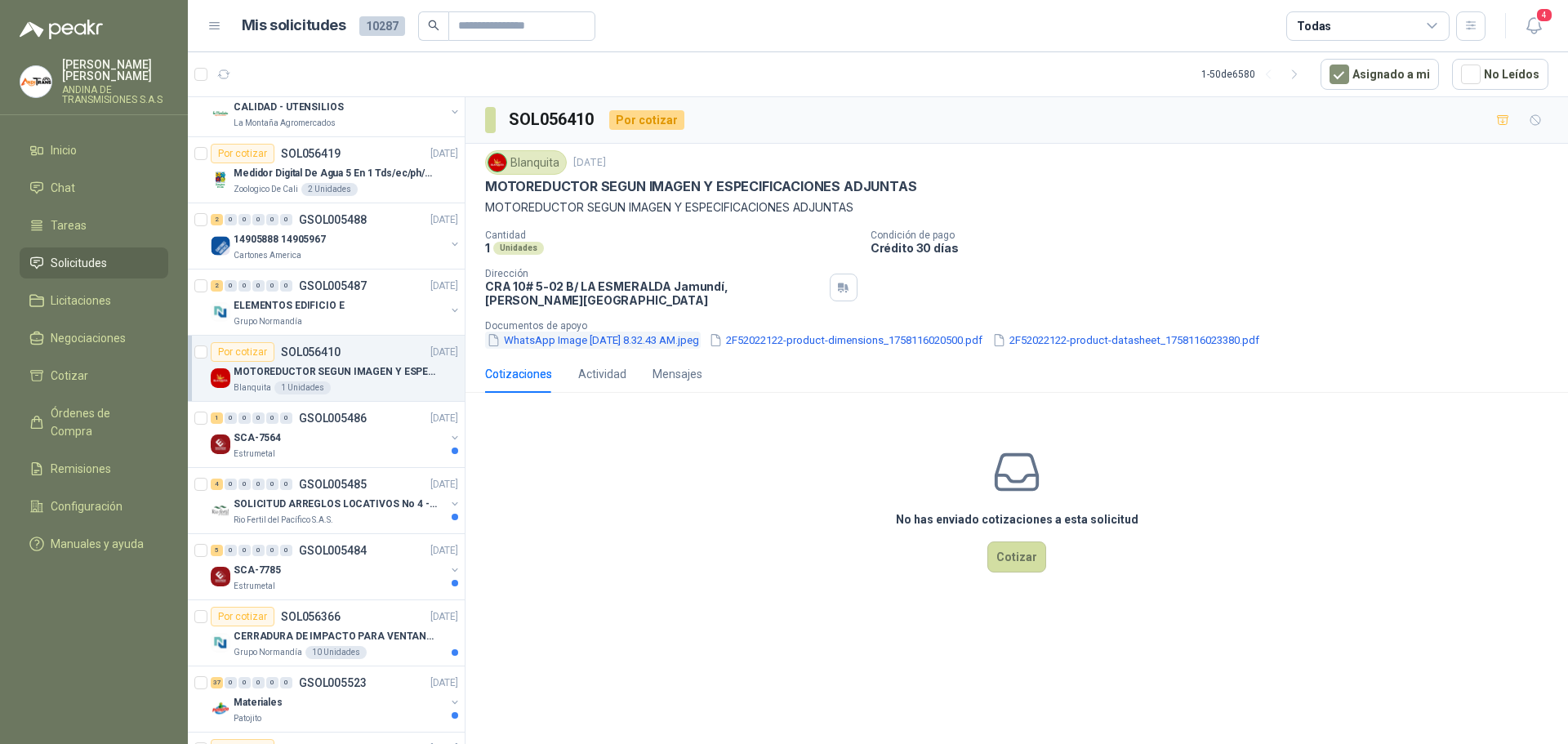
click at [579, 331] on button "WhatsApp Image 2025-09-17 at 8.32.43 AM.jpeg" at bounding box center [592, 339] width 215 height 18
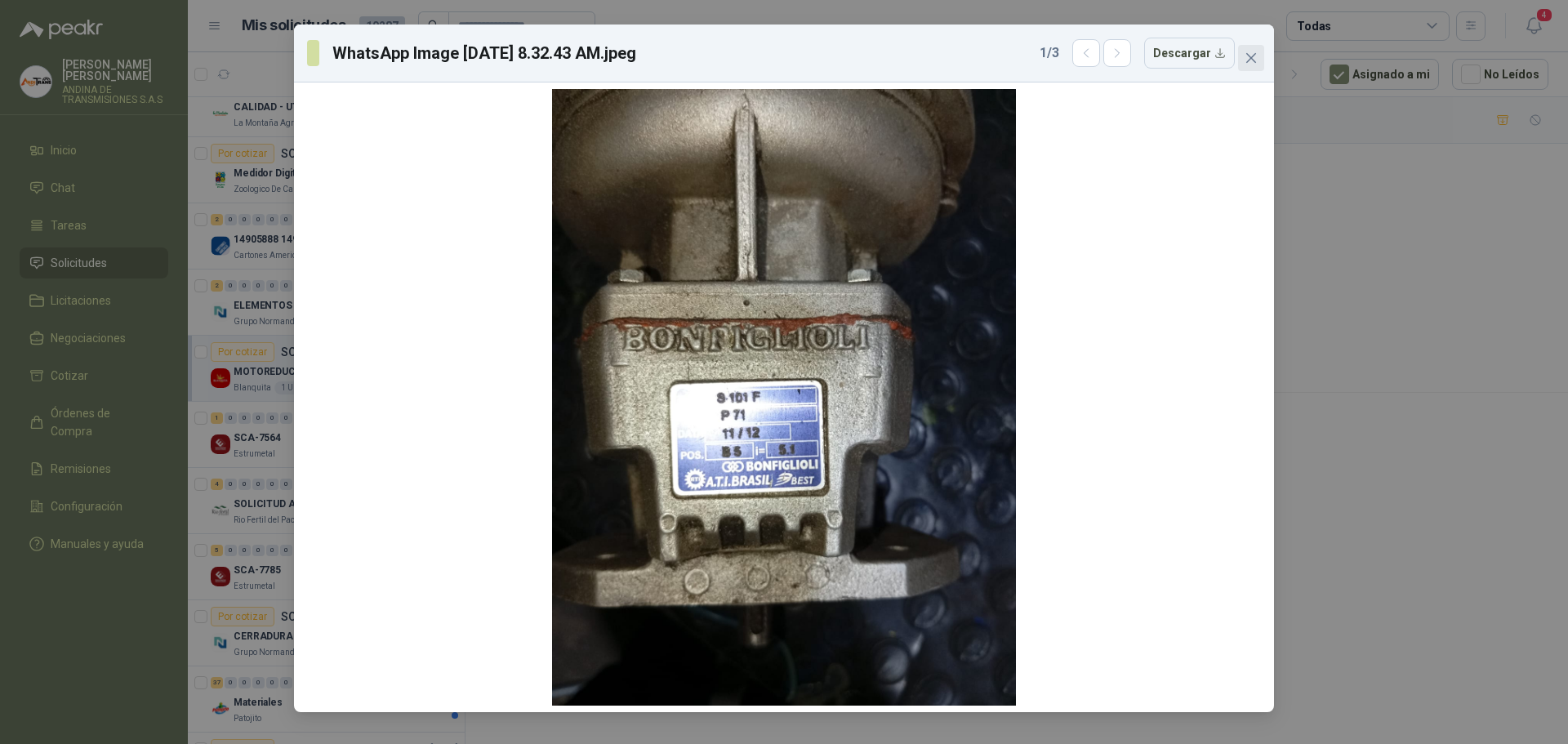
click at [1246, 51] on button "Close" at bounding box center [1251, 58] width 26 height 26
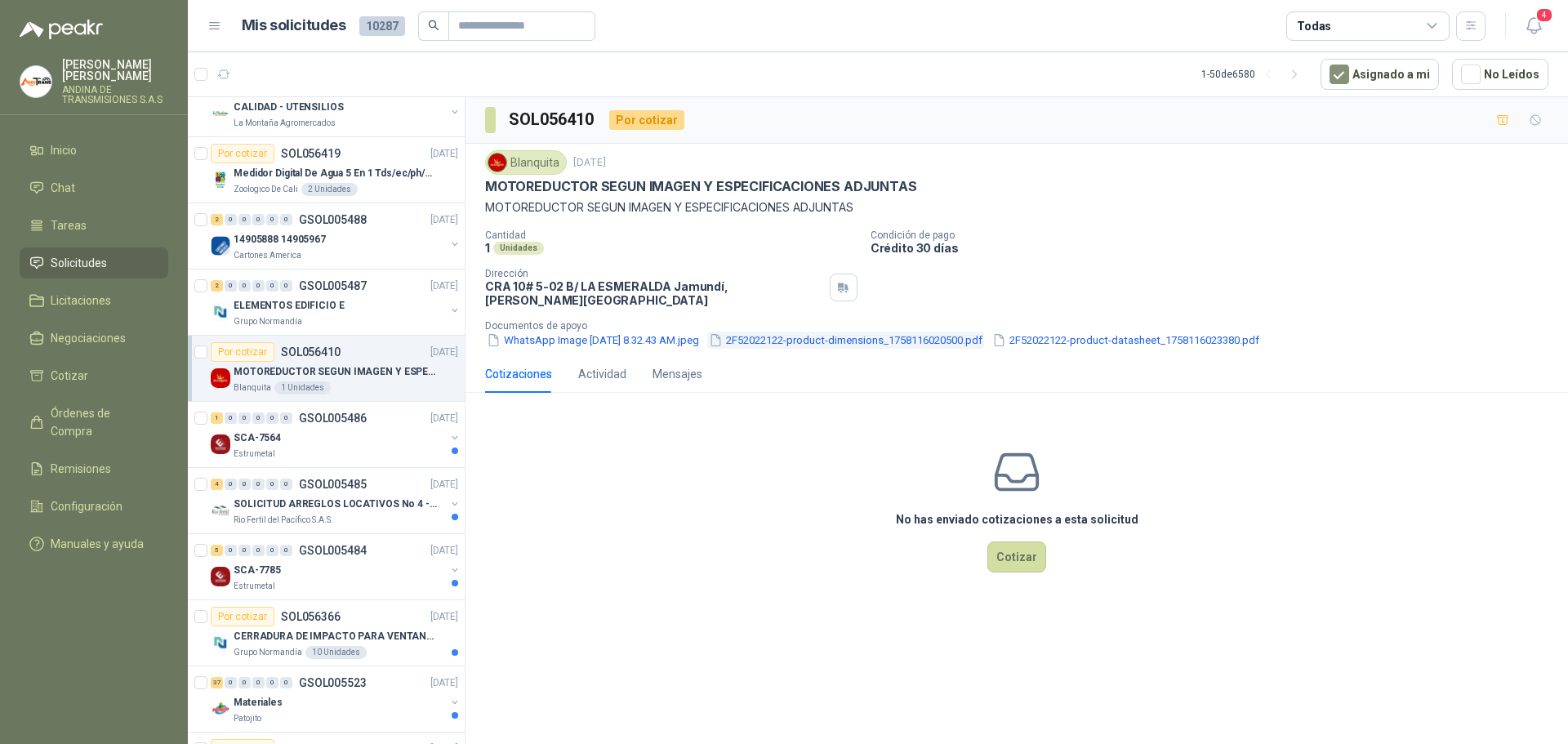
click at [829, 331] on button "2F52022122-product-dimensions_1758116020500.pdf" at bounding box center [845, 339] width 277 height 18
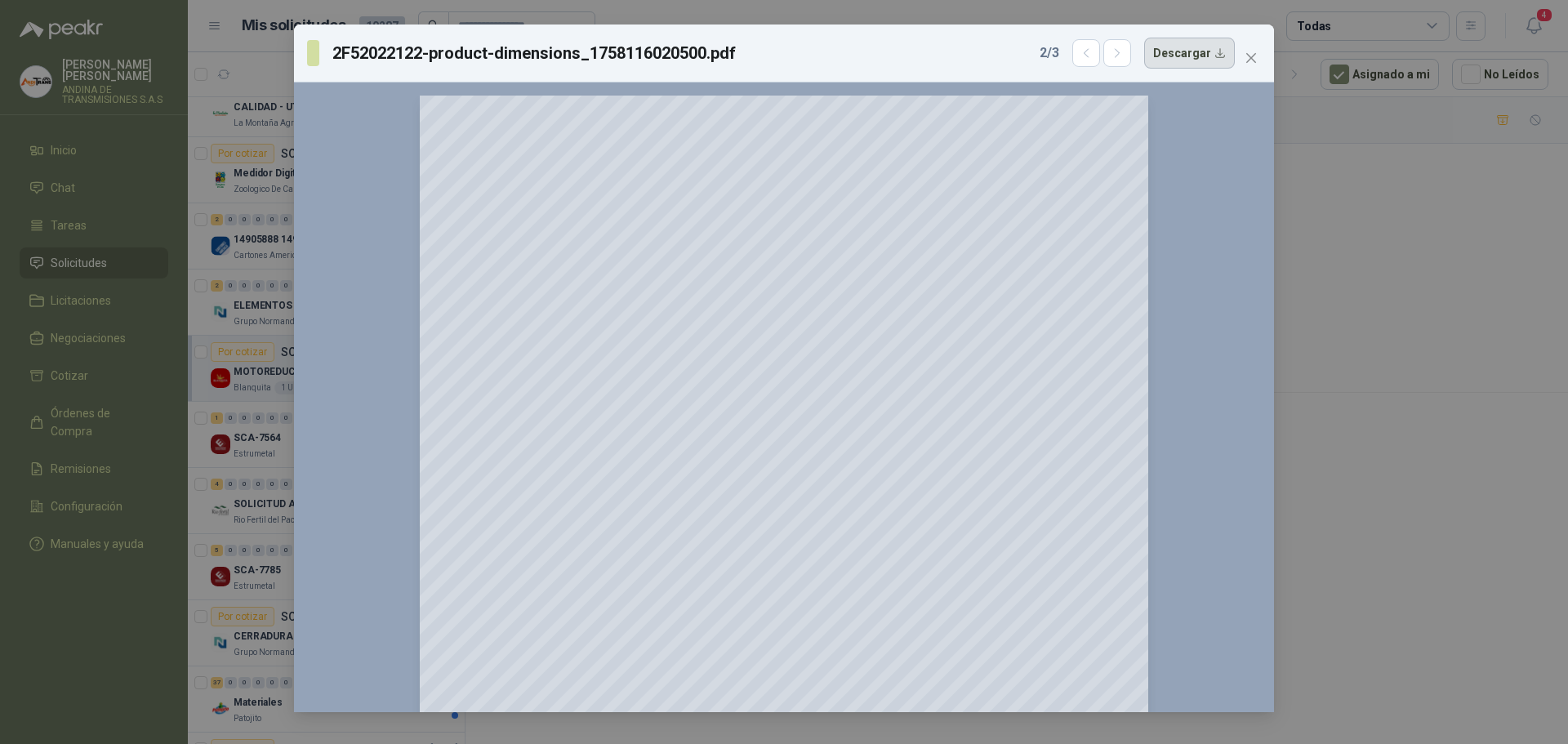
click at [1173, 53] on button "Descargar" at bounding box center [1189, 53] width 91 height 31
click at [1245, 51] on button "Close" at bounding box center [1251, 58] width 26 height 26
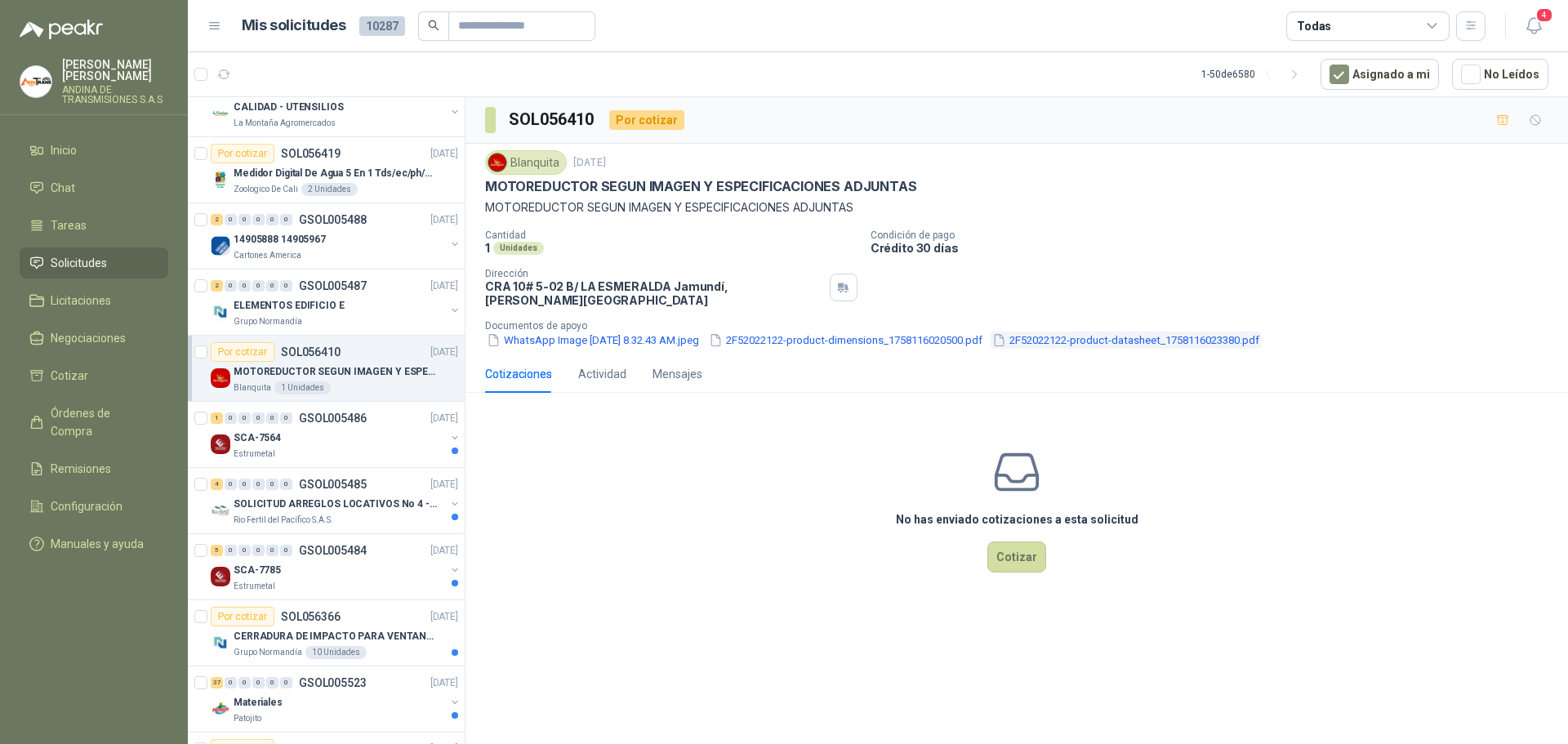
click at [1160, 331] on button "2F52022122-product-datasheet_1758116023380.pdf" at bounding box center [1126, 339] width 270 height 18
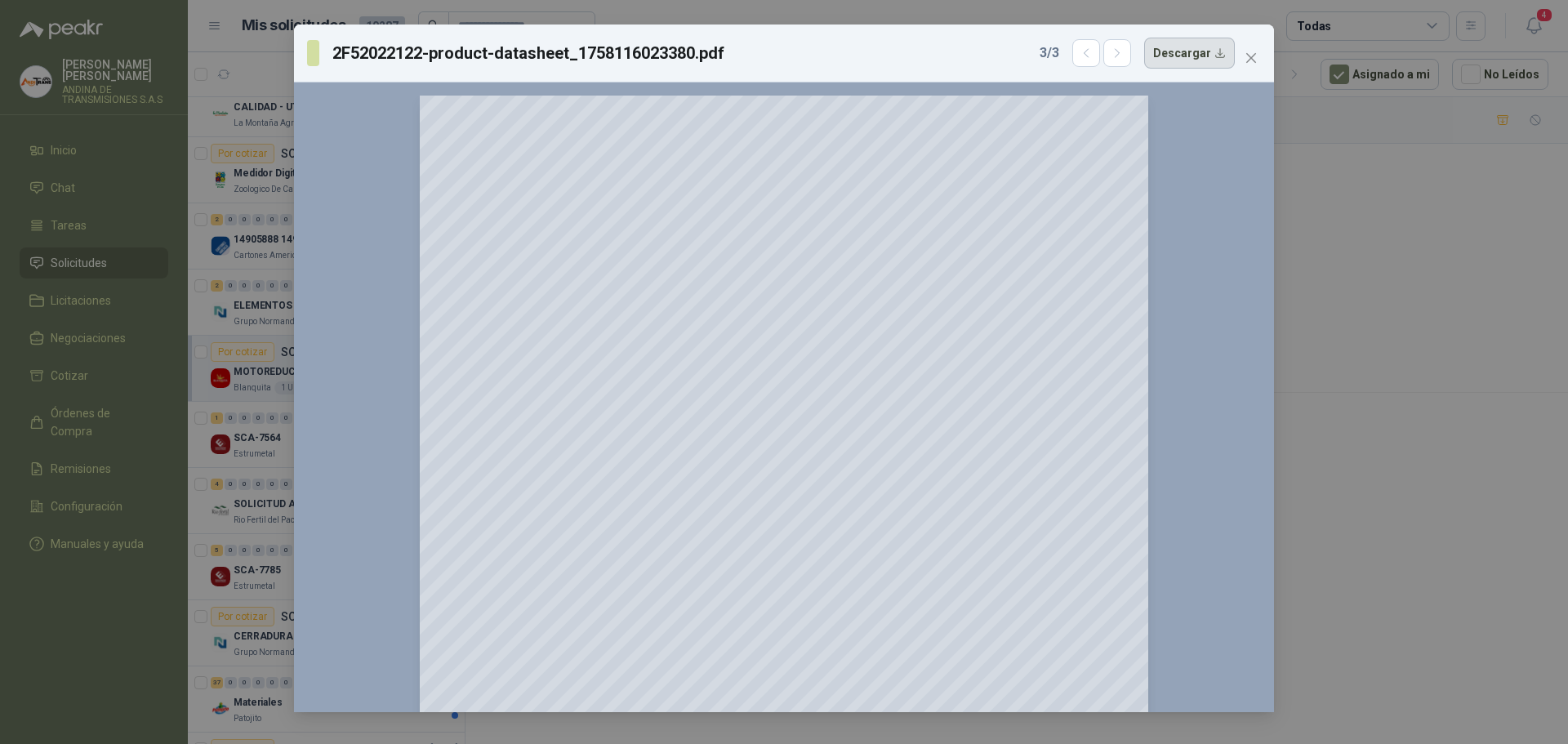
click at [1197, 48] on button "Descargar" at bounding box center [1189, 53] width 91 height 31
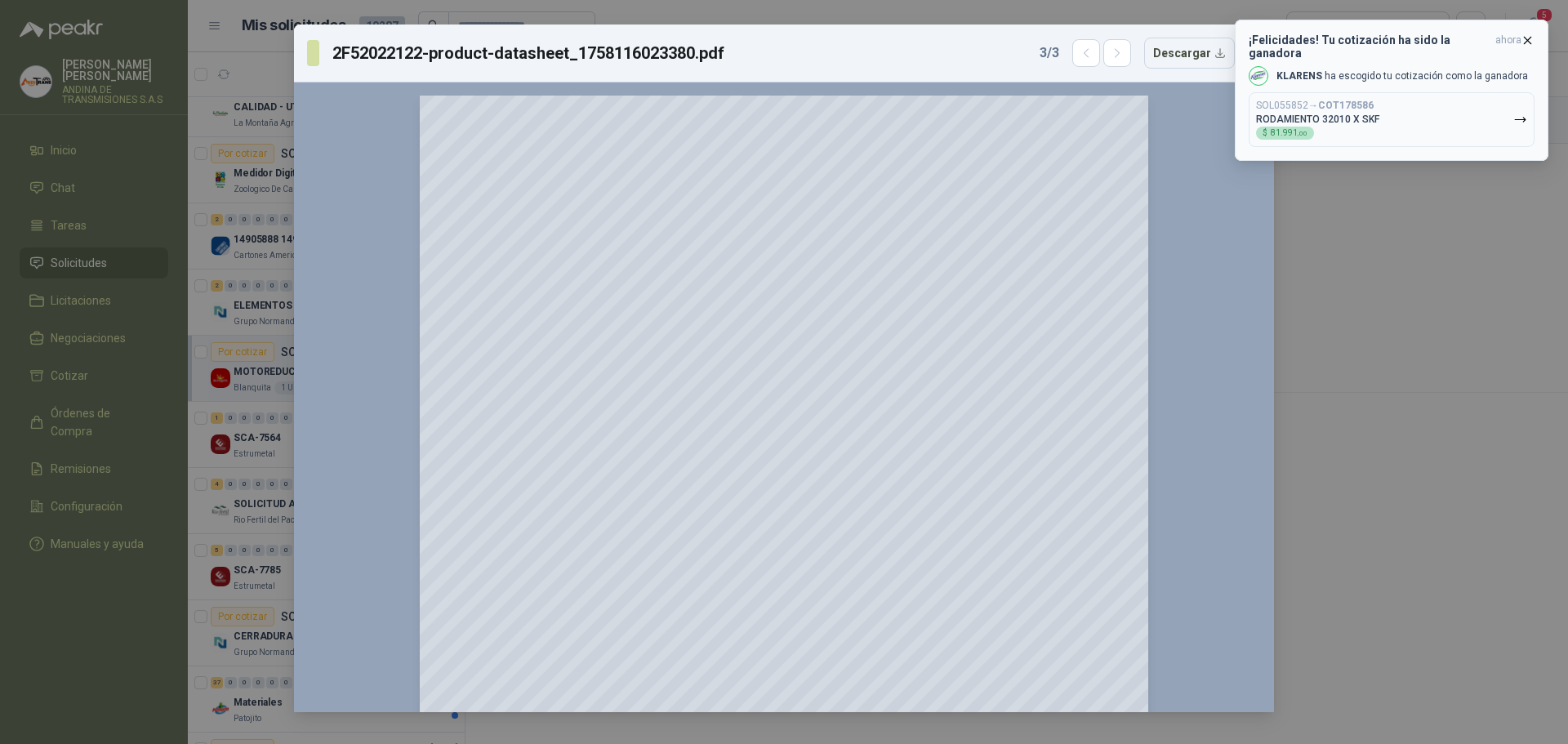
click at [1530, 39] on icon "button" at bounding box center [1527, 40] width 14 height 14
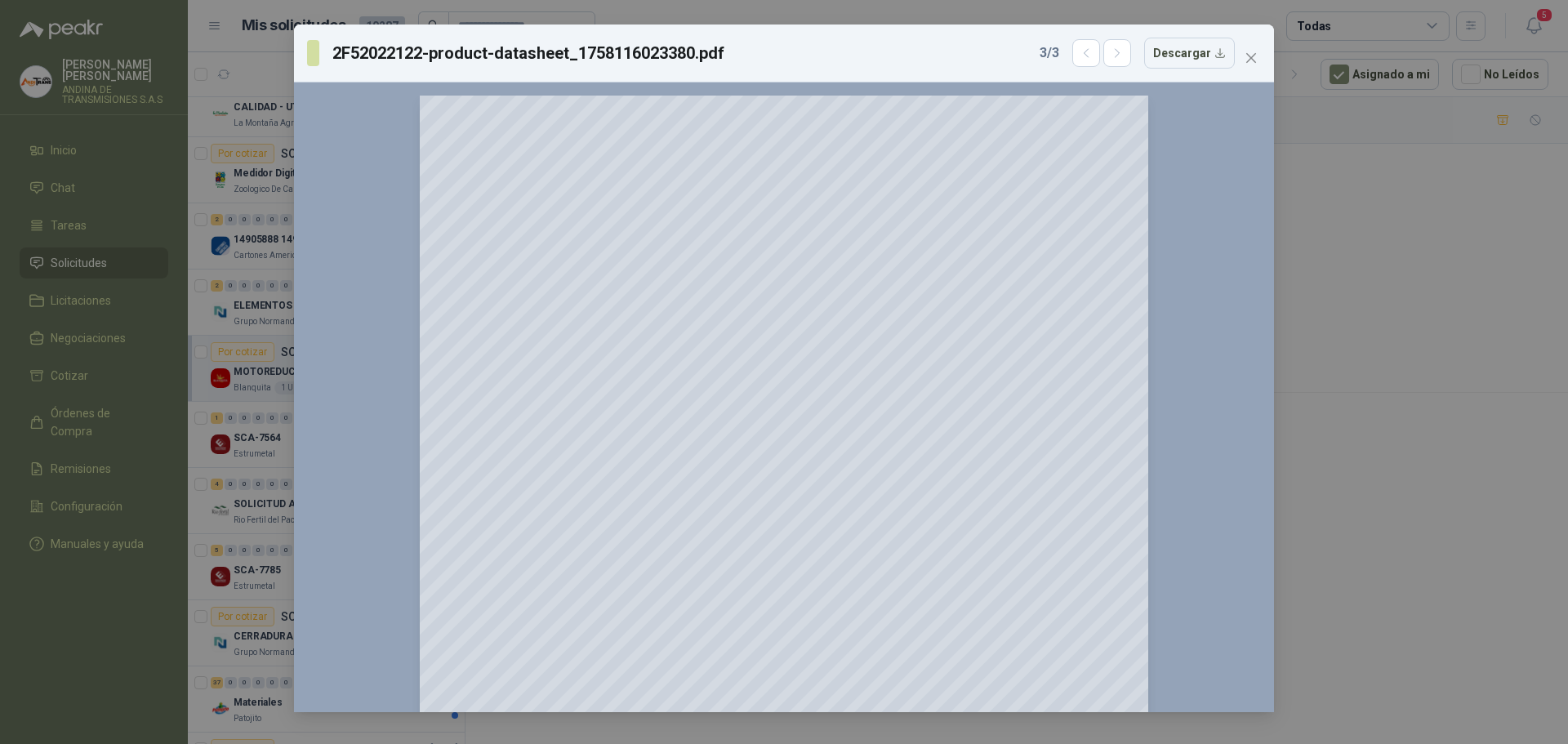
click at [1406, 154] on div "2F52022122-product-datasheet_1758116023380.pdf 3 / 3 Descargar 150 %" at bounding box center [784, 372] width 1568 height 744
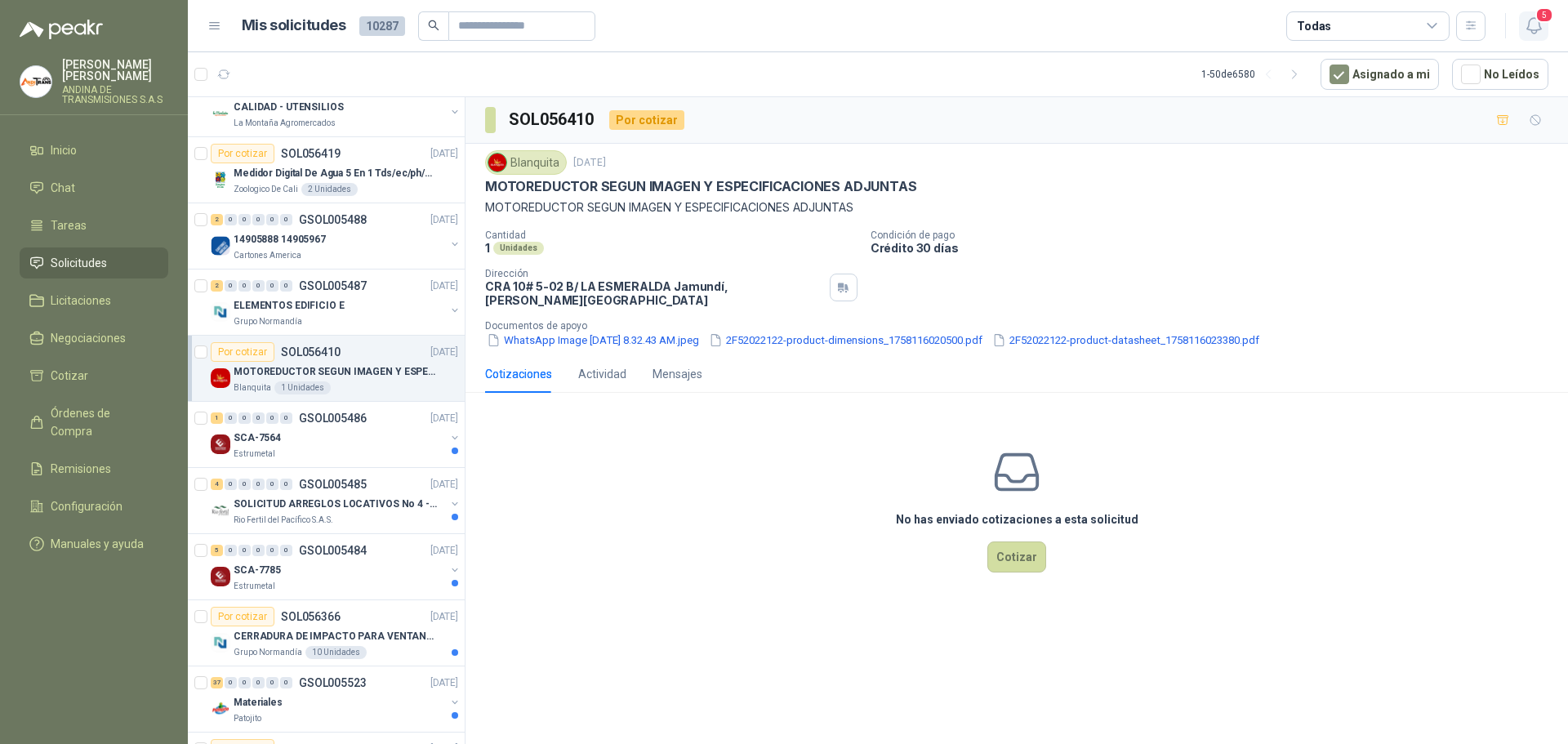
click at [1535, 22] on icon "button" at bounding box center [1534, 26] width 20 height 20
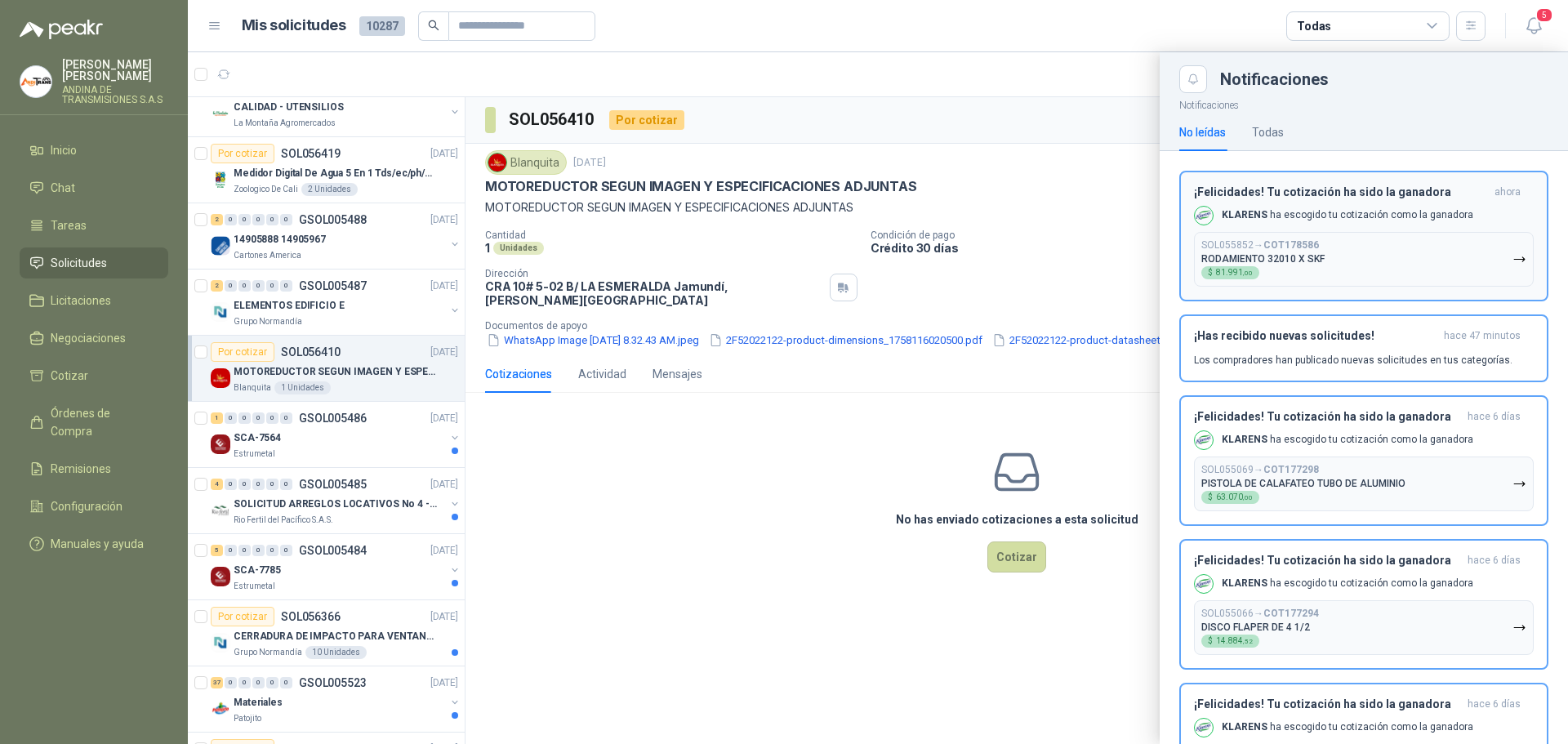
click at [1404, 190] on h3 "¡Felicidades! Tu cotización ha sido la ganadora" at bounding box center [1341, 192] width 294 height 14
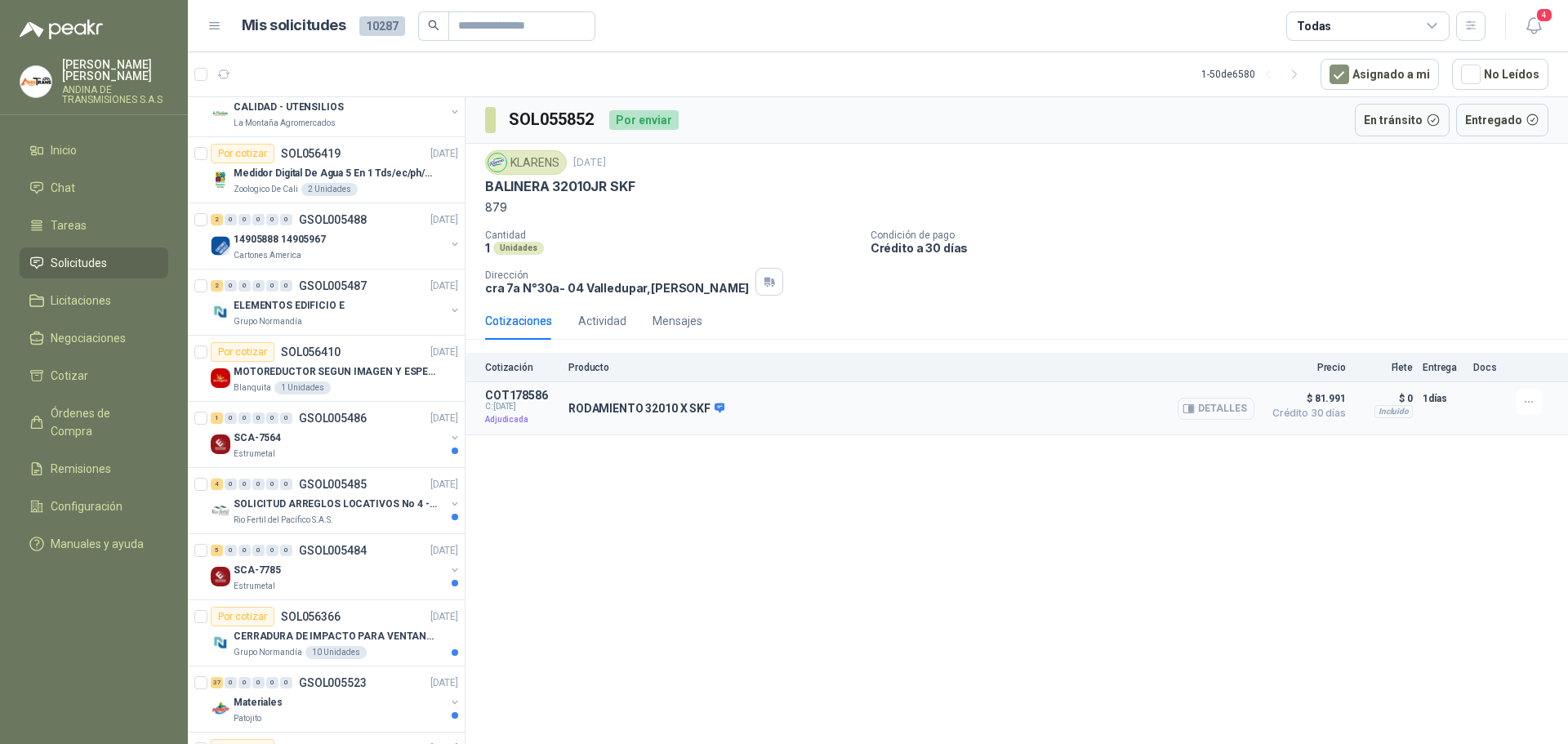
click at [1235, 410] on button "Detalles" at bounding box center [1216, 409] width 77 height 22
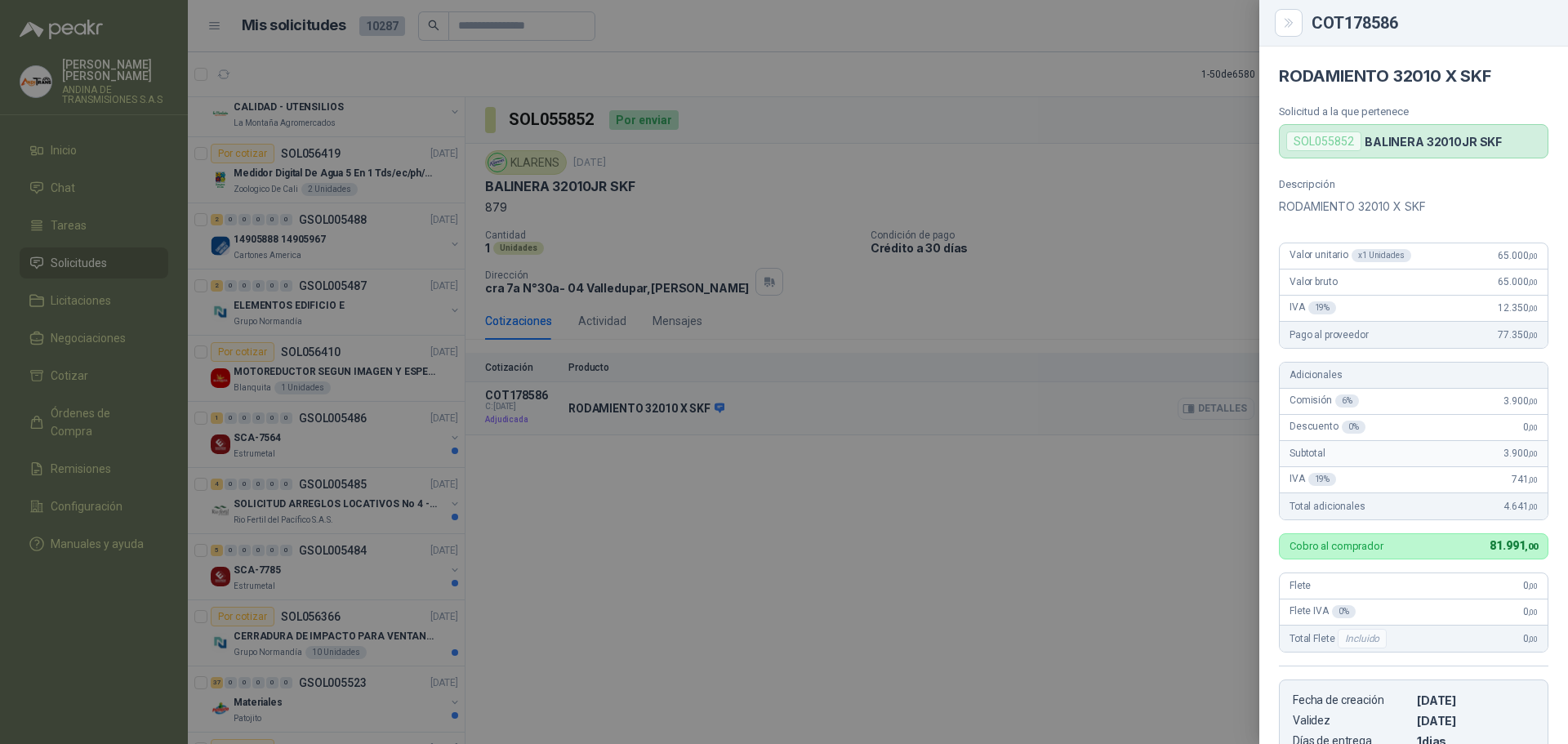
scroll to position [301, 0]
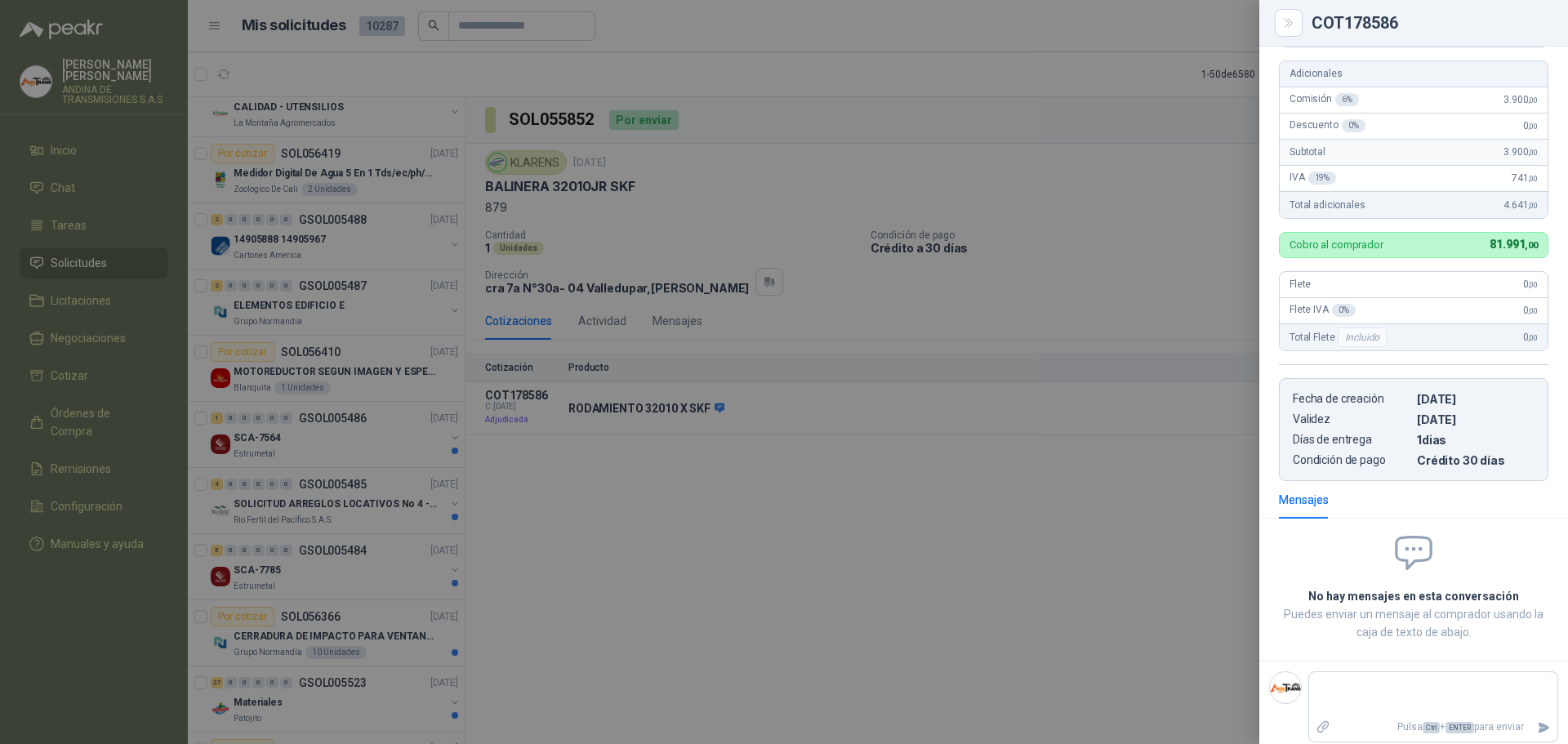
click at [1137, 515] on div at bounding box center [784, 372] width 1568 height 744
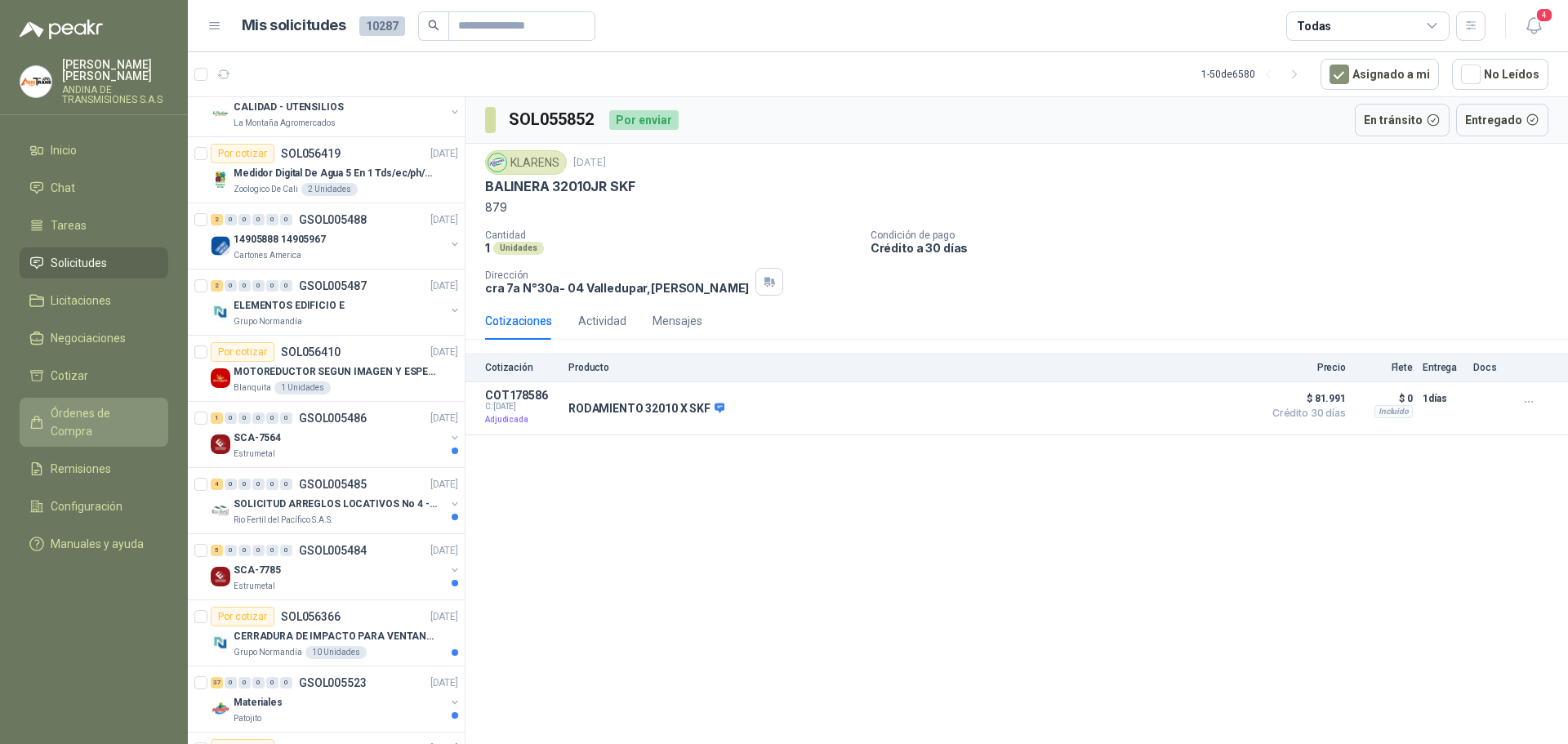
click at [95, 414] on span "Órdenes de Compra" at bounding box center [102, 421] width 102 height 36
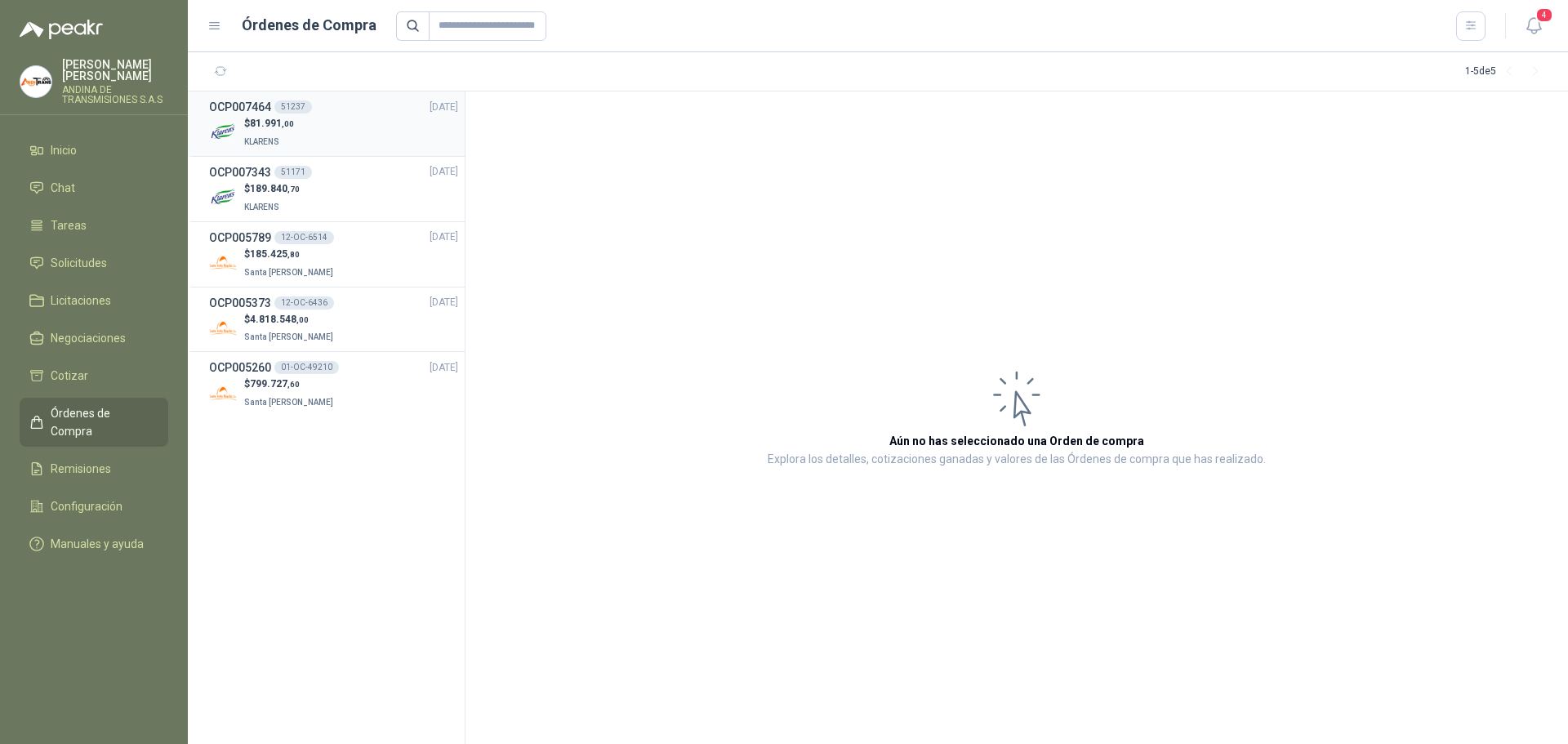
click at [317, 123] on div "$ 81.991 ,00 KLARENS" at bounding box center [334, 133] width 249 height 33
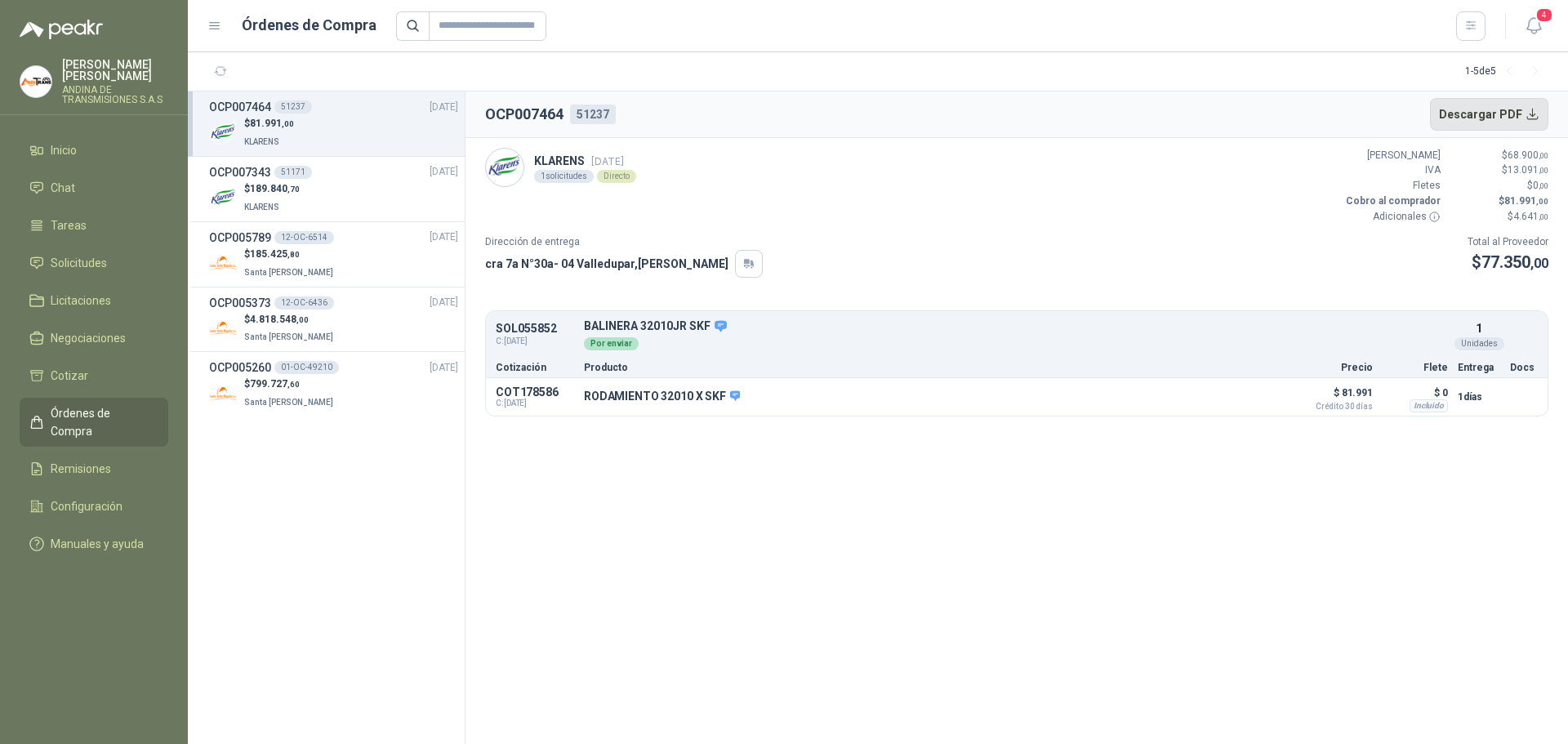
click at [1500, 113] on button "Descargar PDF" at bounding box center [1490, 113] width 119 height 33
click at [1253, 401] on button "Detalles" at bounding box center [1243, 397] width 77 height 22
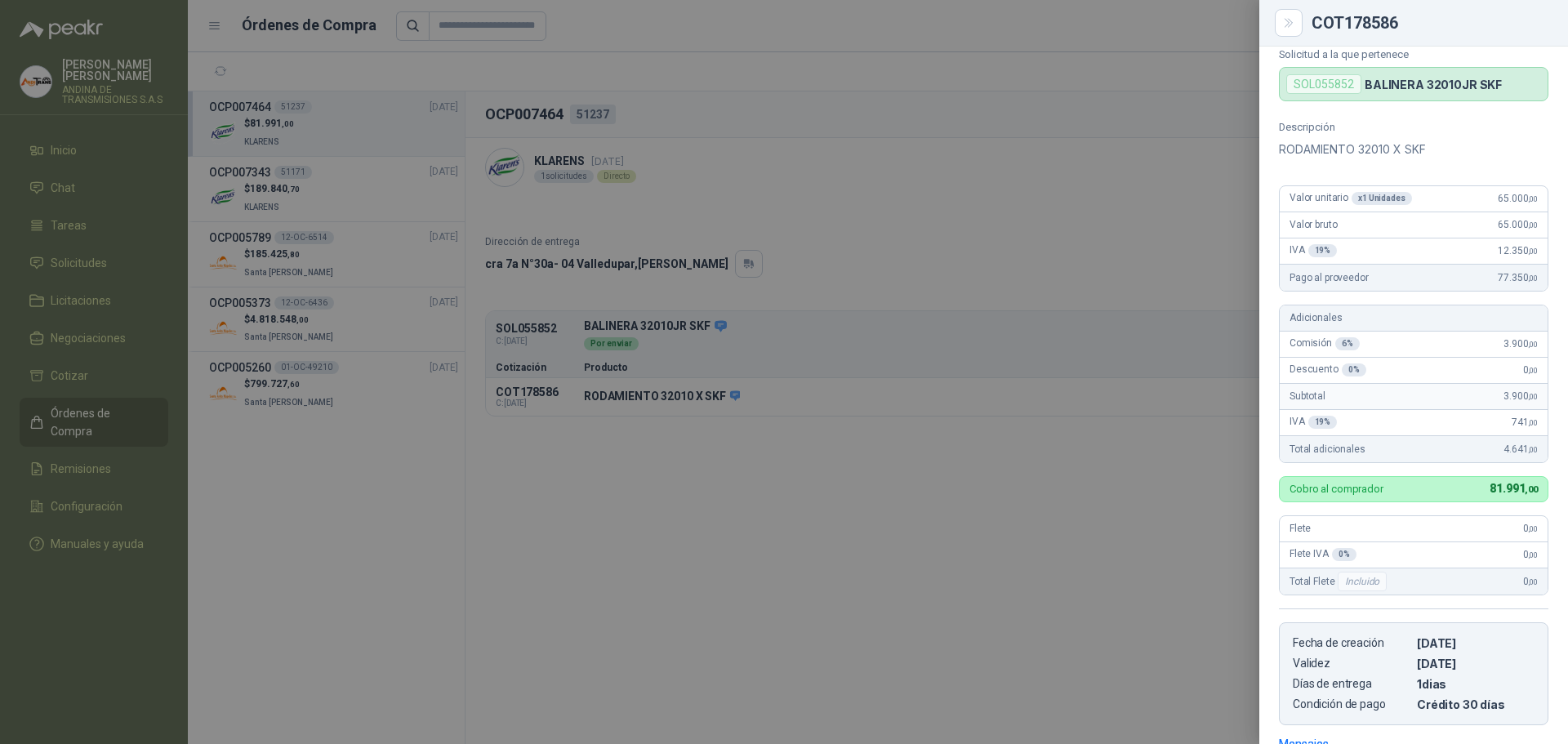
scroll to position [57, 0]
click at [897, 201] on div at bounding box center [784, 372] width 1568 height 744
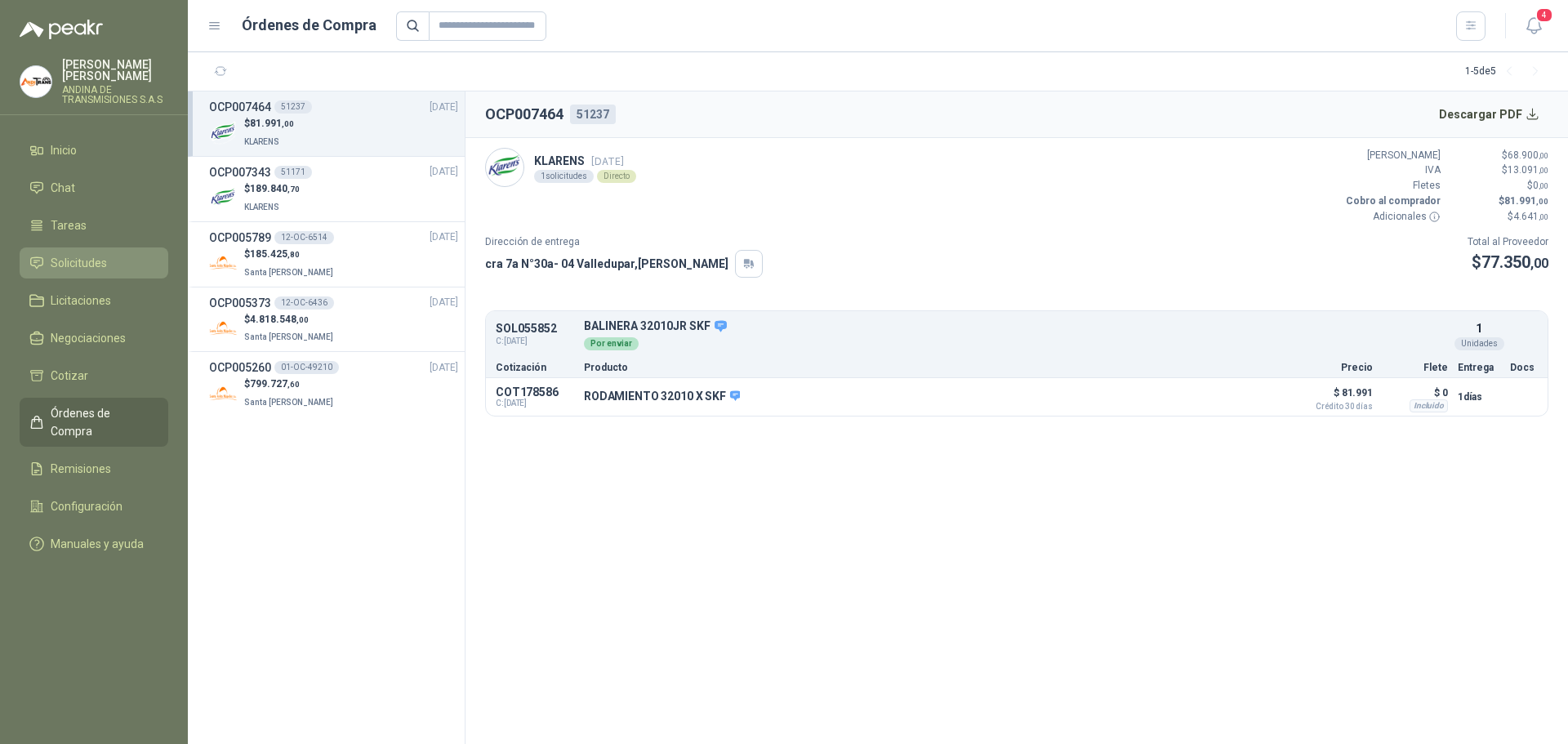
click at [85, 261] on span "Solicitudes" at bounding box center [79, 263] width 57 height 18
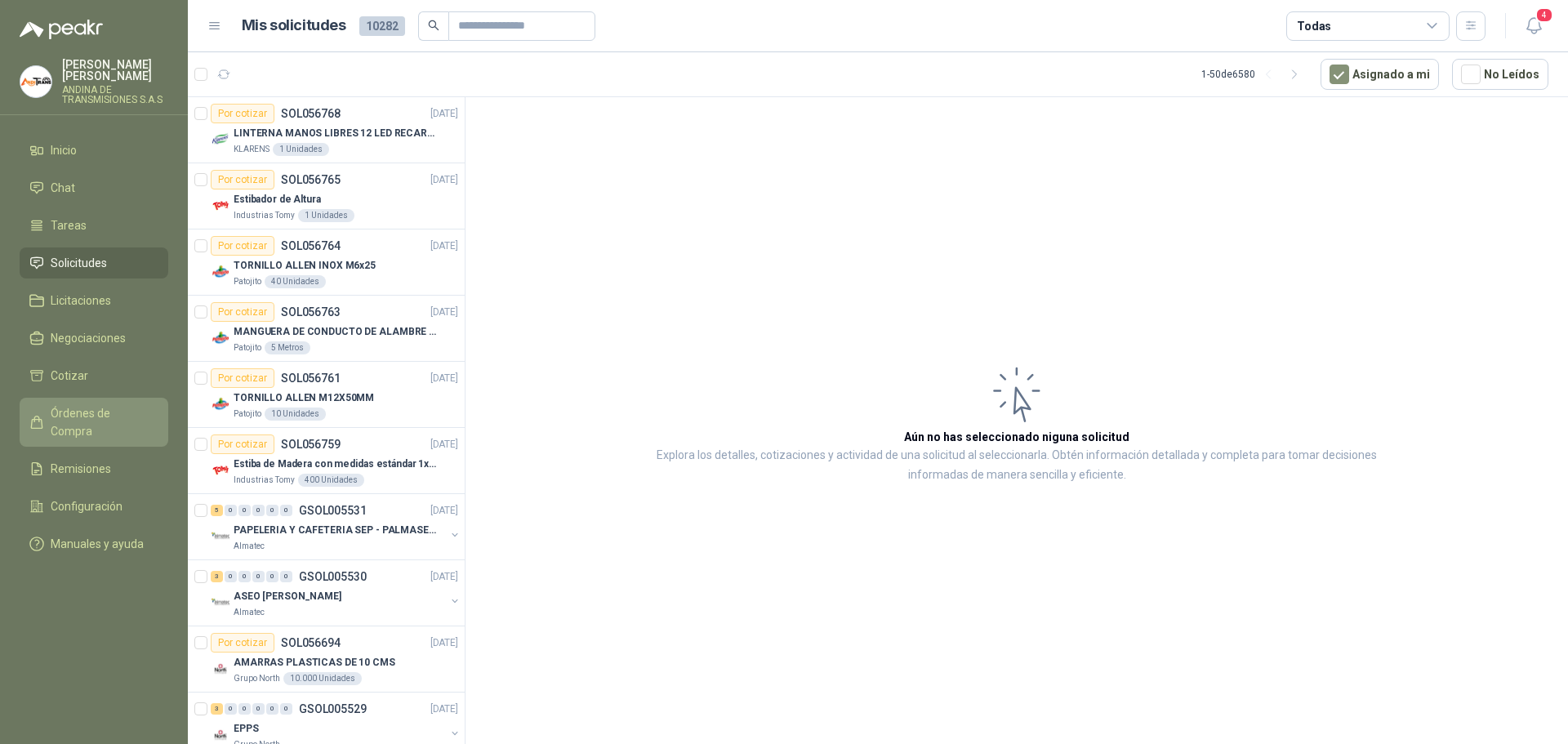
click at [126, 415] on span "Órdenes de Compra" at bounding box center [102, 421] width 102 height 36
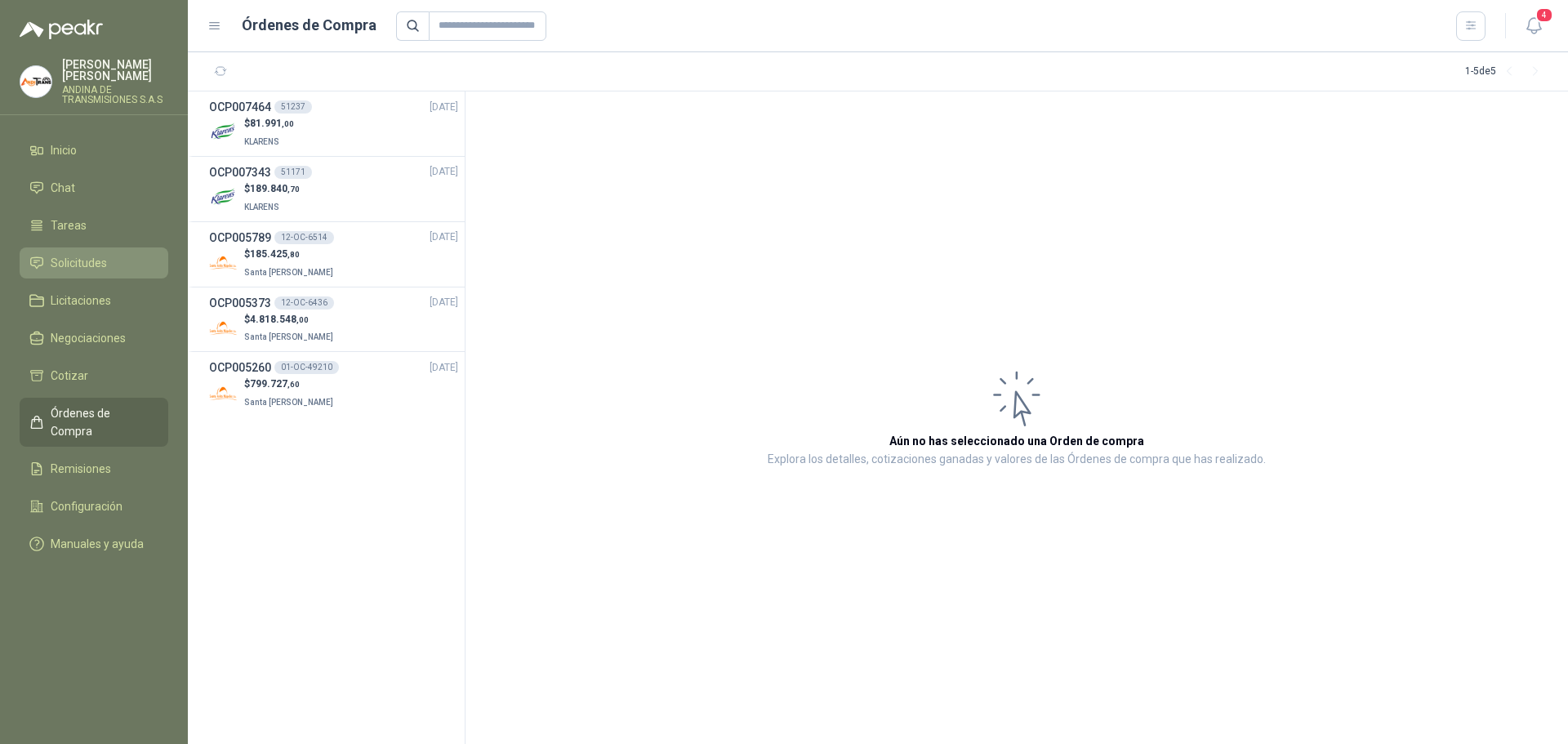
click at [108, 265] on li "Solicitudes" at bounding box center [93, 263] width 129 height 18
